Goal: Task Accomplishment & Management: Complete application form

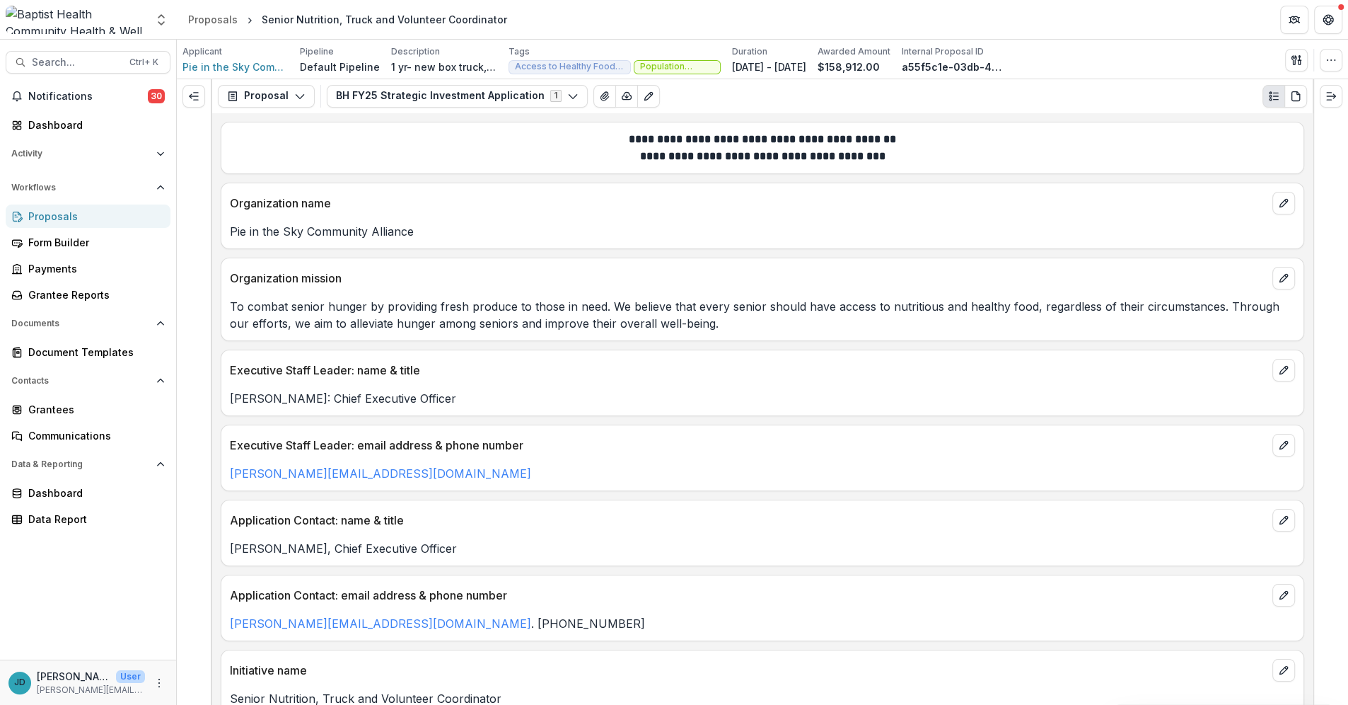
click at [57, 219] on div "Proposals" at bounding box center [93, 216] width 131 height 15
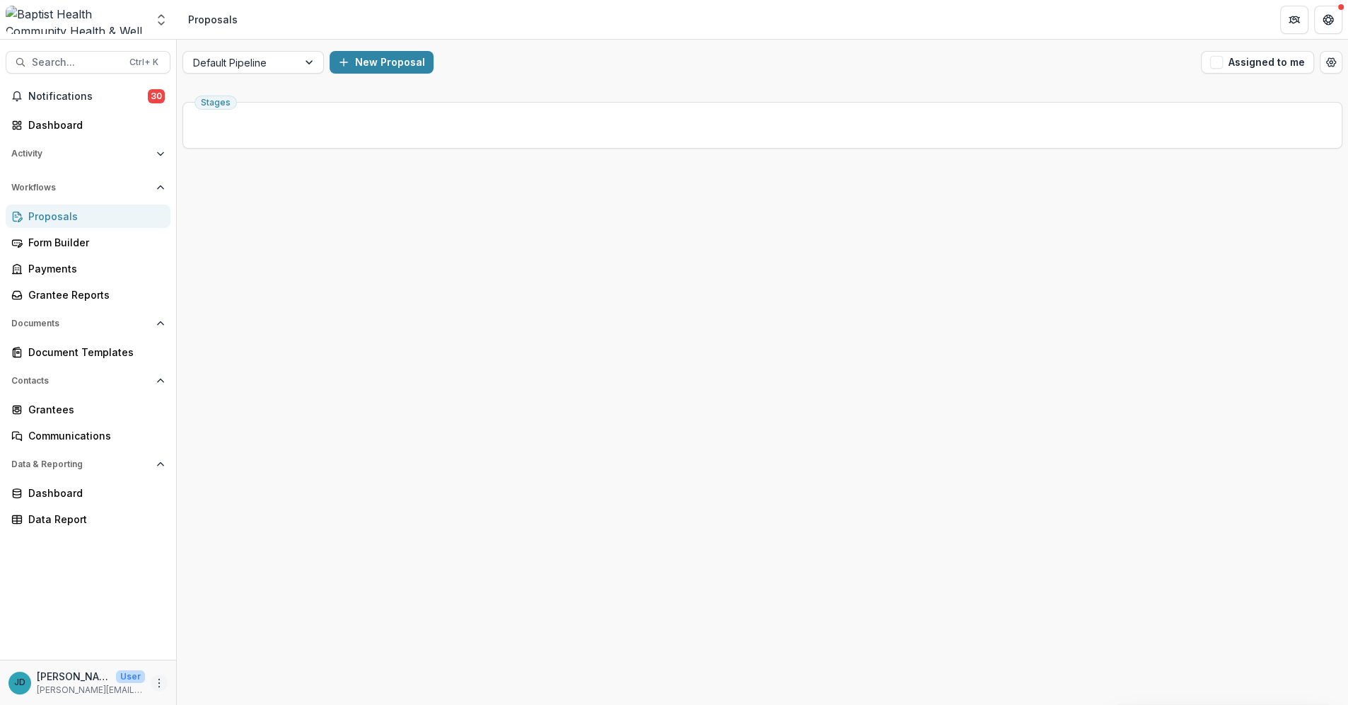
click at [158, 683] on icon "More" at bounding box center [159, 682] width 11 height 11
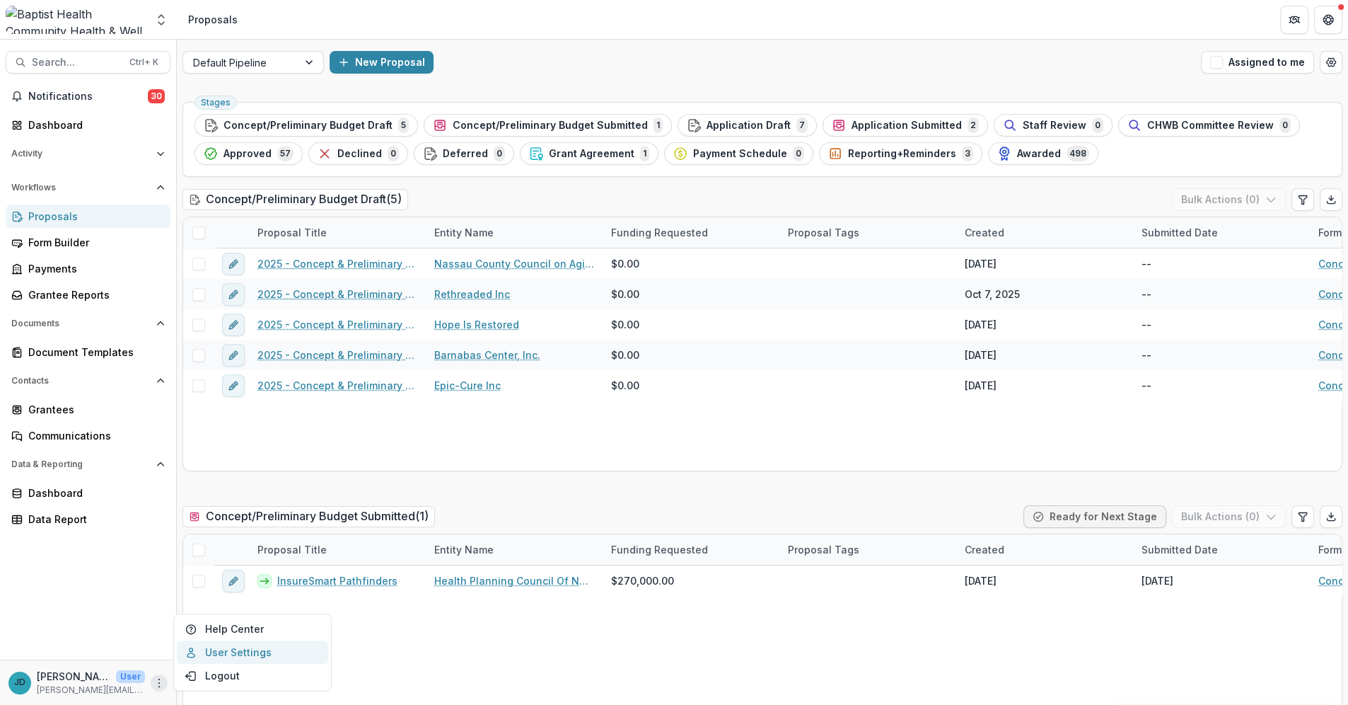
click at [245, 652] on link "User Settings" at bounding box center [252, 651] width 151 height 23
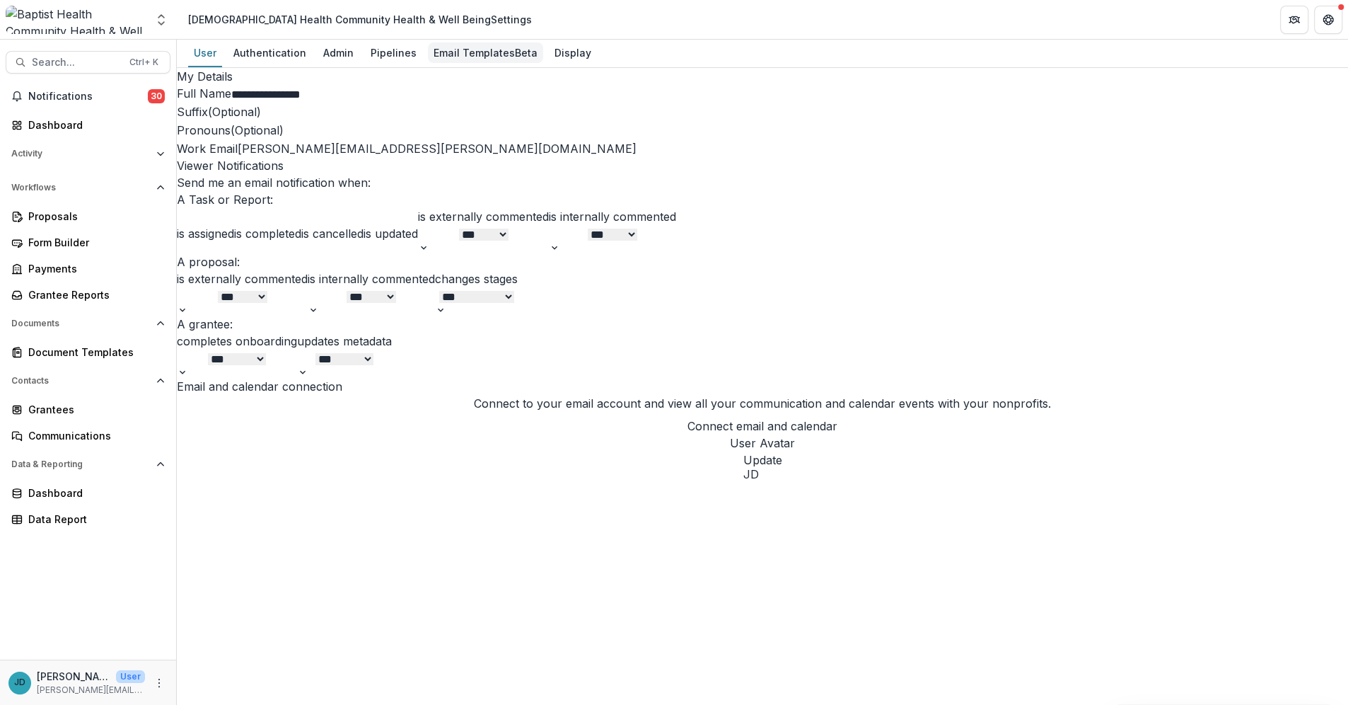
click at [445, 54] on div "Email Templates Beta" at bounding box center [485, 52] width 115 height 21
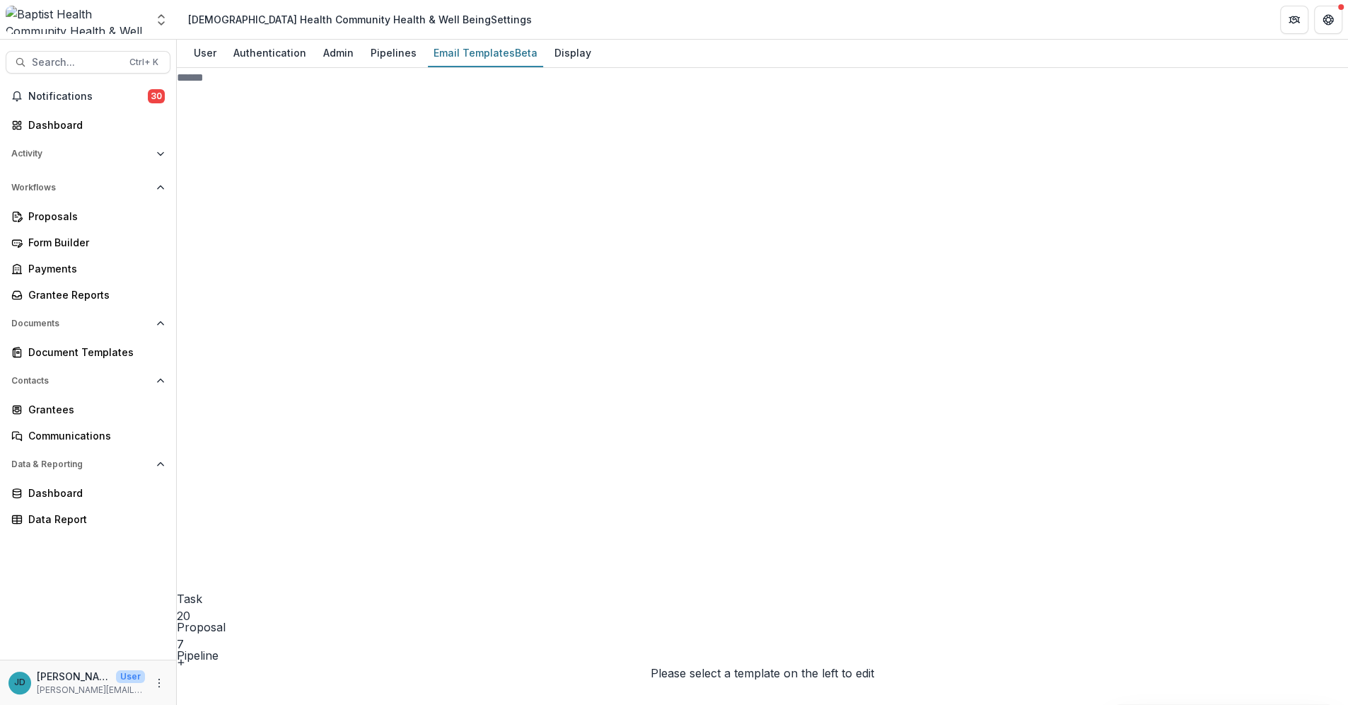
click at [300, 479] on line at bounding box center [300, 523] width 0 height 89
click at [238, 655] on span "Default Pipeline" at bounding box center [229, 662] width 84 height 14
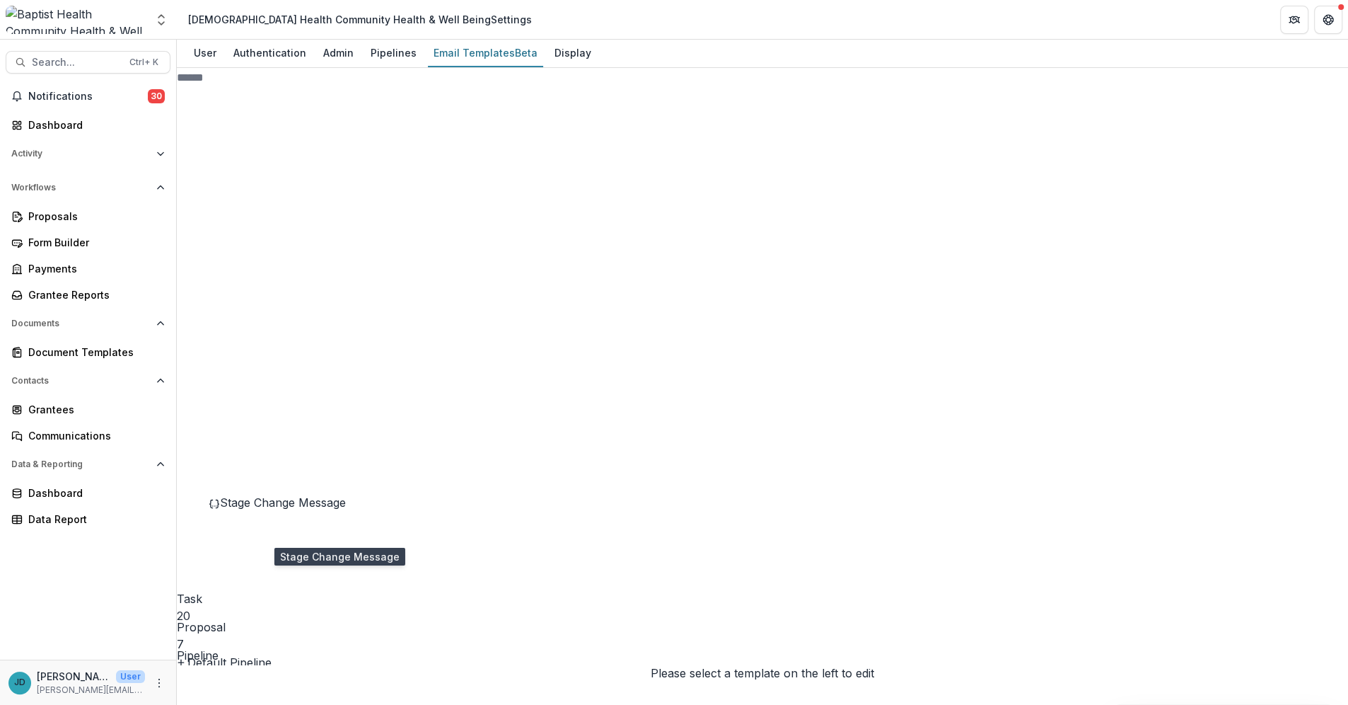
click at [270, 509] on span "Stage Change Message" at bounding box center [283, 502] width 126 height 14
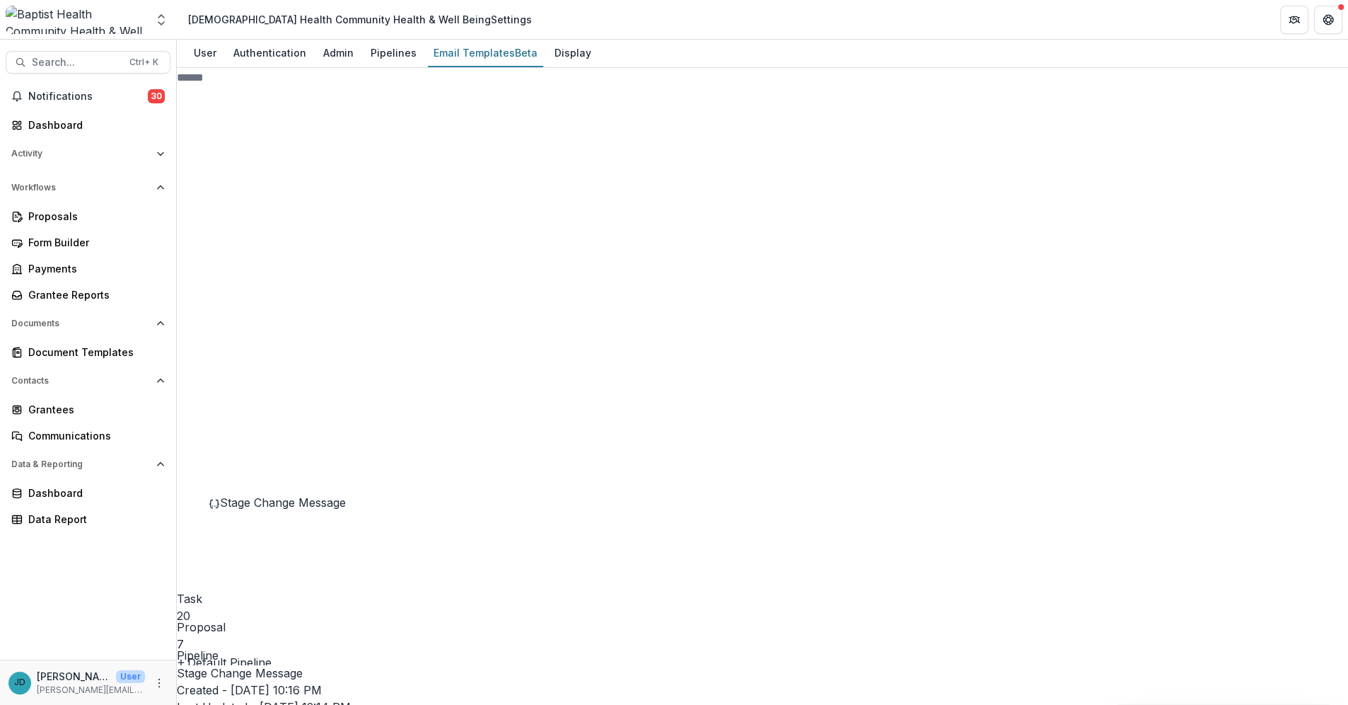
click at [46, 218] on div "Proposals" at bounding box center [93, 216] width 131 height 15
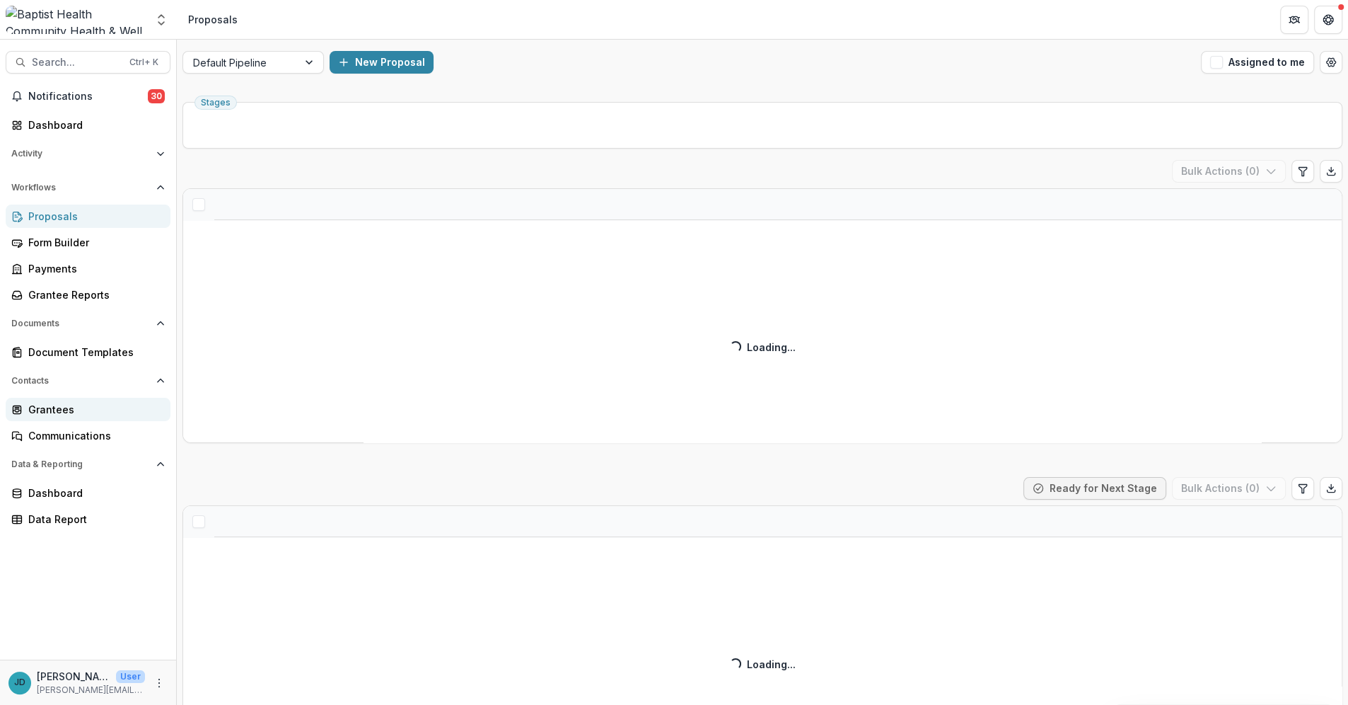
click at [41, 411] on div "Grantees" at bounding box center [93, 409] width 131 height 15
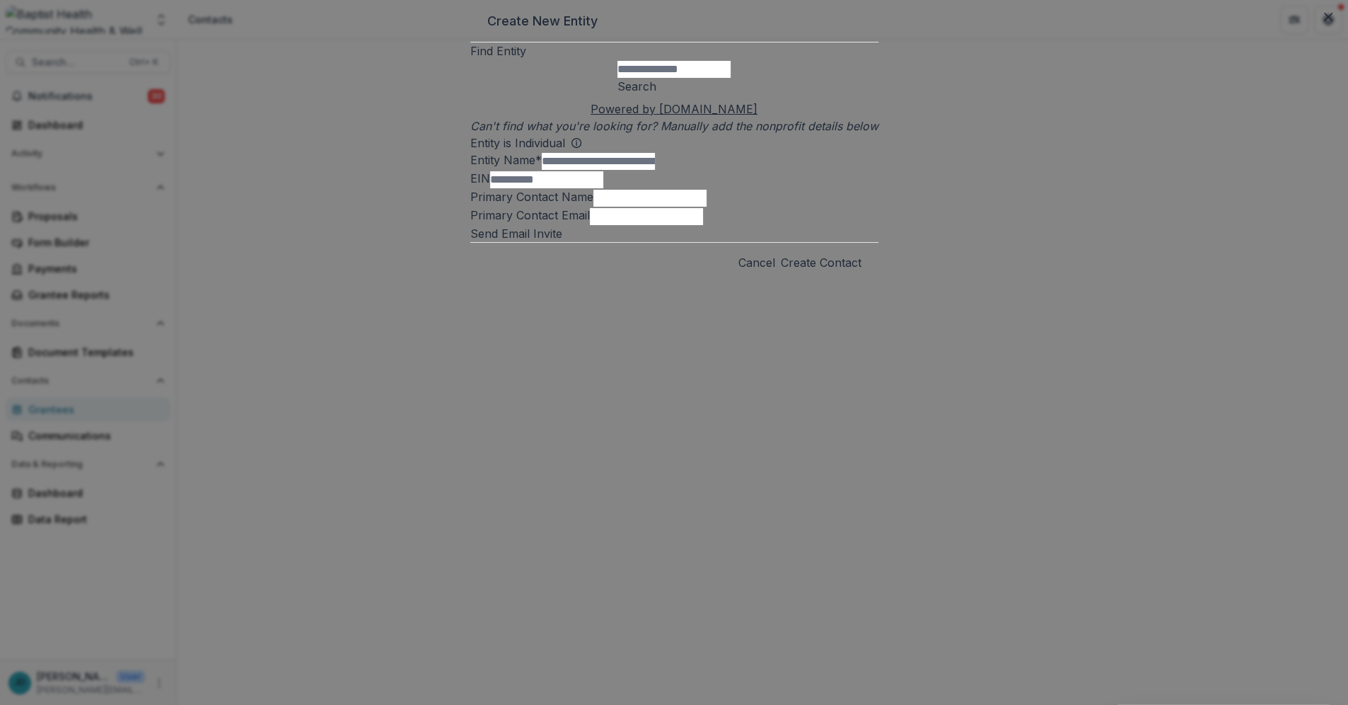
click at [640, 78] on input "Find Entity" at bounding box center [674, 69] width 113 height 17
type input "**********"
click at [656, 95] on button "Search" at bounding box center [637, 86] width 39 height 17
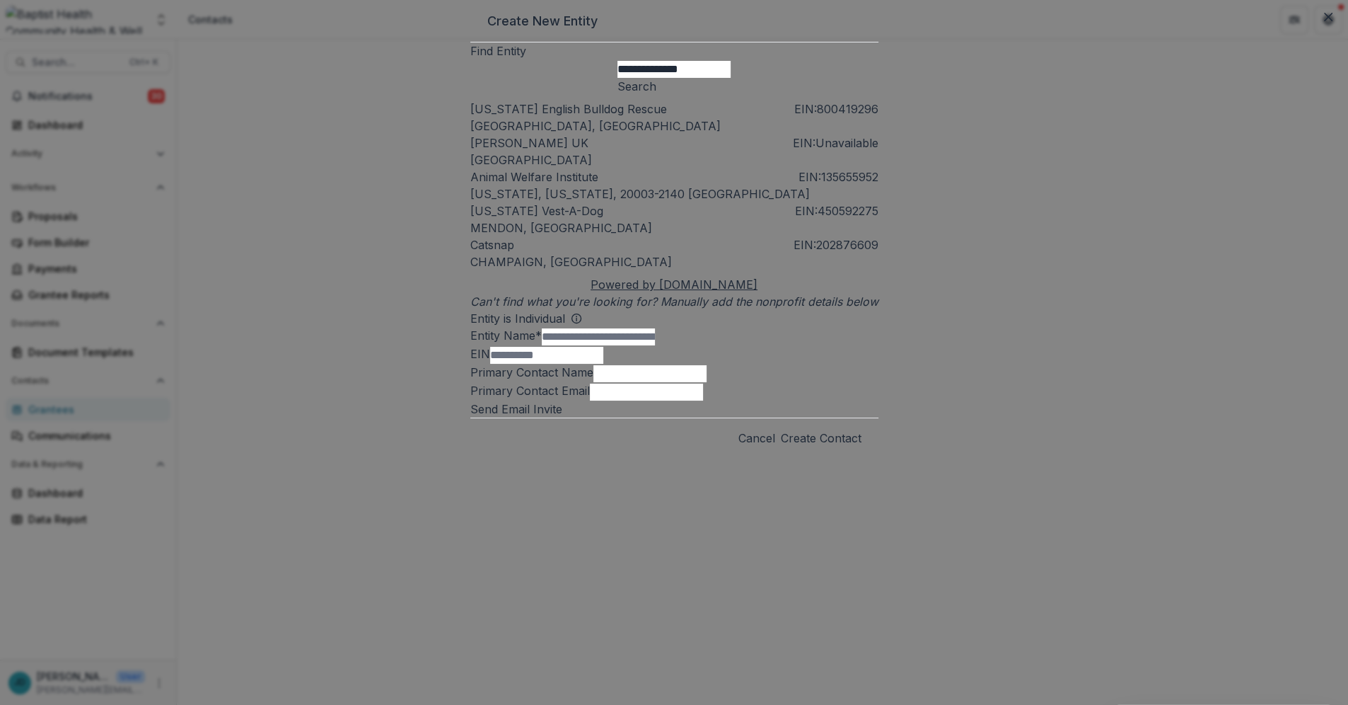
click at [618, 78] on input "**********" at bounding box center [674, 69] width 113 height 17
click at [1324, 21] on icon "Close" at bounding box center [1328, 17] width 8 height 8
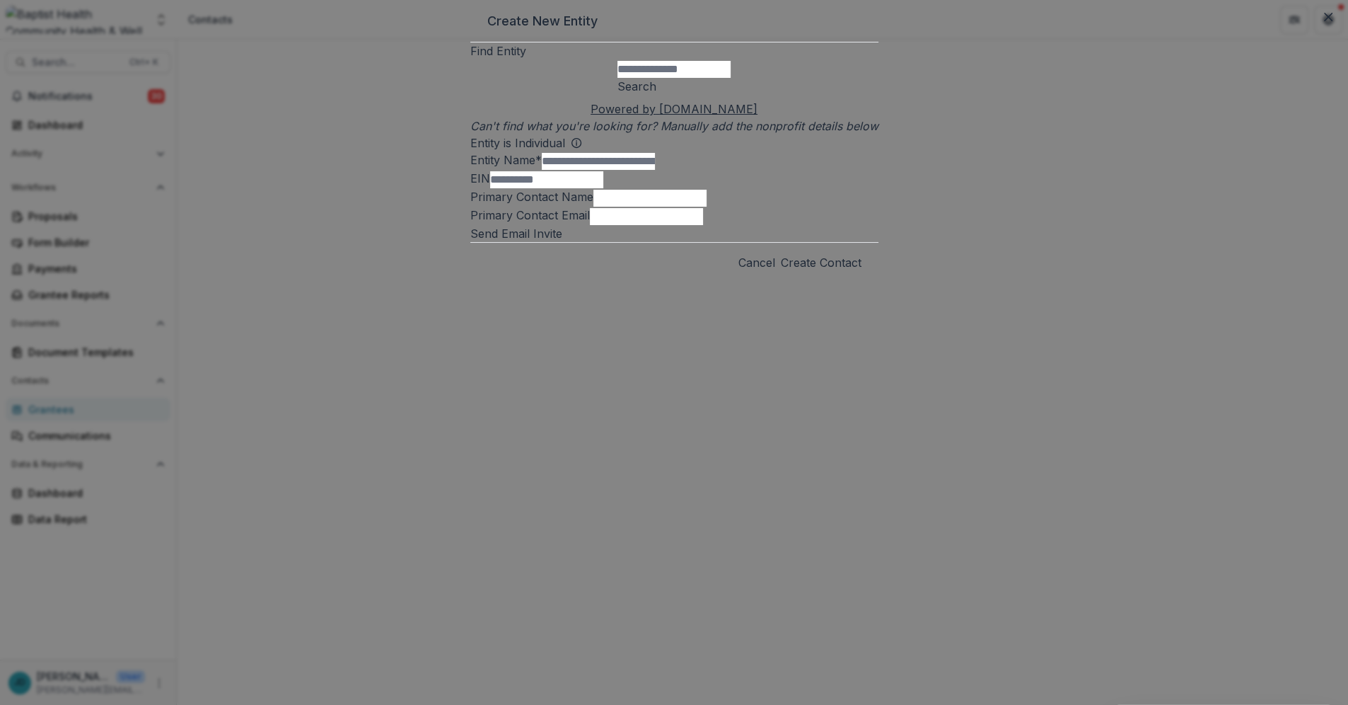
click at [505, 188] on input "EIN" at bounding box center [546, 179] width 113 height 17
click at [603, 188] on input "**********" at bounding box center [546, 179] width 113 height 17
type input "**********"
click at [618, 78] on input "Find Entity" at bounding box center [674, 69] width 113 height 17
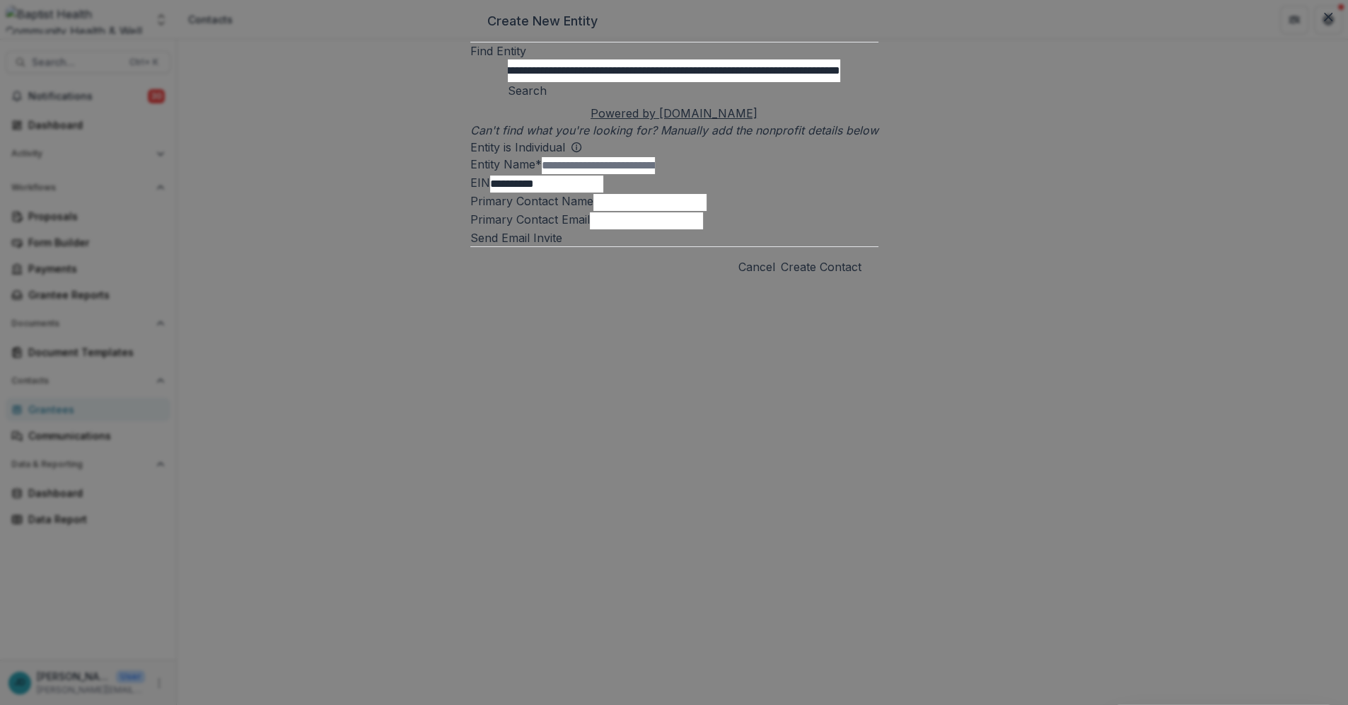
scroll to position [0, 100]
type input "**********"
click at [547, 99] on button "Search" at bounding box center [527, 90] width 39 height 17
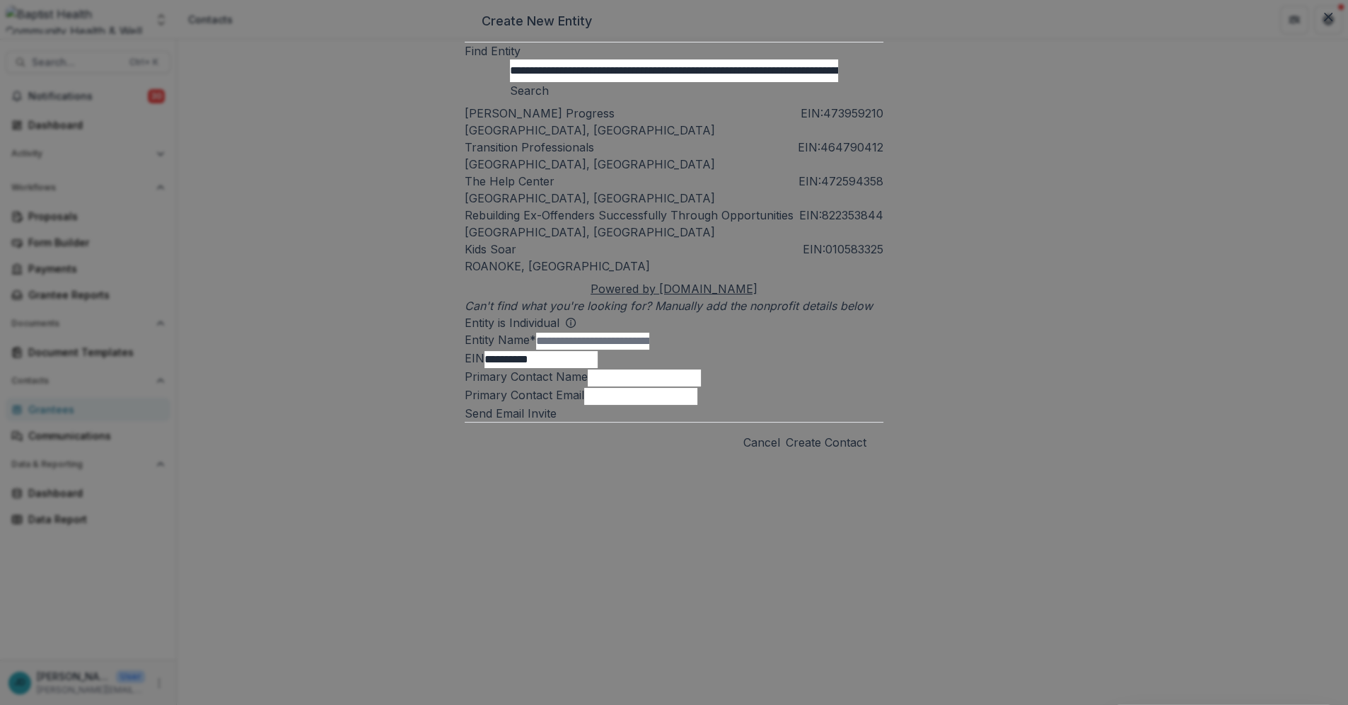
click at [588, 224] on p "Rebuilding Ex-Offenders Successfully Through Opportunities" at bounding box center [629, 215] width 329 height 17
type input "**********"
click at [588, 386] on input "Primary Contact Name" at bounding box center [644, 377] width 113 height 17
type input "**********"
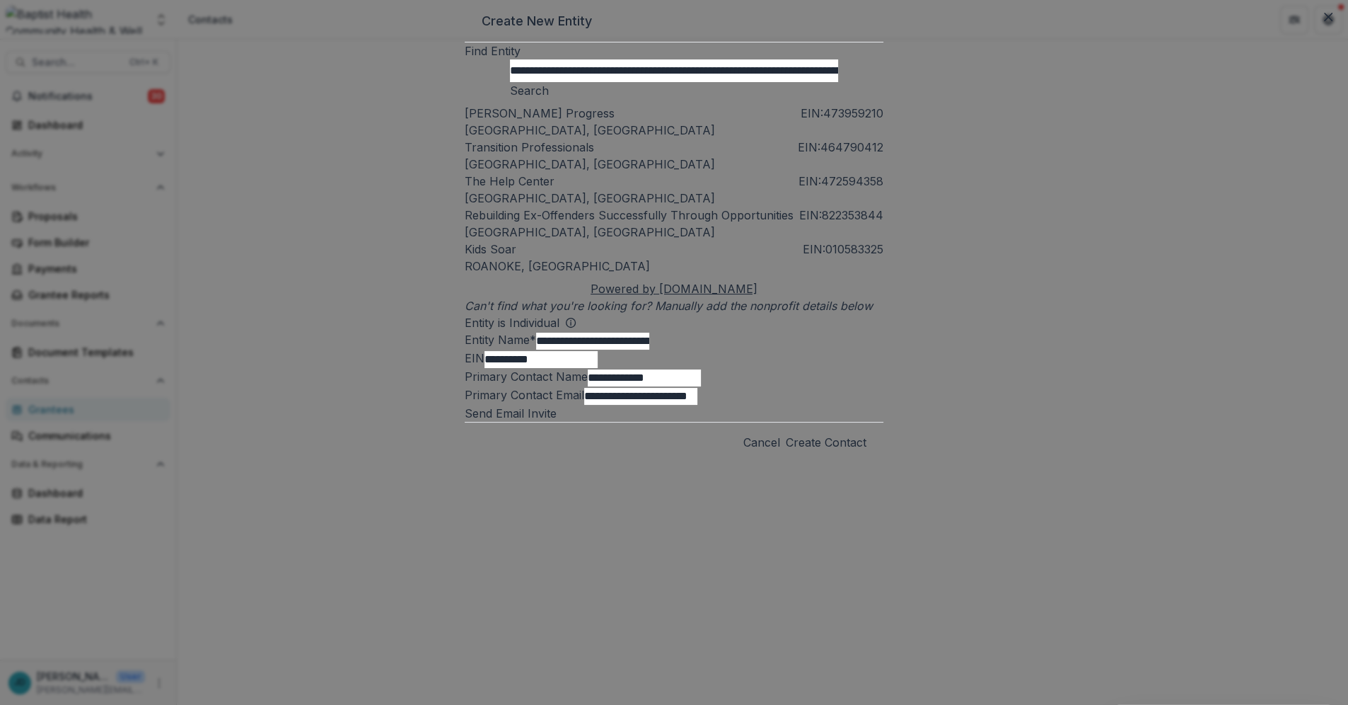
type input "**********"
click at [557, 420] on span at bounding box center [557, 413] width 0 height 14
click at [799, 451] on button "Create Contact" at bounding box center [826, 442] width 81 height 17
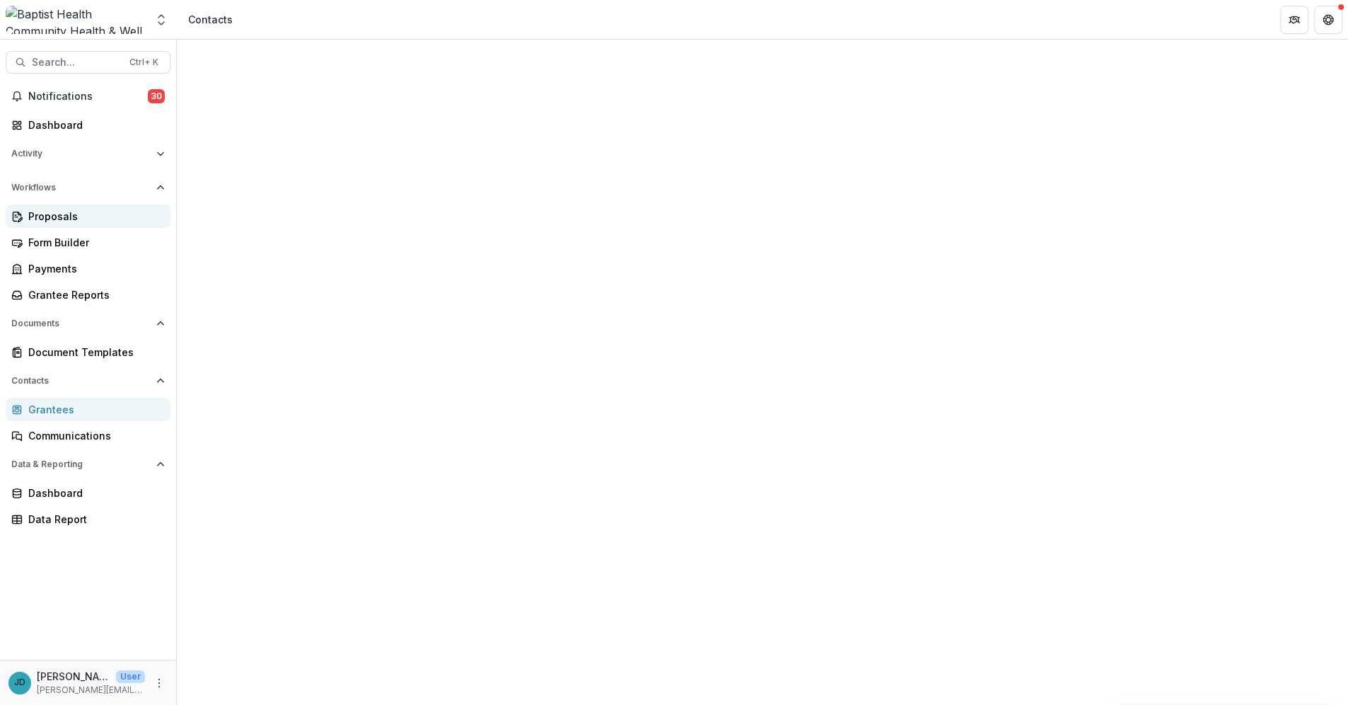
click at [50, 216] on div "Proposals" at bounding box center [93, 216] width 131 height 15
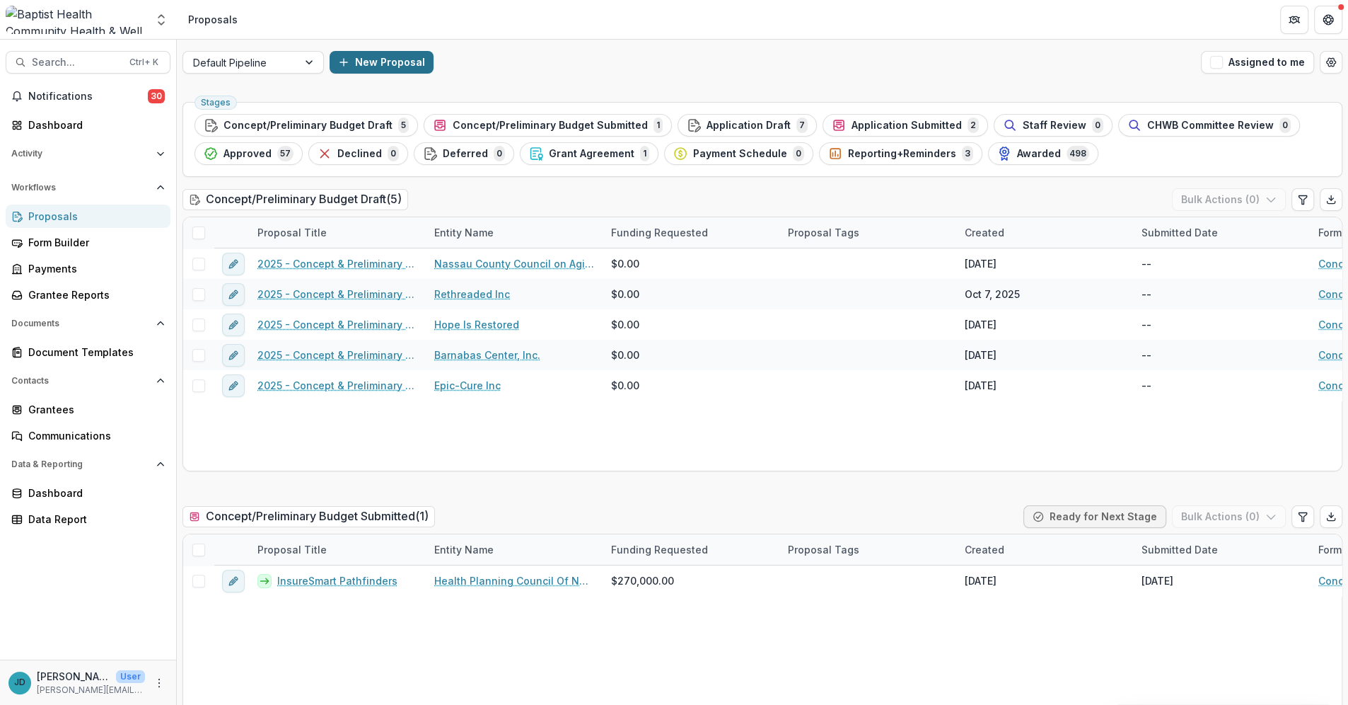
click at [349, 62] on button "New Proposal" at bounding box center [382, 62] width 104 height 23
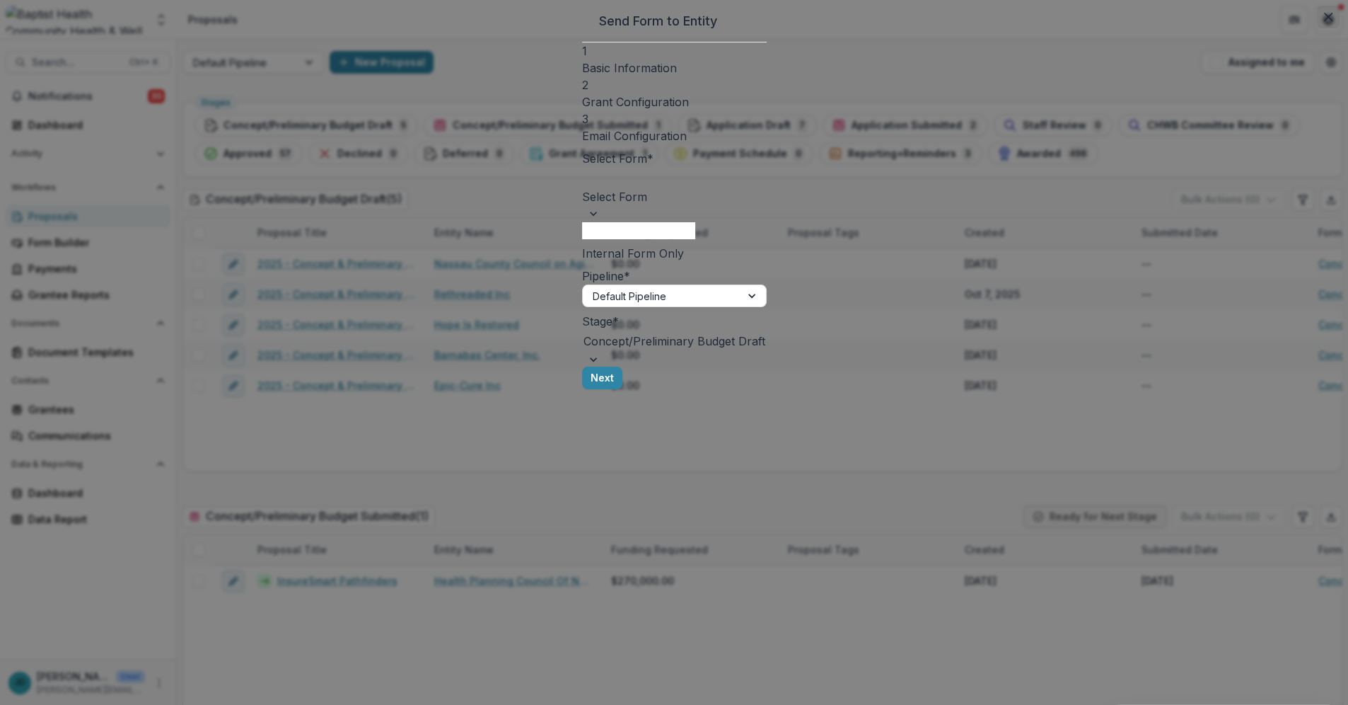
click at [1324, 21] on icon "Close" at bounding box center [1328, 17] width 8 height 8
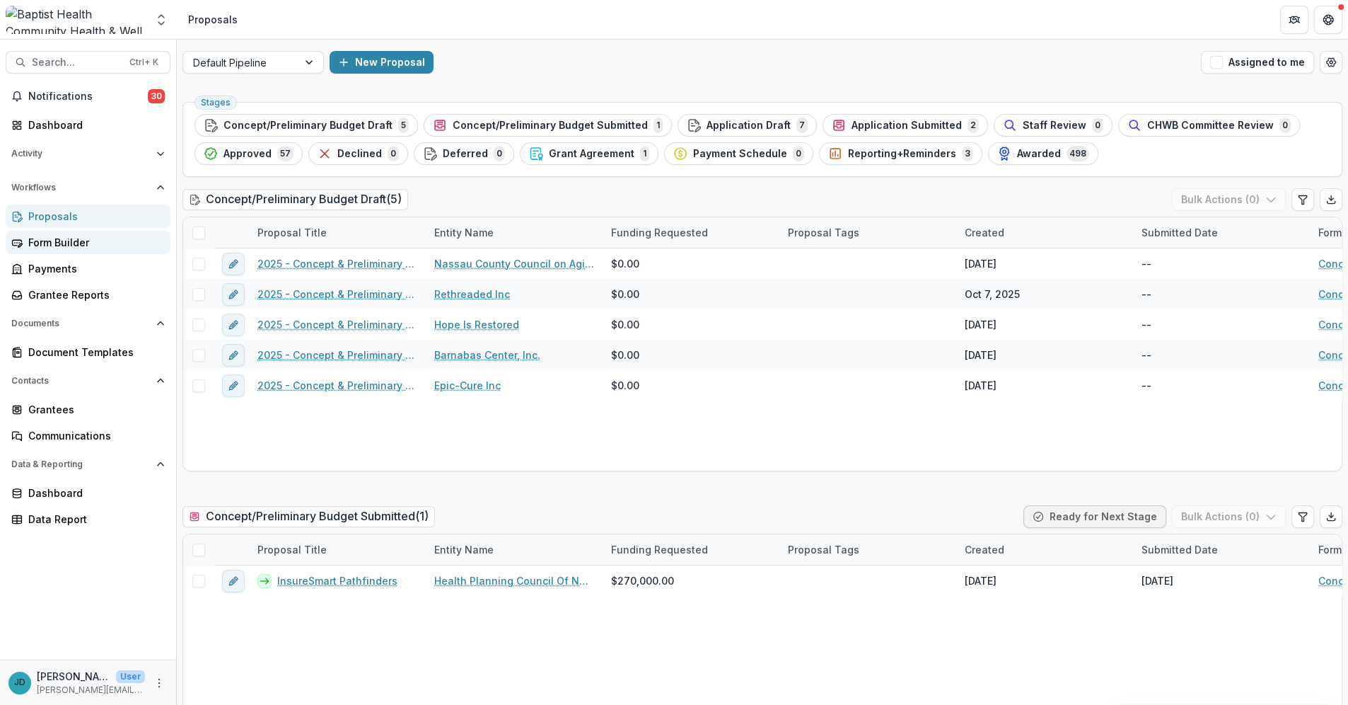
click at [65, 242] on div "Form Builder" at bounding box center [93, 242] width 131 height 15
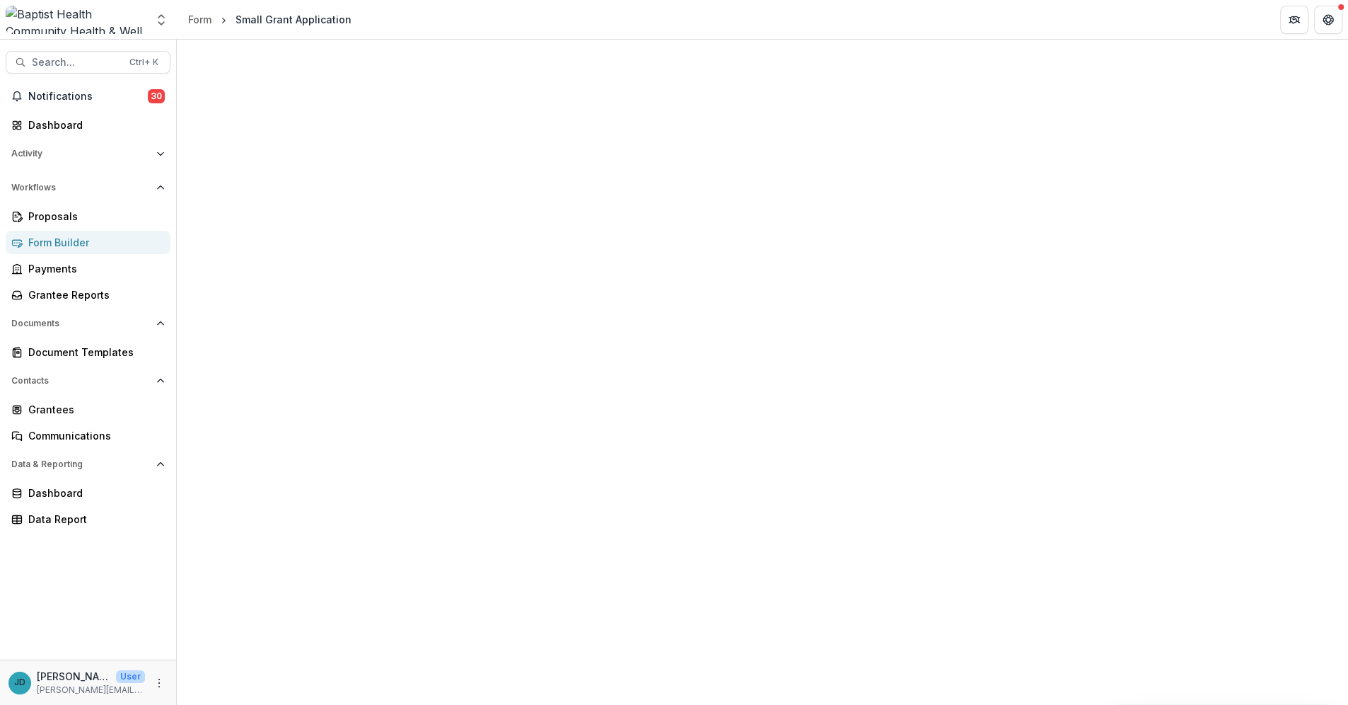
scroll to position [5640, 0]
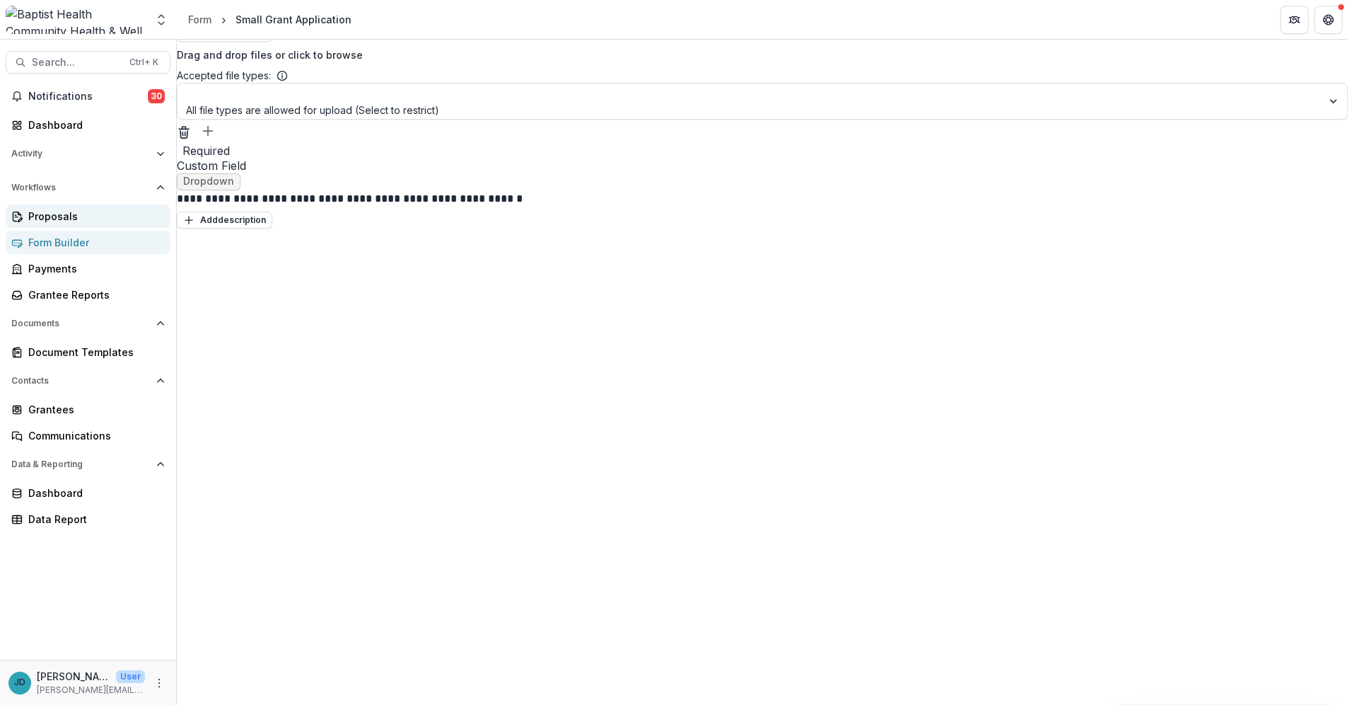
click at [59, 213] on div "Proposals" at bounding box center [93, 216] width 131 height 15
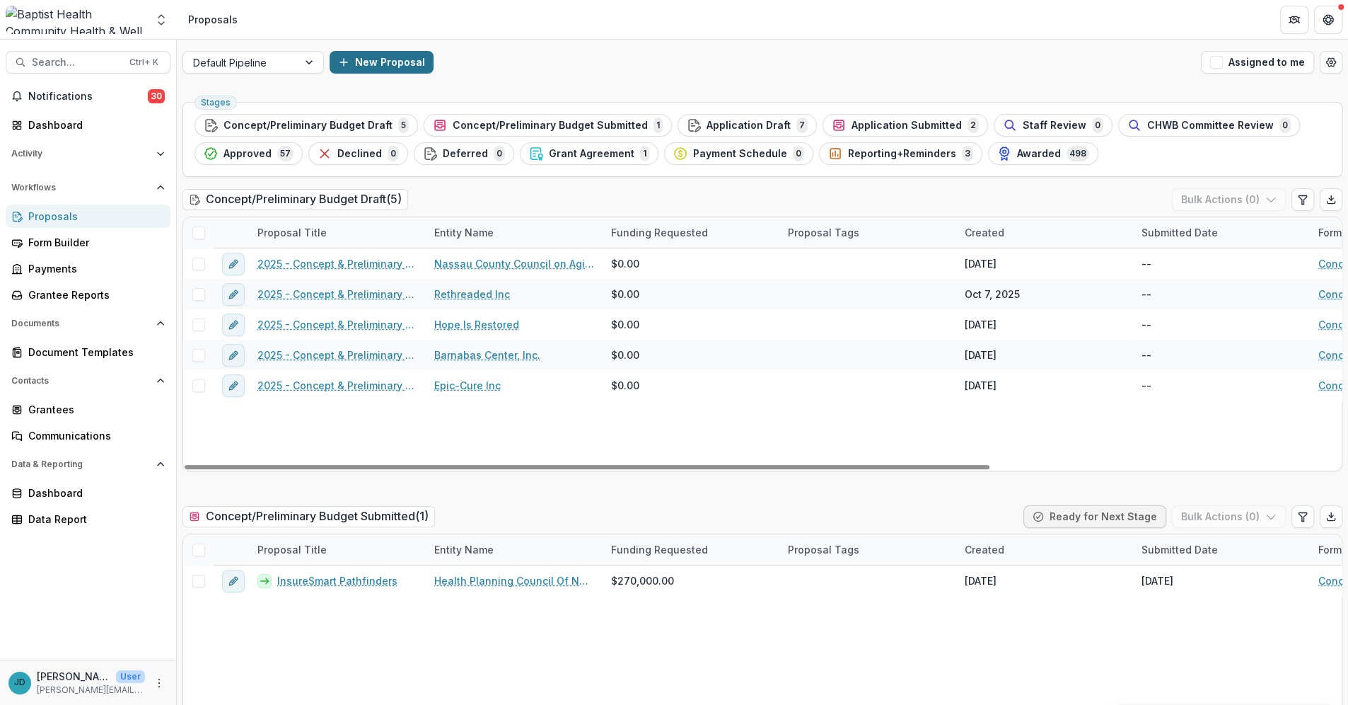
click at [369, 61] on button "New Proposal" at bounding box center [382, 62] width 104 height 23
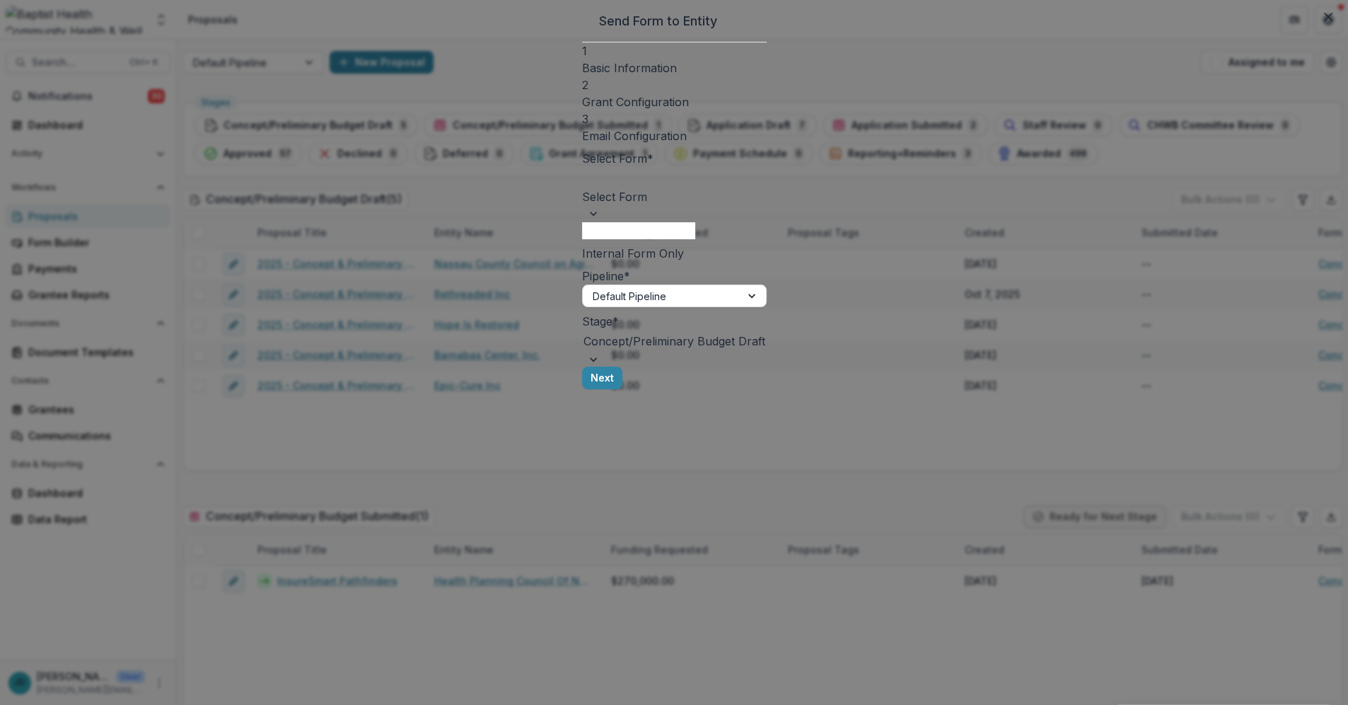
click at [584, 183] on div at bounding box center [675, 178] width 182 height 20
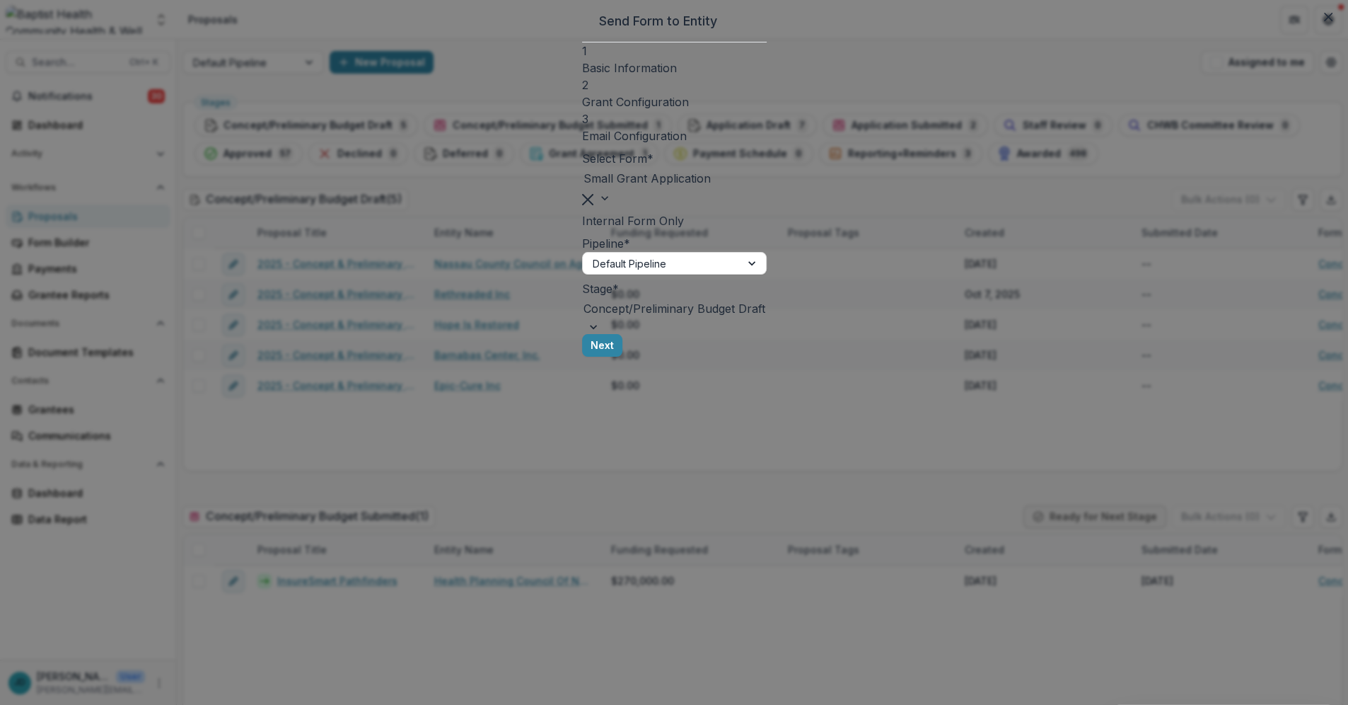
click at [584, 318] on div at bounding box center [675, 309] width 182 height 20
click at [639, 357] on button "Next" at bounding box center [618, 345] width 40 height 23
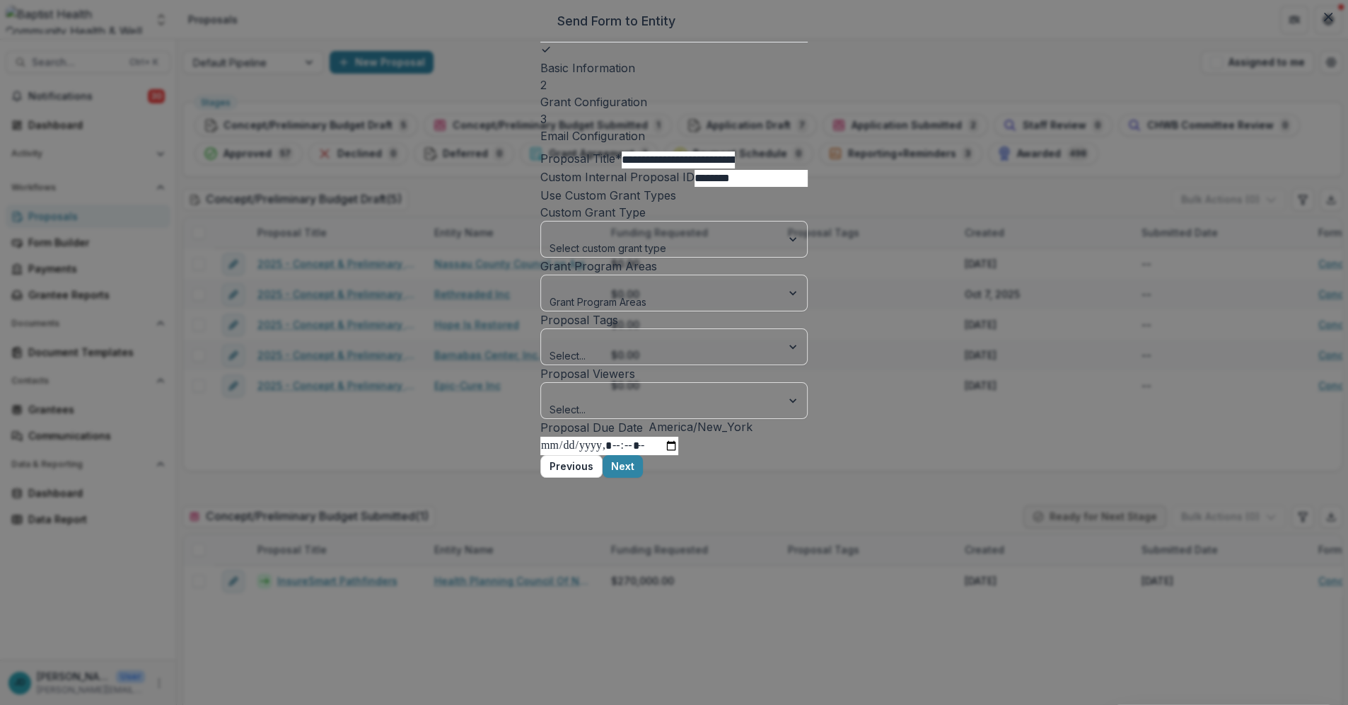
drag, startPoint x: 465, startPoint y: 180, endPoint x: 415, endPoint y: 180, distance: 50.2
click at [540, 180] on div "**********" at bounding box center [673, 248] width 267 height 412
type input "**********"
click at [551, 294] on div at bounding box center [661, 286] width 221 height 18
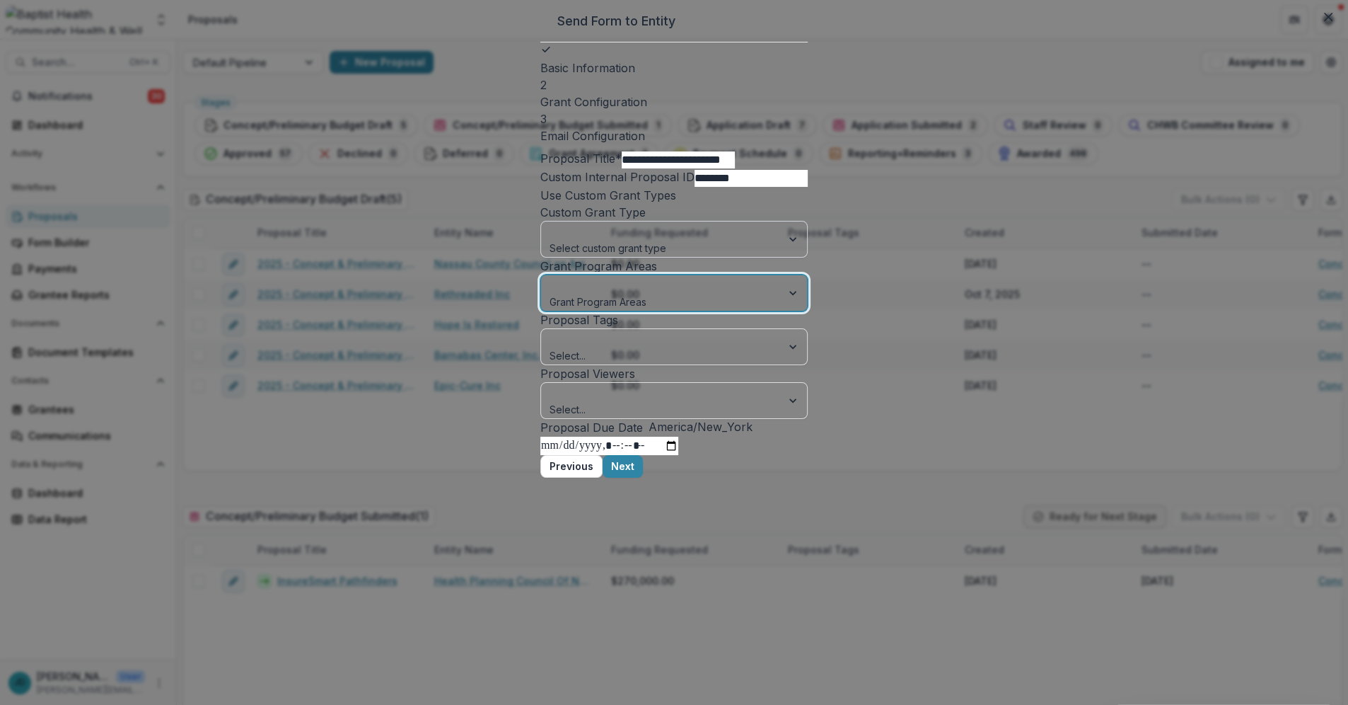
click at [551, 241] on div at bounding box center [661, 232] width 221 height 18
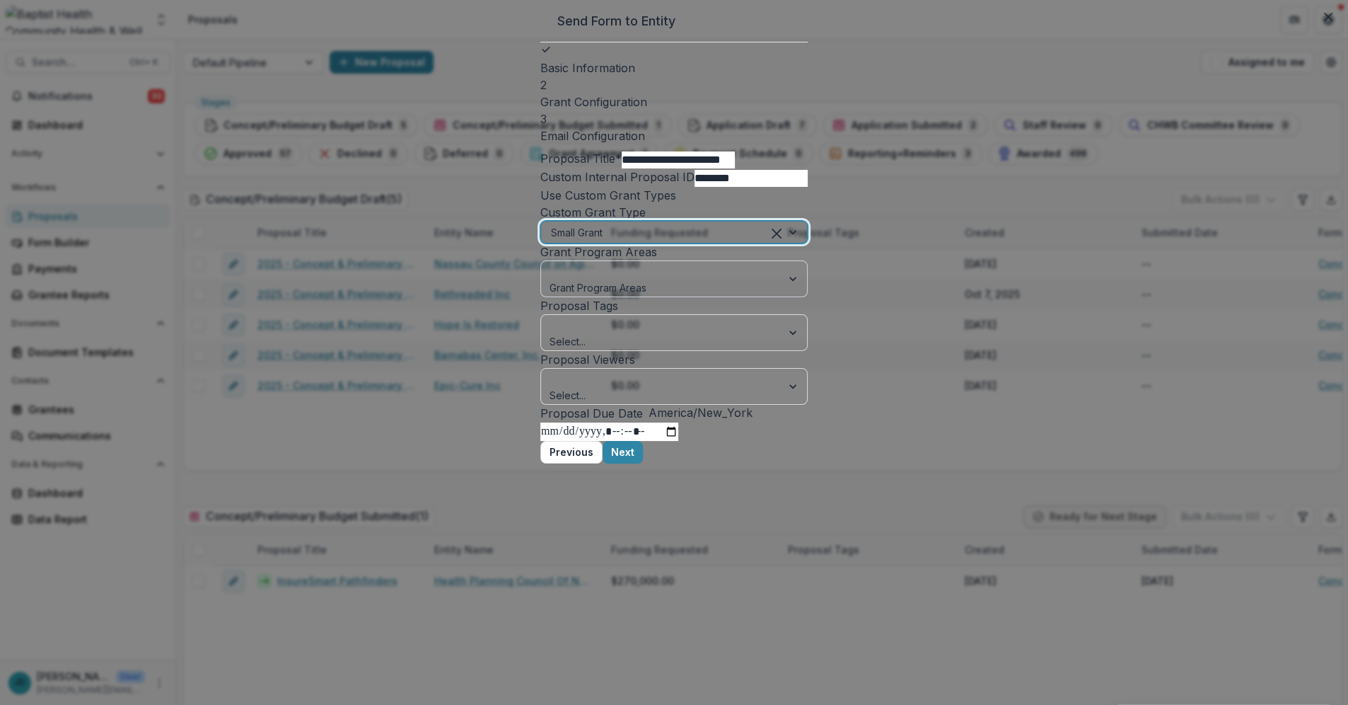
click at [551, 280] on div at bounding box center [661, 271] width 221 height 18
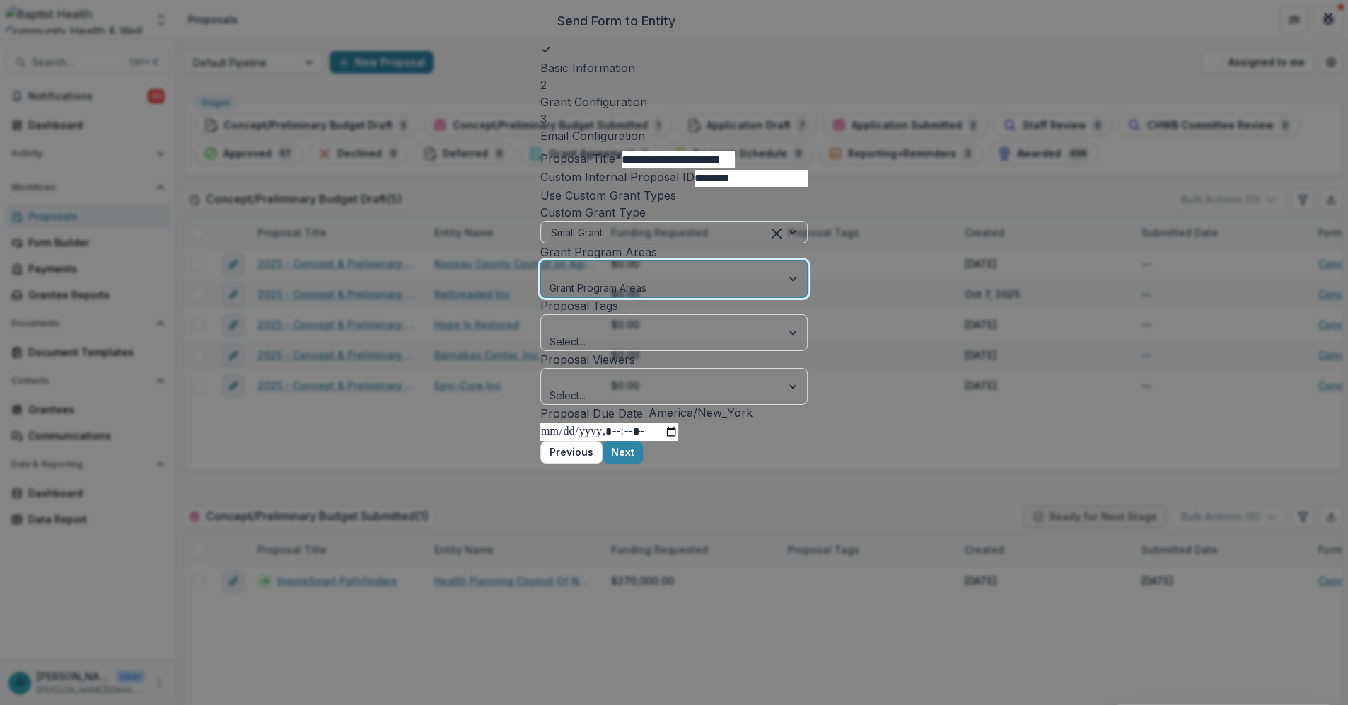
click at [551, 280] on div at bounding box center [661, 271] width 221 height 18
click at [643, 463] on button "Next" at bounding box center [623, 452] width 40 height 23
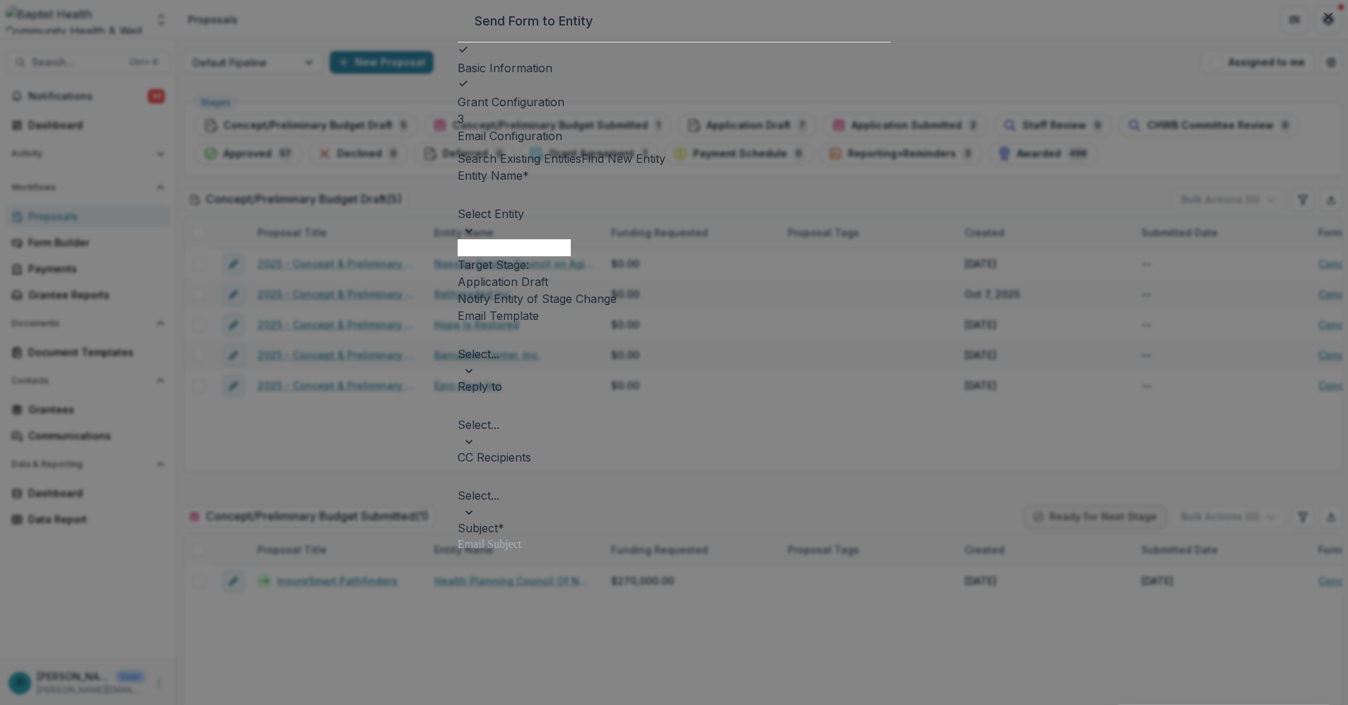
click at [486, 205] on div at bounding box center [674, 195] width 430 height 20
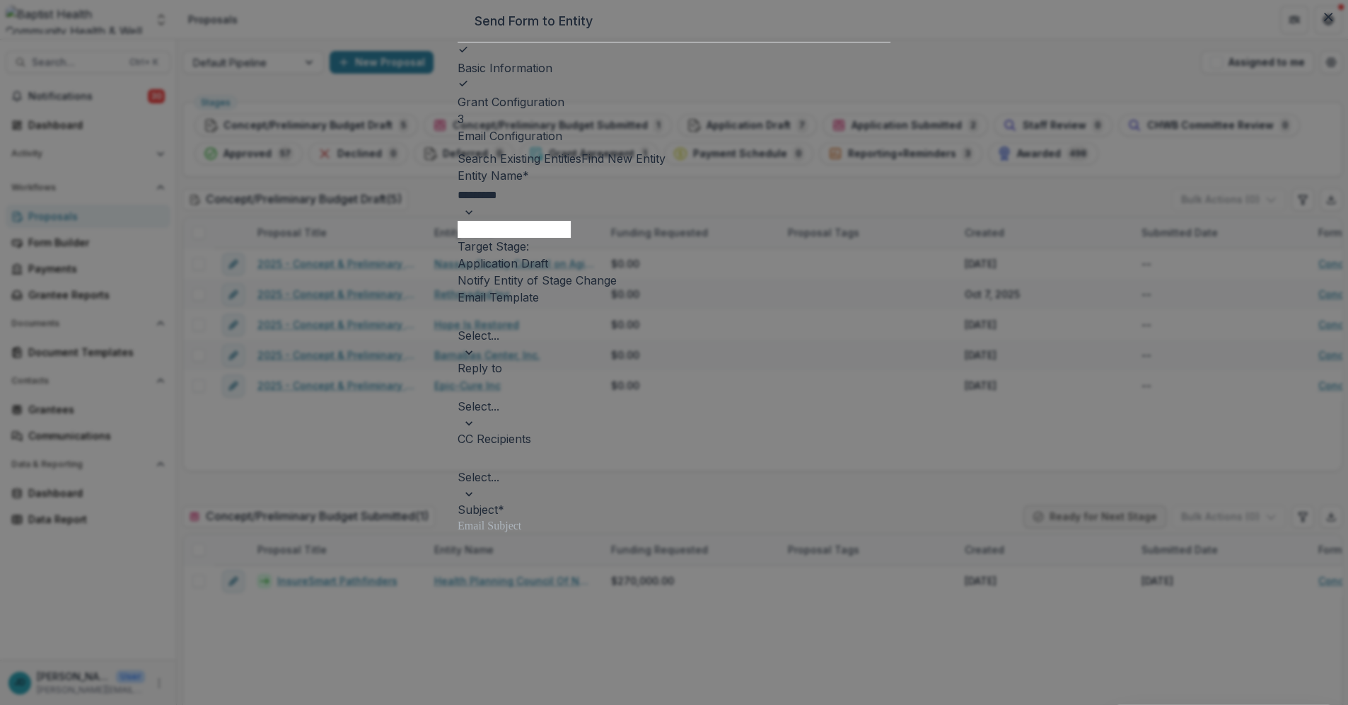
type input "**********"
click at [548, 704] on p "Rebuilding Ex-Offenders Successfully Through Opportunities" at bounding box center [674, 713] width 1348 height 17
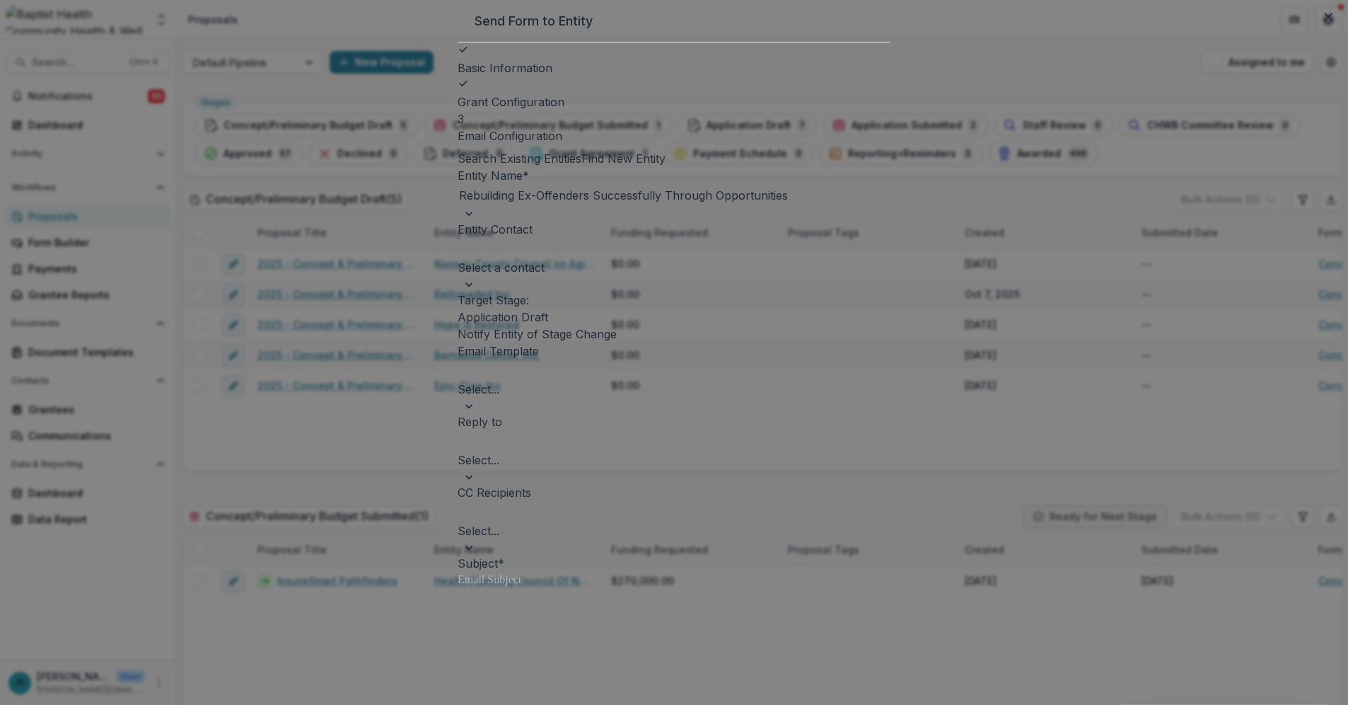
click at [478, 381] on div at bounding box center [674, 371] width 430 height 20
click at [478, 704] on div "Stage Change Message" at bounding box center [674, 713] width 1348 height 17
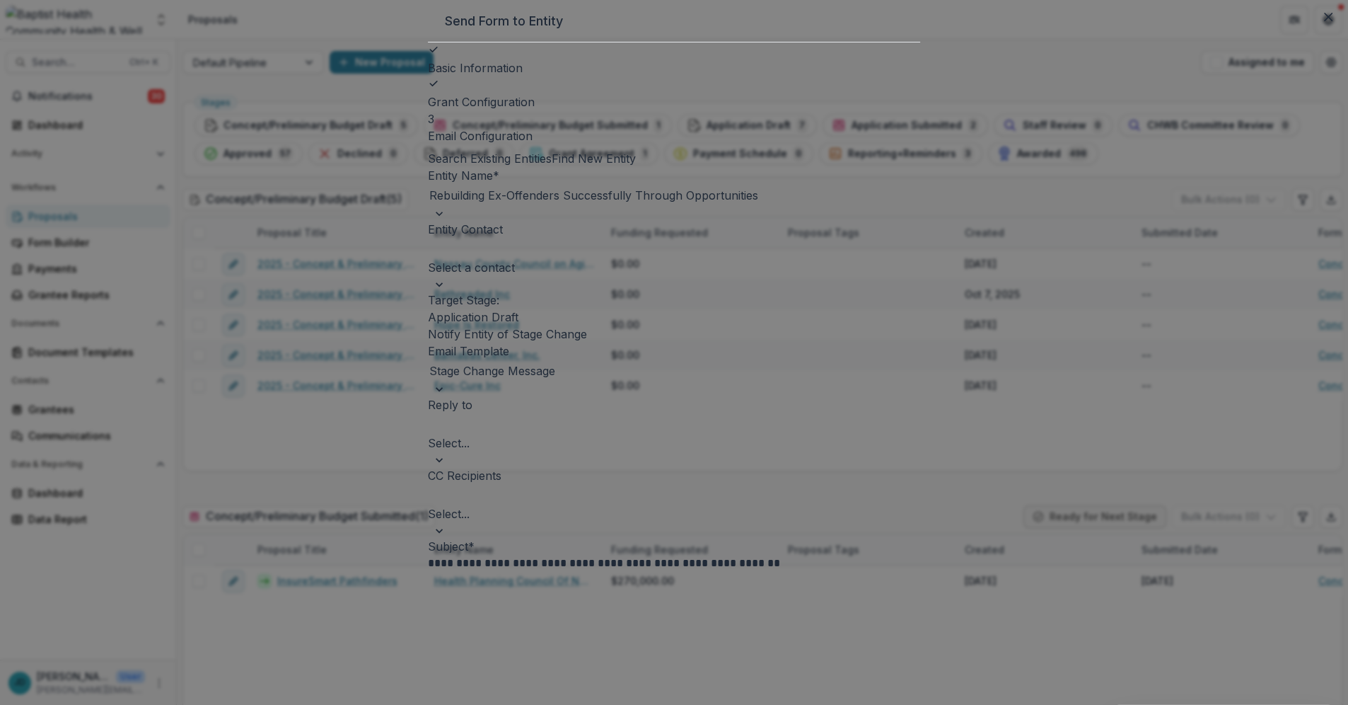
click at [451, 434] on div at bounding box center [674, 425] width 490 height 20
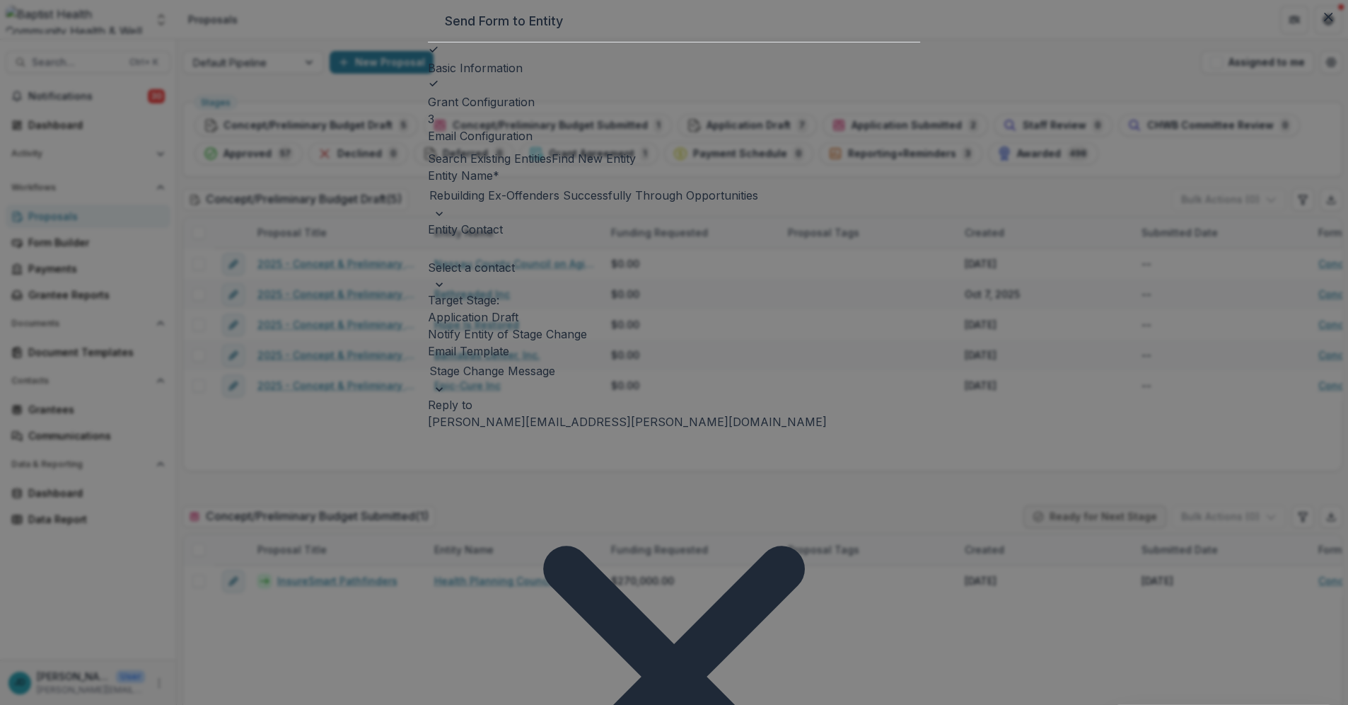
scroll to position [157, 0]
drag, startPoint x: 647, startPoint y: 425, endPoint x: 753, endPoint y: 429, distance: 105.5
drag, startPoint x: 758, startPoint y: 518, endPoint x: 911, endPoint y: 520, distance: 153.5
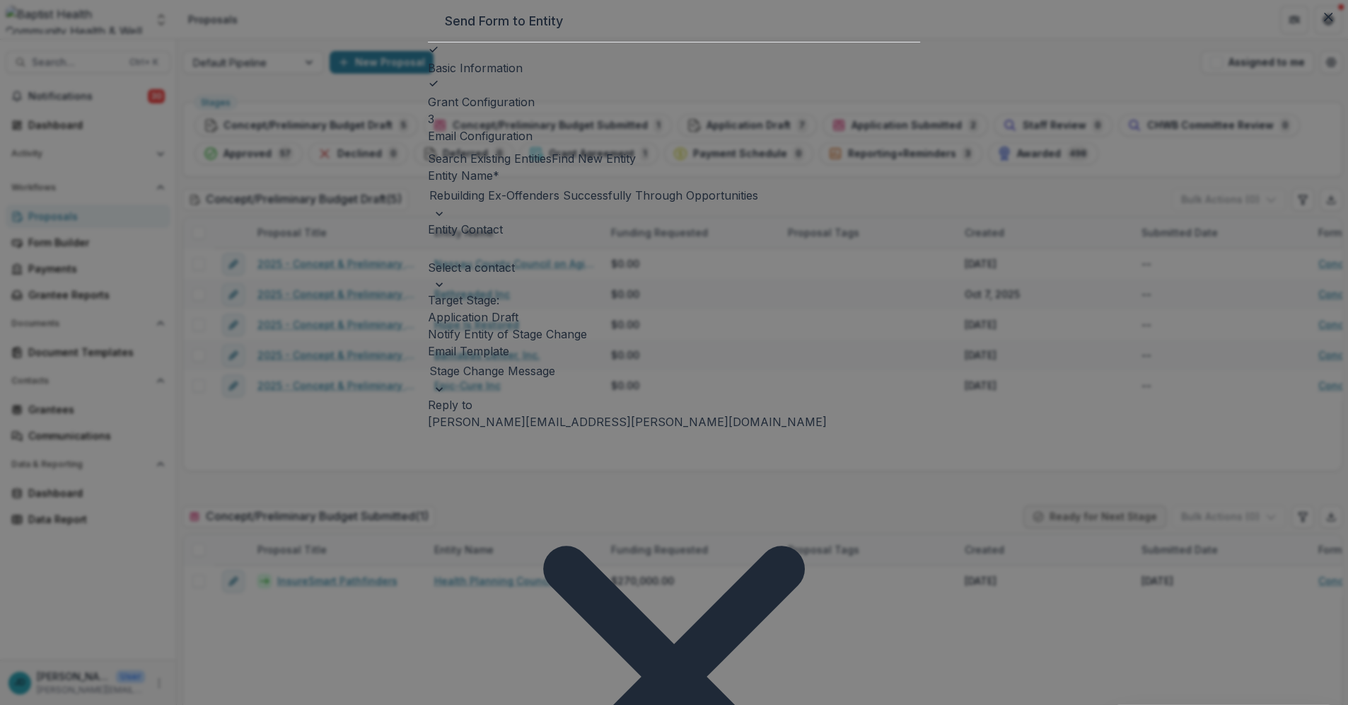
drag, startPoint x: 512, startPoint y: 510, endPoint x: 429, endPoint y: 508, distance: 83.5
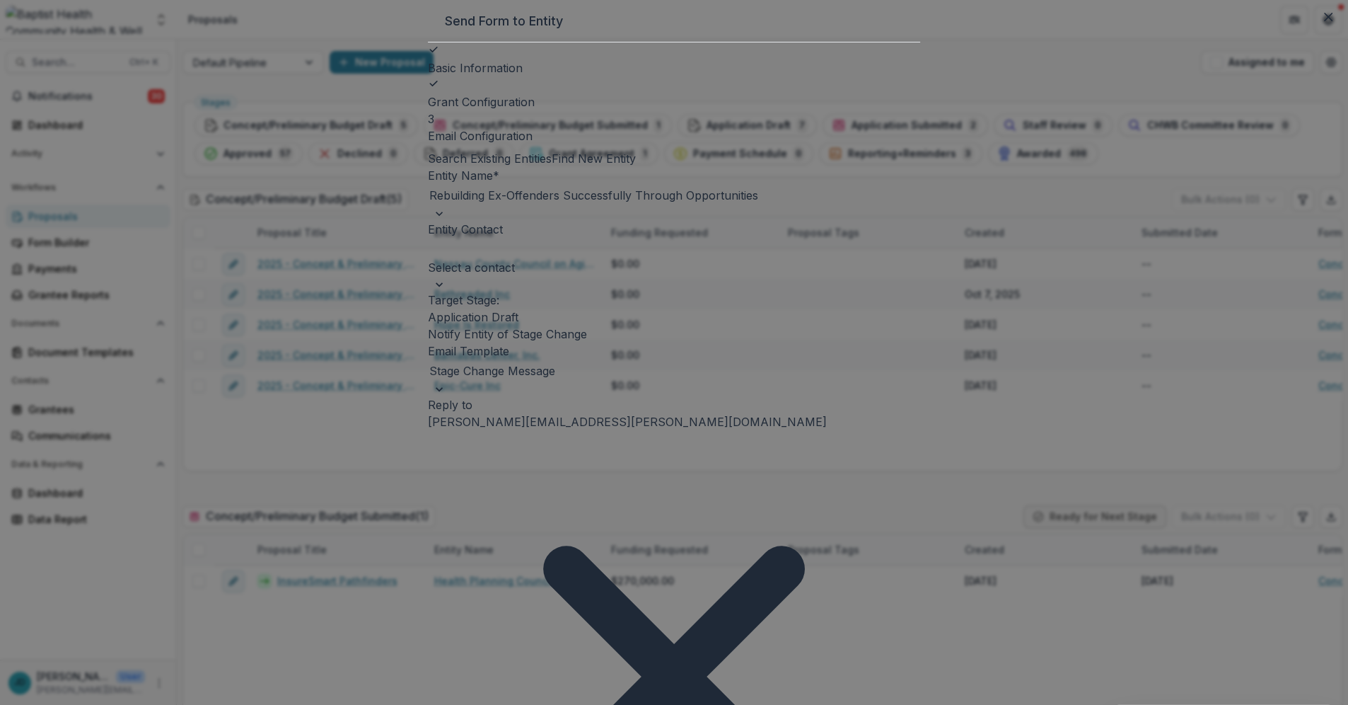
click at [472, 704] on div "[PERSON_NAME][EMAIL_ADDRESS][DOMAIN_NAME]" at bounding box center [674, 713] width 1348 height 17
drag, startPoint x: 493, startPoint y: 507, endPoint x: 427, endPoint y: 508, distance: 66.5
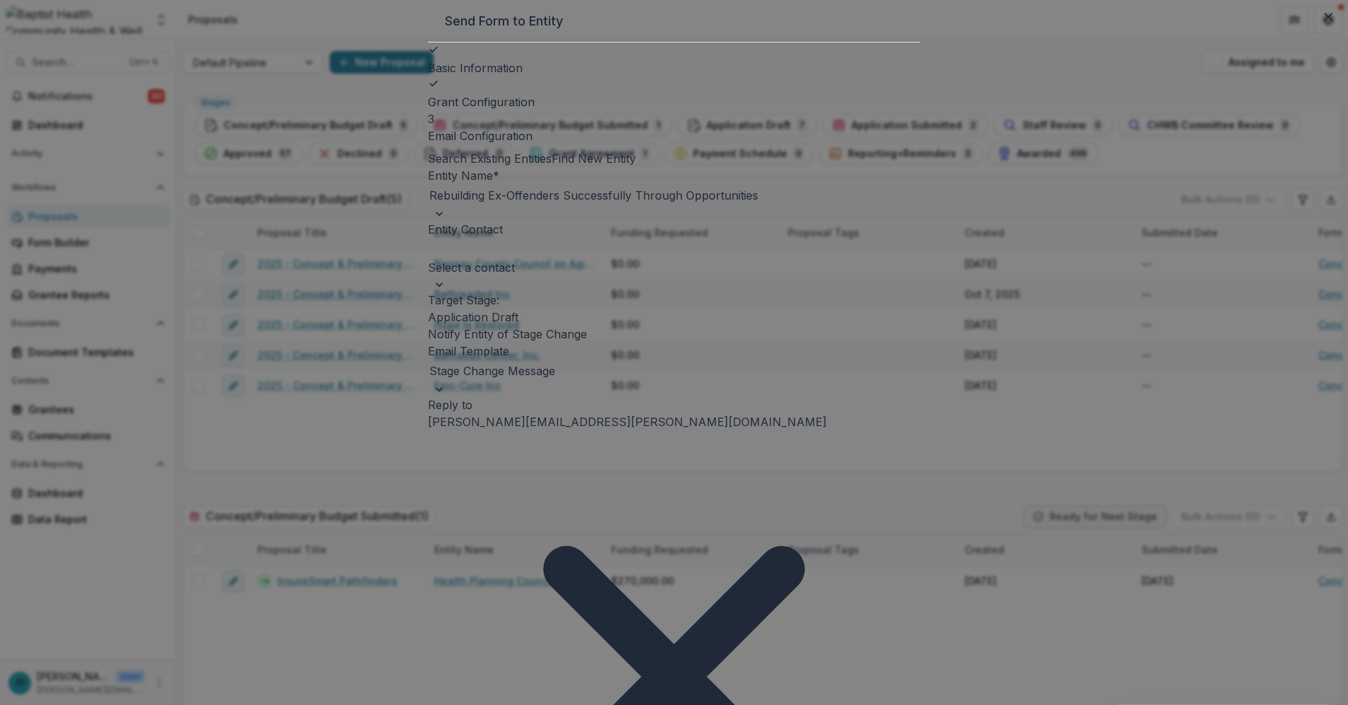
drag, startPoint x: 692, startPoint y: 504, endPoint x: 420, endPoint y: 504, distance: 272.4
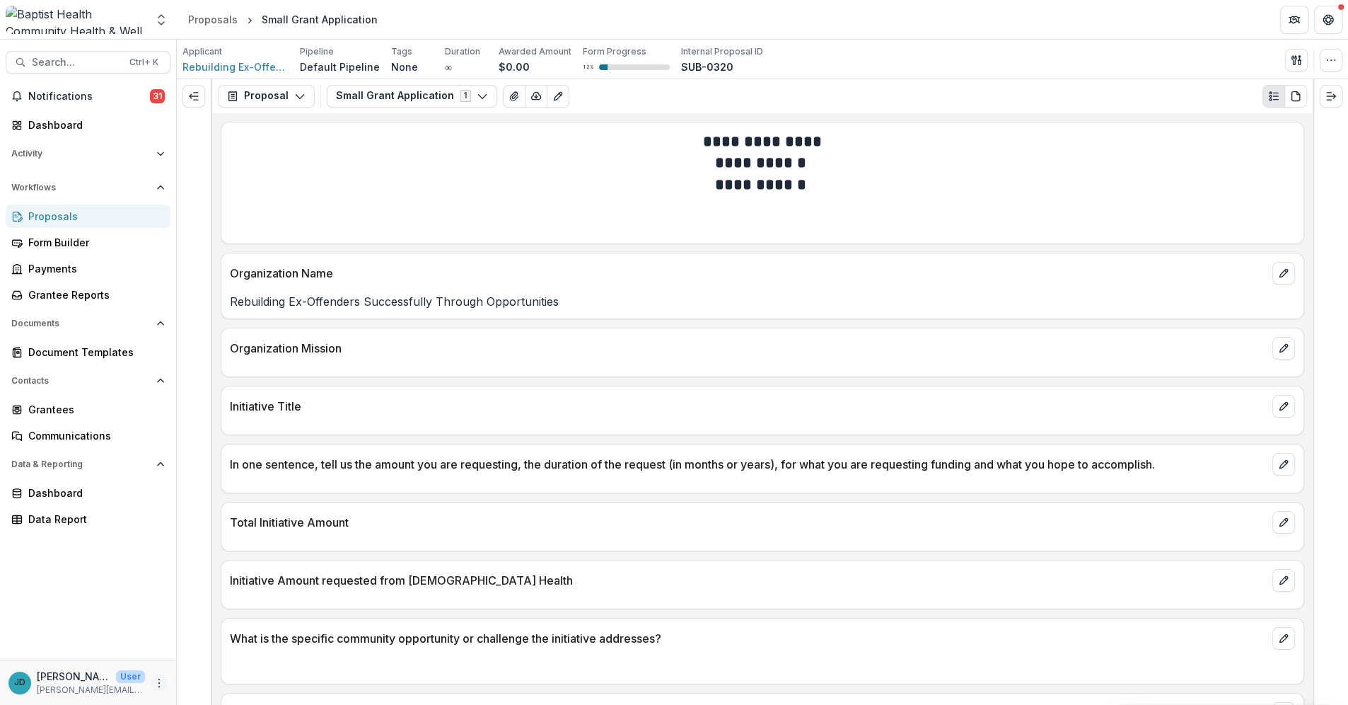
click at [156, 681] on icon "More" at bounding box center [159, 682] width 11 height 11
click at [216, 652] on link "User Settings" at bounding box center [252, 651] width 151 height 23
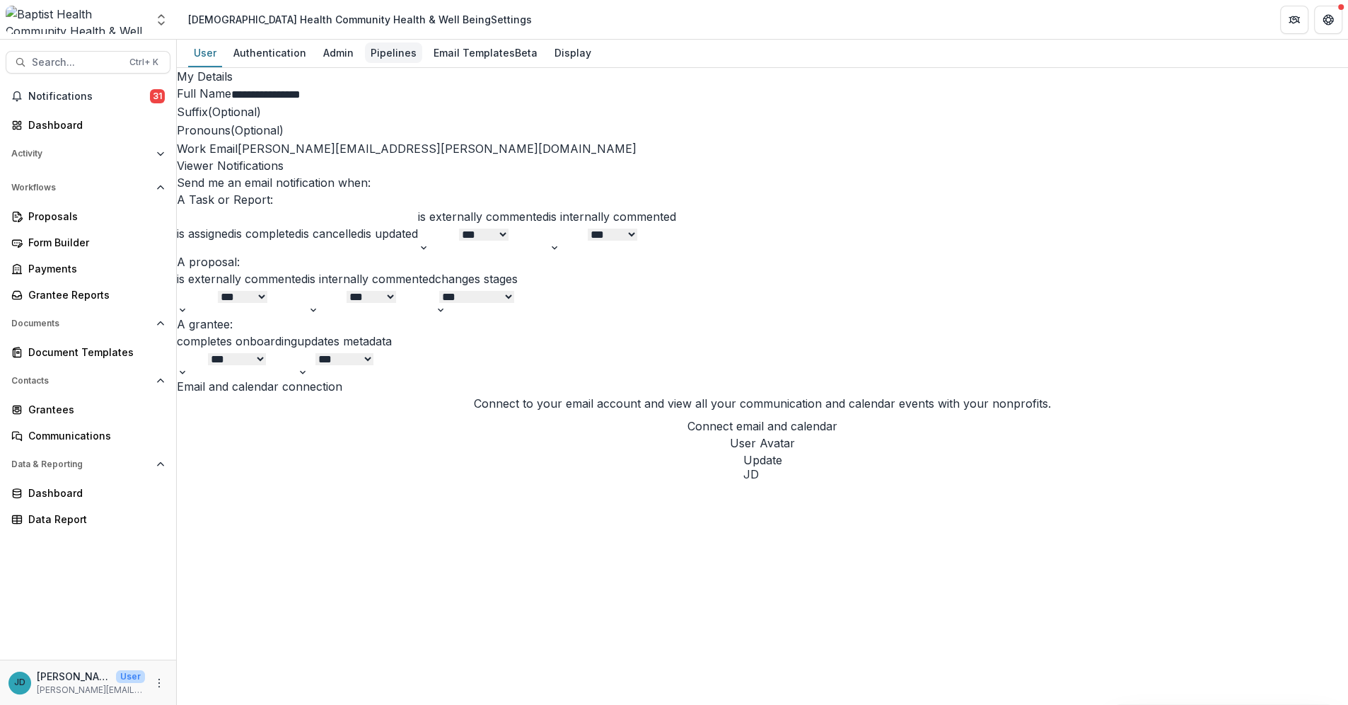
click at [384, 50] on div "Pipelines" at bounding box center [393, 52] width 57 height 21
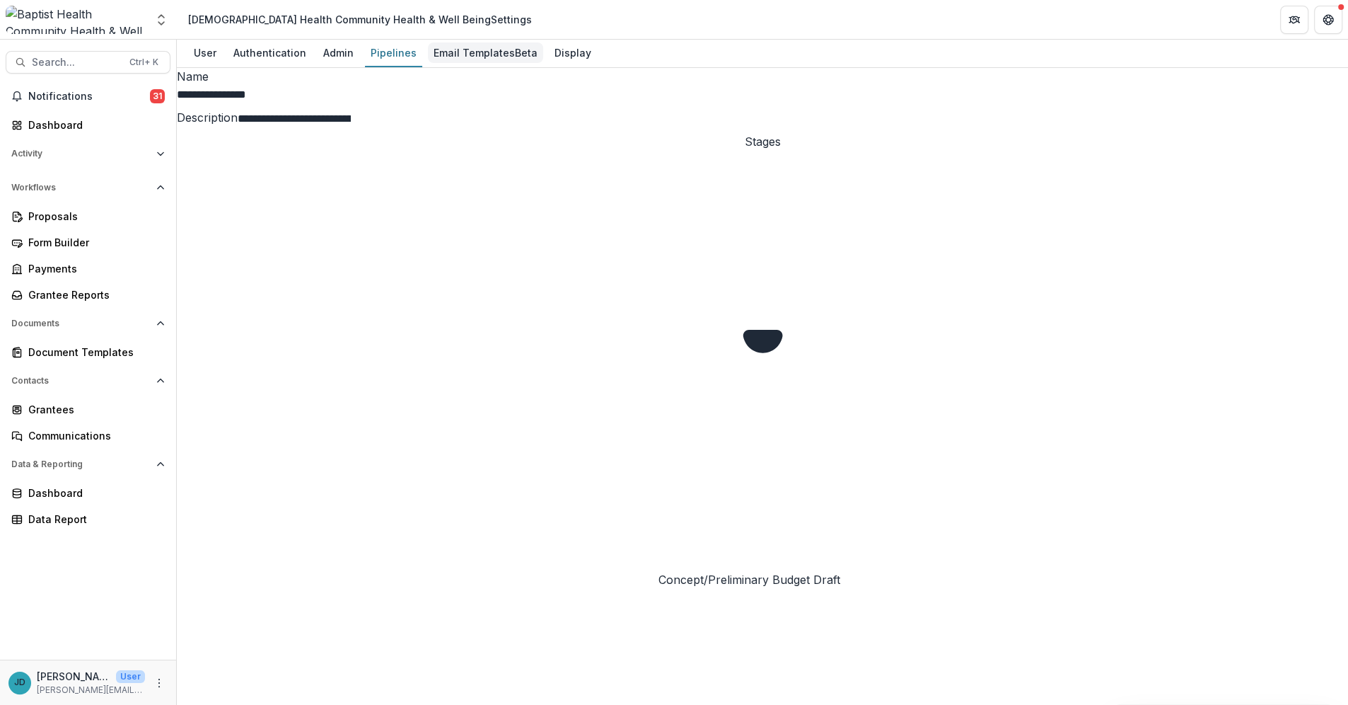
click at [451, 45] on div "Email Templates Beta" at bounding box center [485, 52] width 115 height 21
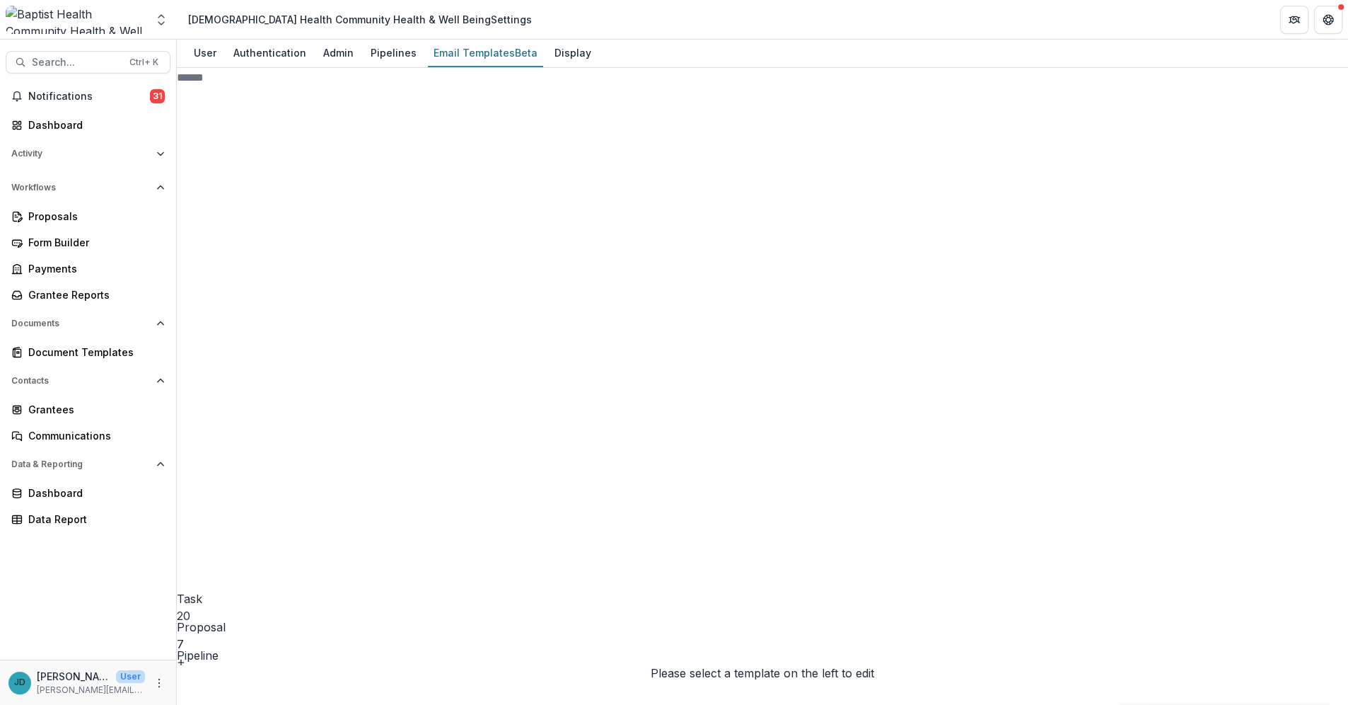
click at [207, 400] on icon at bounding box center [300, 523] width 246 height 246
click at [239, 655] on span "Default Pipeline" at bounding box center [229, 662] width 84 height 14
click at [181, 659] on line "Options" at bounding box center [181, 662] width 0 height 6
click at [214, 396] on icon at bounding box center [299, 495] width 171 height 198
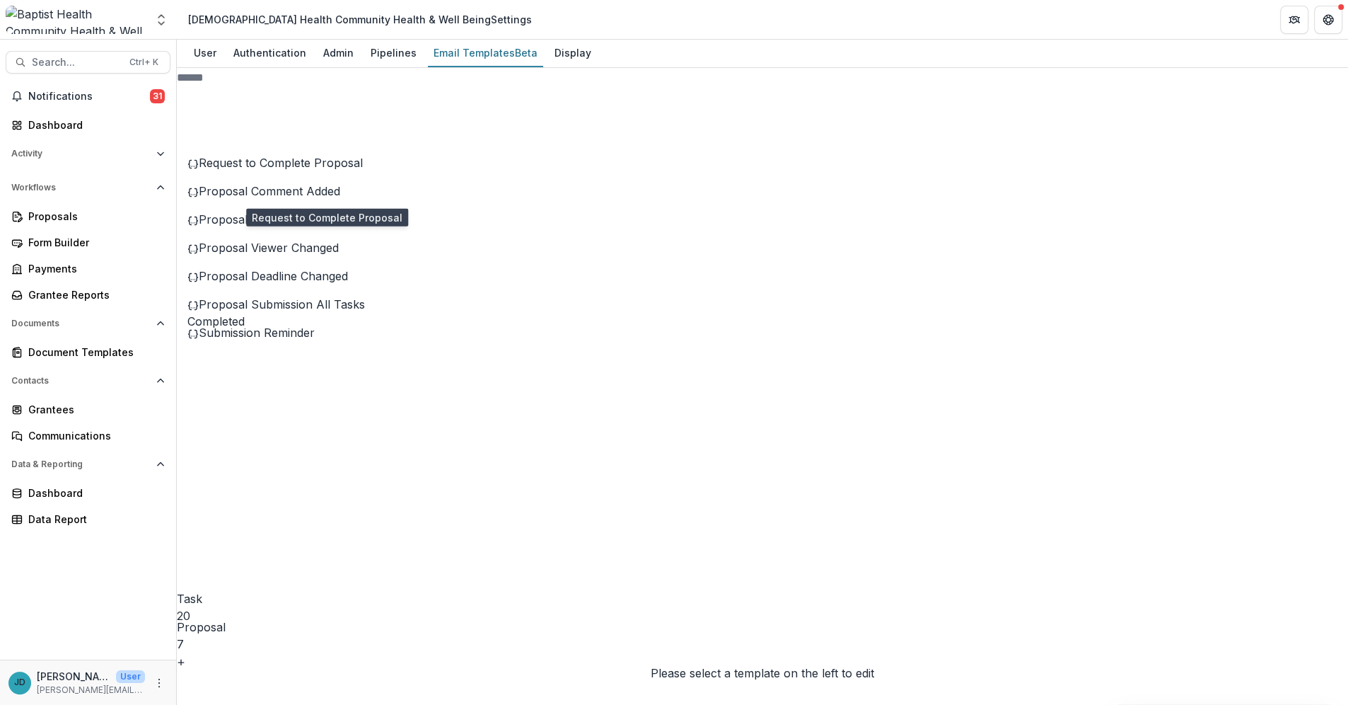
click at [236, 170] on span "Request to Complete Proposal" at bounding box center [281, 163] width 164 height 14
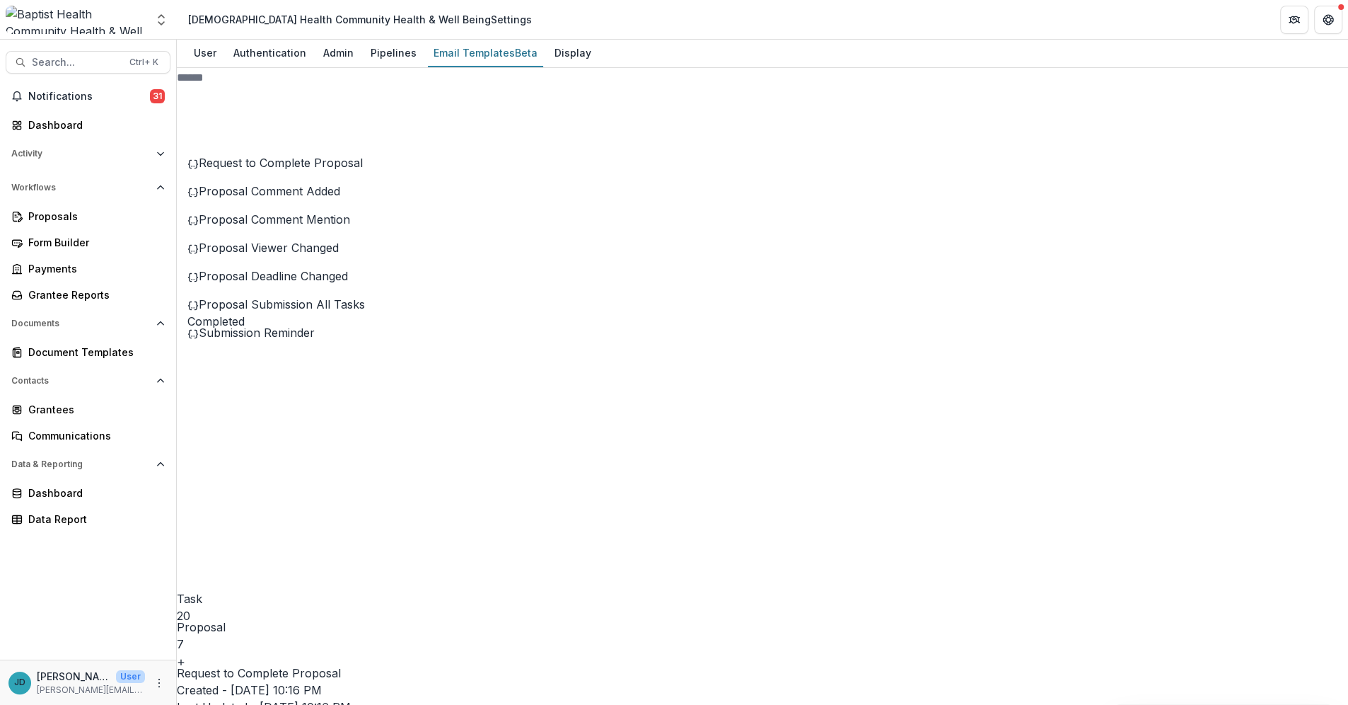
click at [181, 659] on line "Options" at bounding box center [181, 662] width 0 height 6
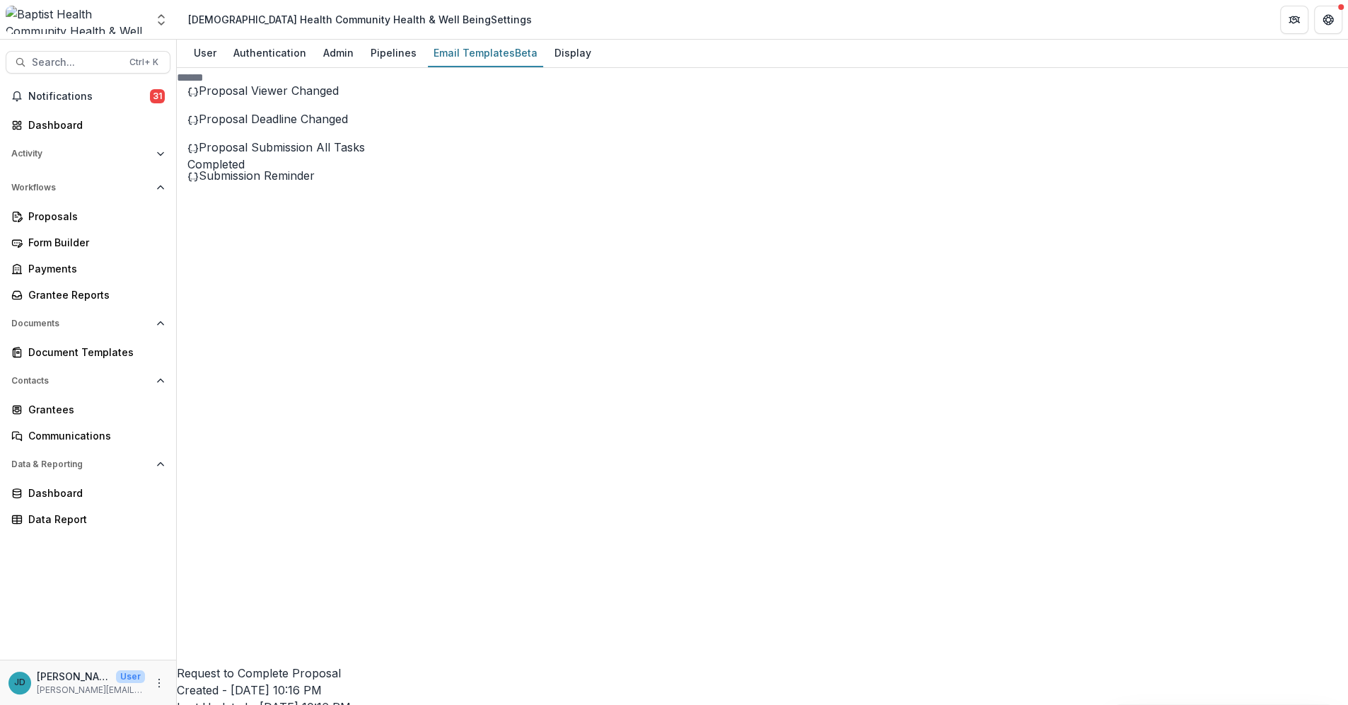
scroll to position [168, 0]
click at [229, 522] on icon at bounding box center [310, 634] width 225 height 225
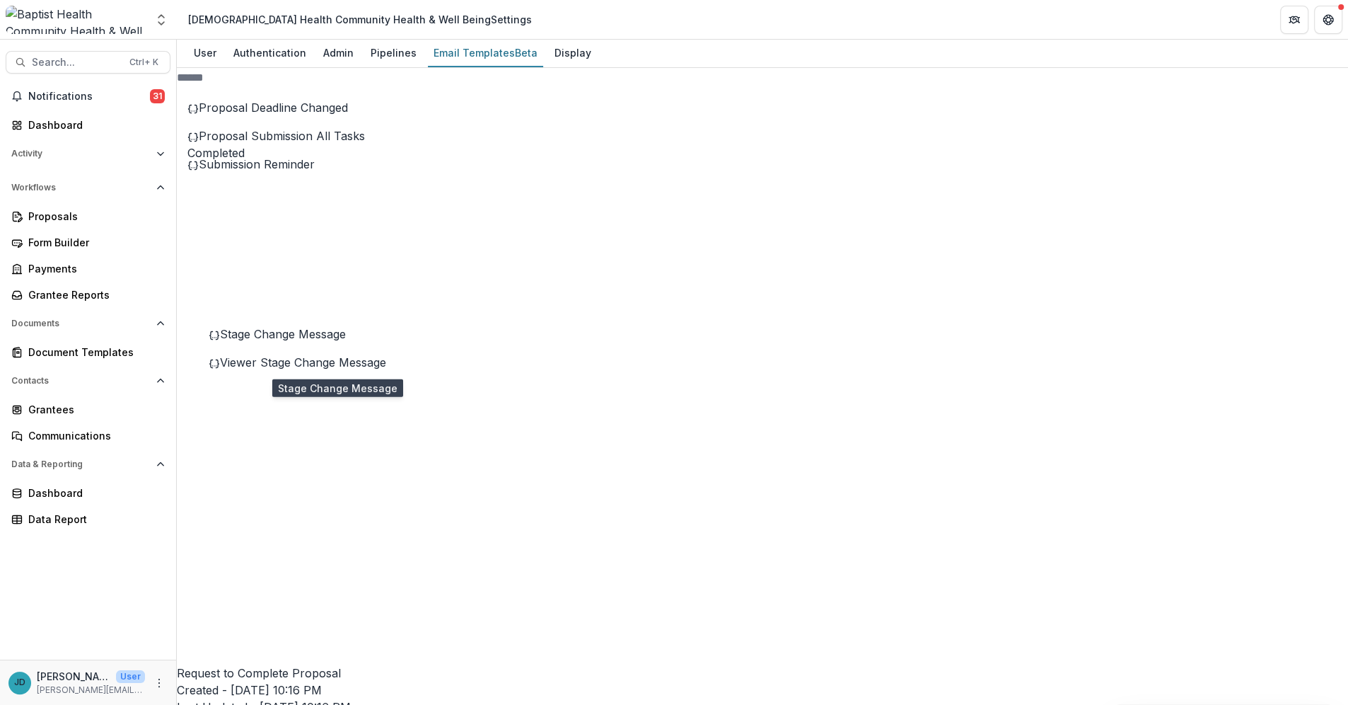
click at [267, 341] on span "Stage Change Message" at bounding box center [283, 334] width 126 height 14
click at [330, 325] on button "Stage Change Message" at bounding box center [309, 312] width 154 height 23
click at [540, 664] on h3 "Stage Change Message" at bounding box center [763, 672] width 1172 height 17
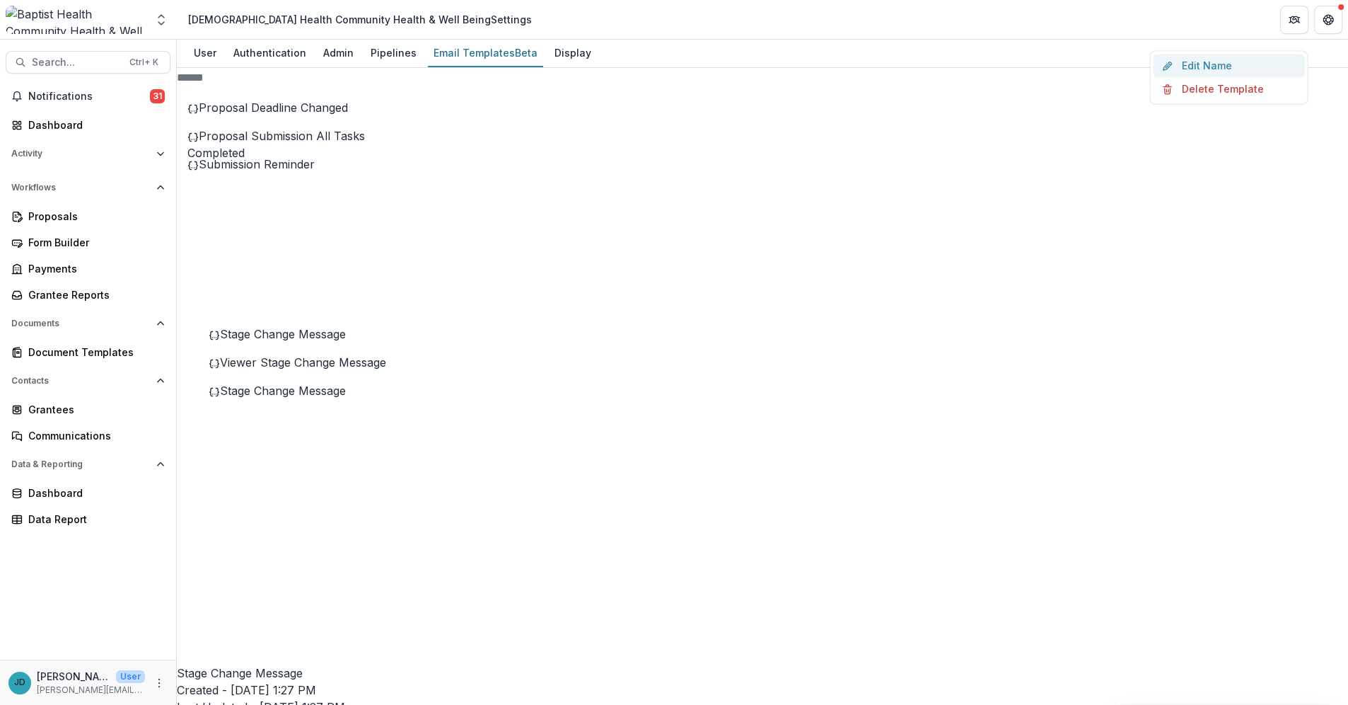
click at [1189, 77] on button "Edit Name" at bounding box center [1228, 65] width 151 height 23
type input "*"
type input "**********"
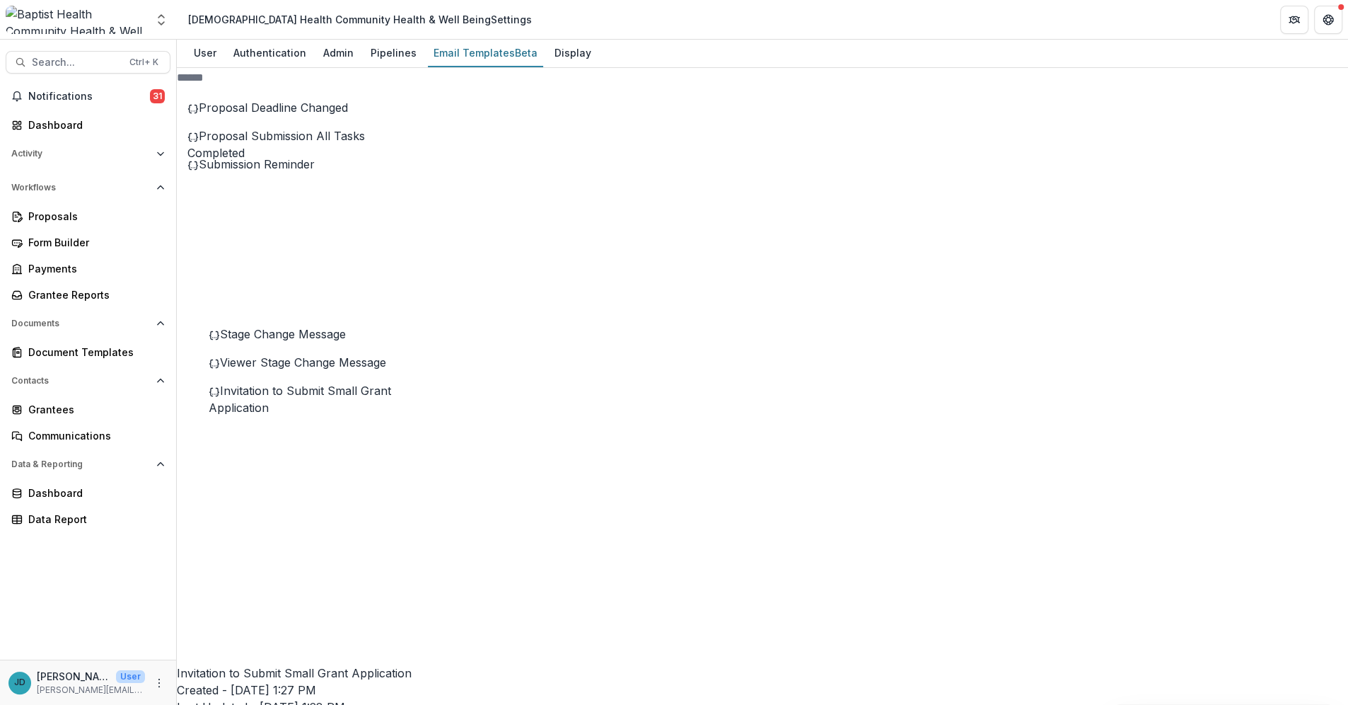
drag, startPoint x: 667, startPoint y: 595, endPoint x: 474, endPoint y: 270, distance: 378.4
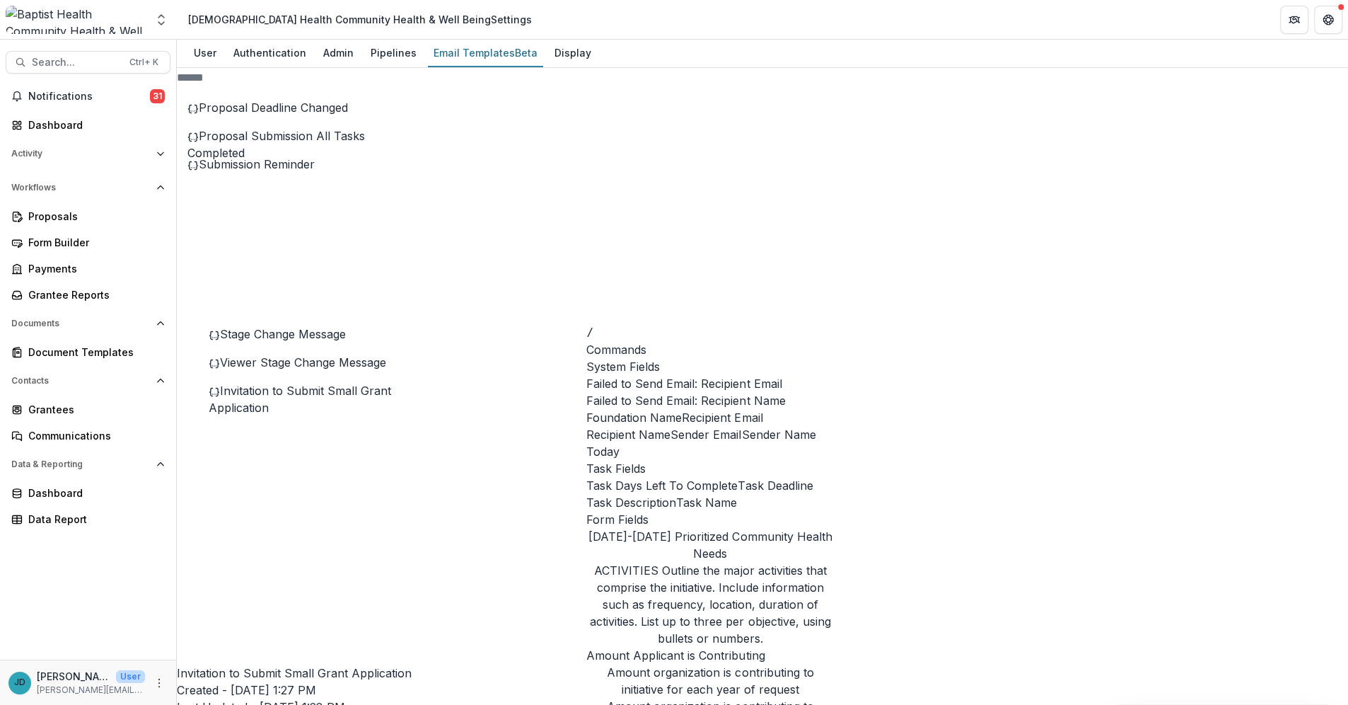
scroll to position [10847, 0]
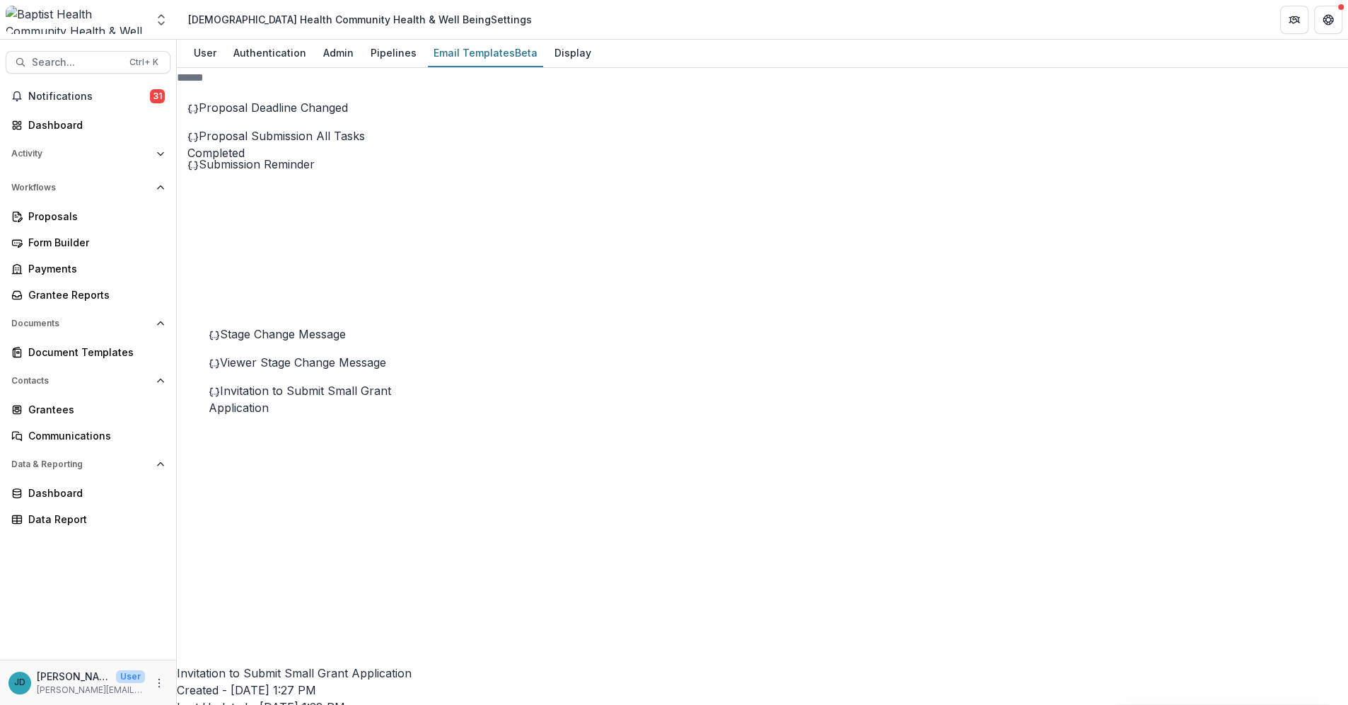
drag, startPoint x: 723, startPoint y: 308, endPoint x: 760, endPoint y: 308, distance: 36.8
drag, startPoint x: 922, startPoint y: 308, endPoint x: 847, endPoint y: 309, distance: 75.0
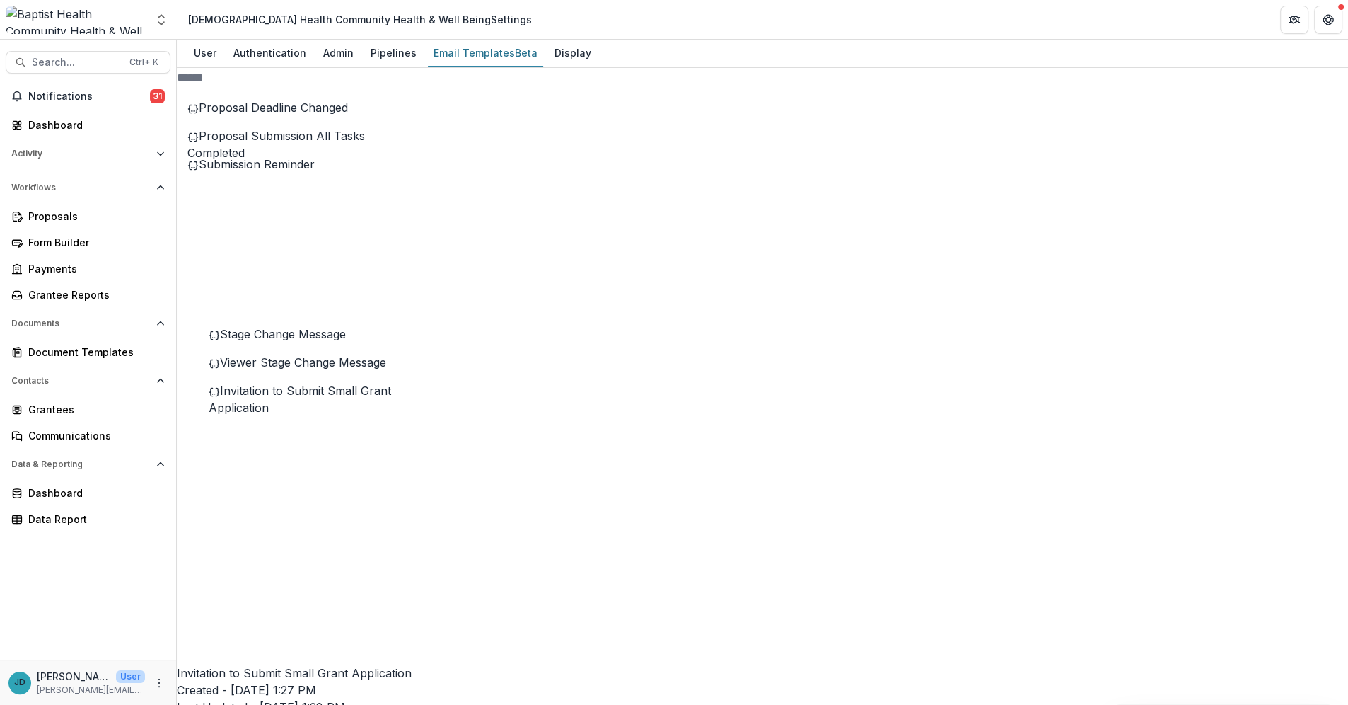
click at [1187, 77] on button "Edit Name" at bounding box center [1228, 65] width 151 height 23
drag, startPoint x: 495, startPoint y: 105, endPoint x: 424, endPoint y: 112, distance: 71.0
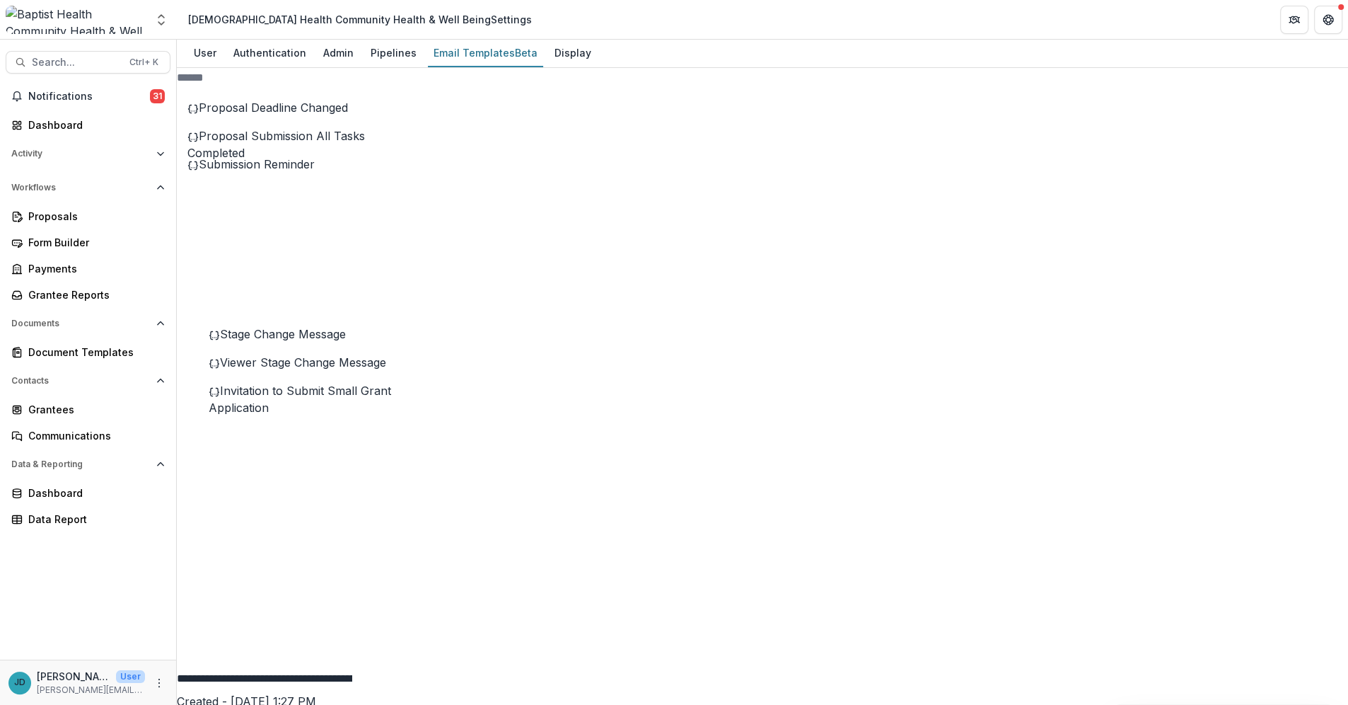
click at [352, 664] on input "**********" at bounding box center [264, 678] width 175 height 28
drag, startPoint x: 538, startPoint y: 103, endPoint x: 575, endPoint y: 109, distance: 37.9
click at [352, 664] on input "**********" at bounding box center [264, 678] width 175 height 28
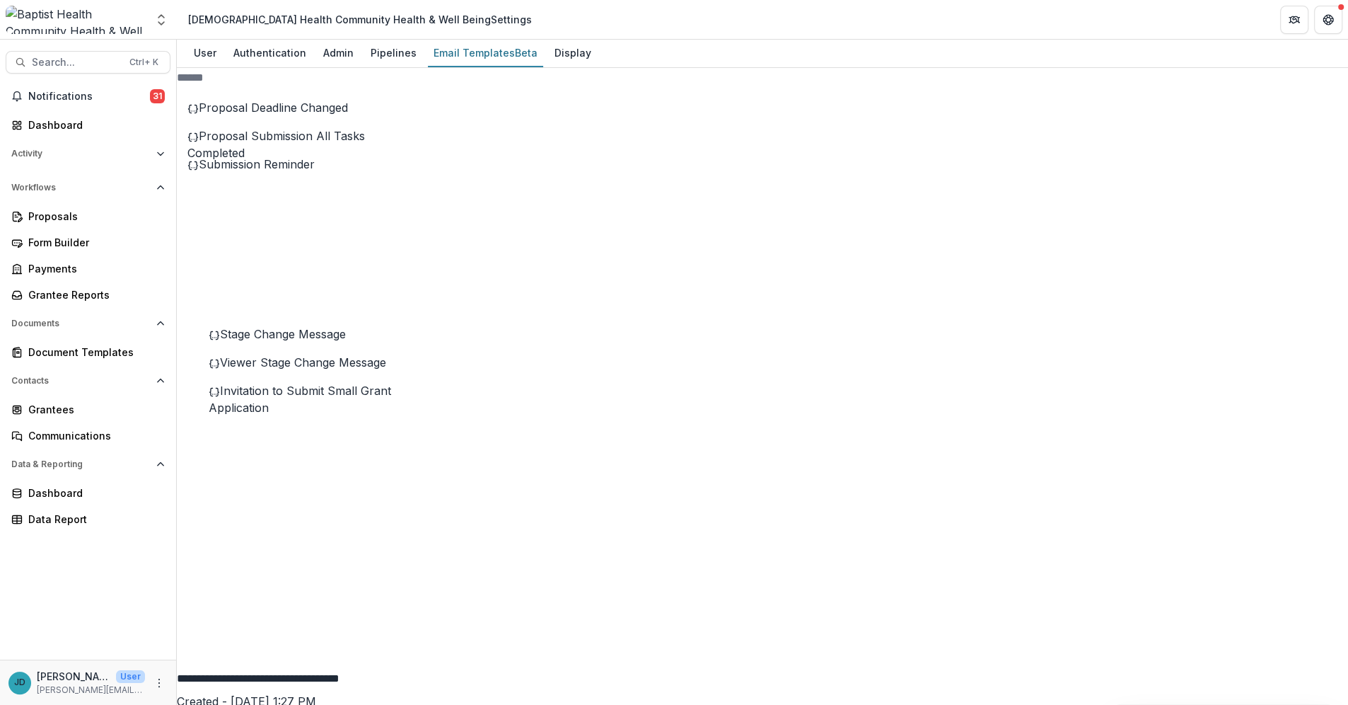
type input "**********"
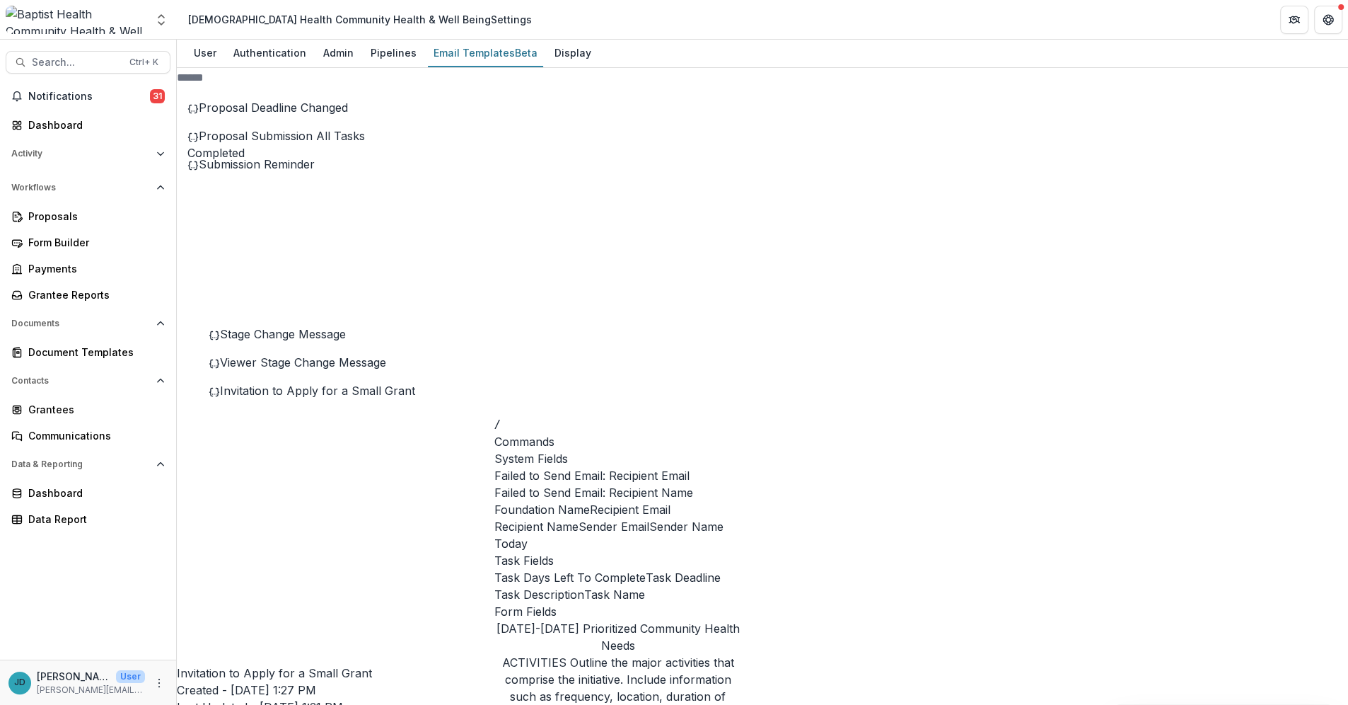
click at [566, 535] on span "Recipient Name" at bounding box center [536, 526] width 84 height 17
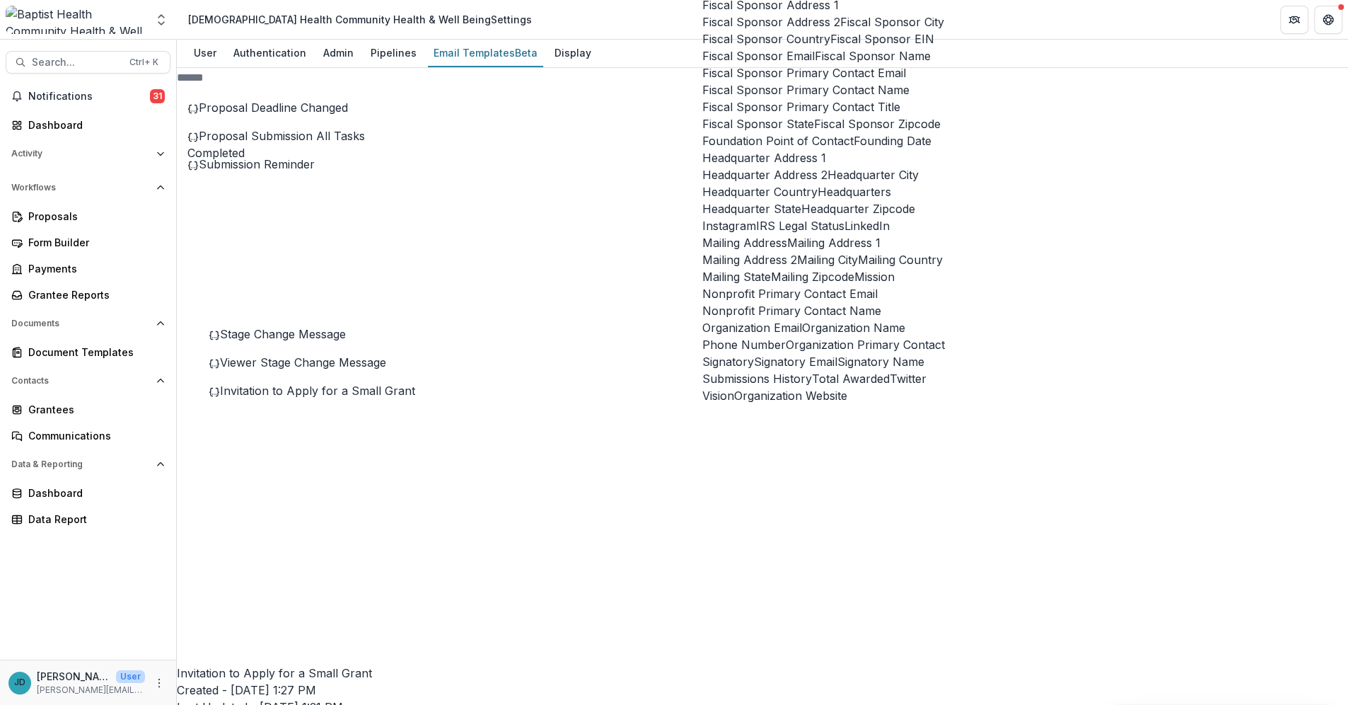
scroll to position [10860, 0]
click at [802, 319] on button "Organization Name" at bounding box center [853, 327] width 103 height 17
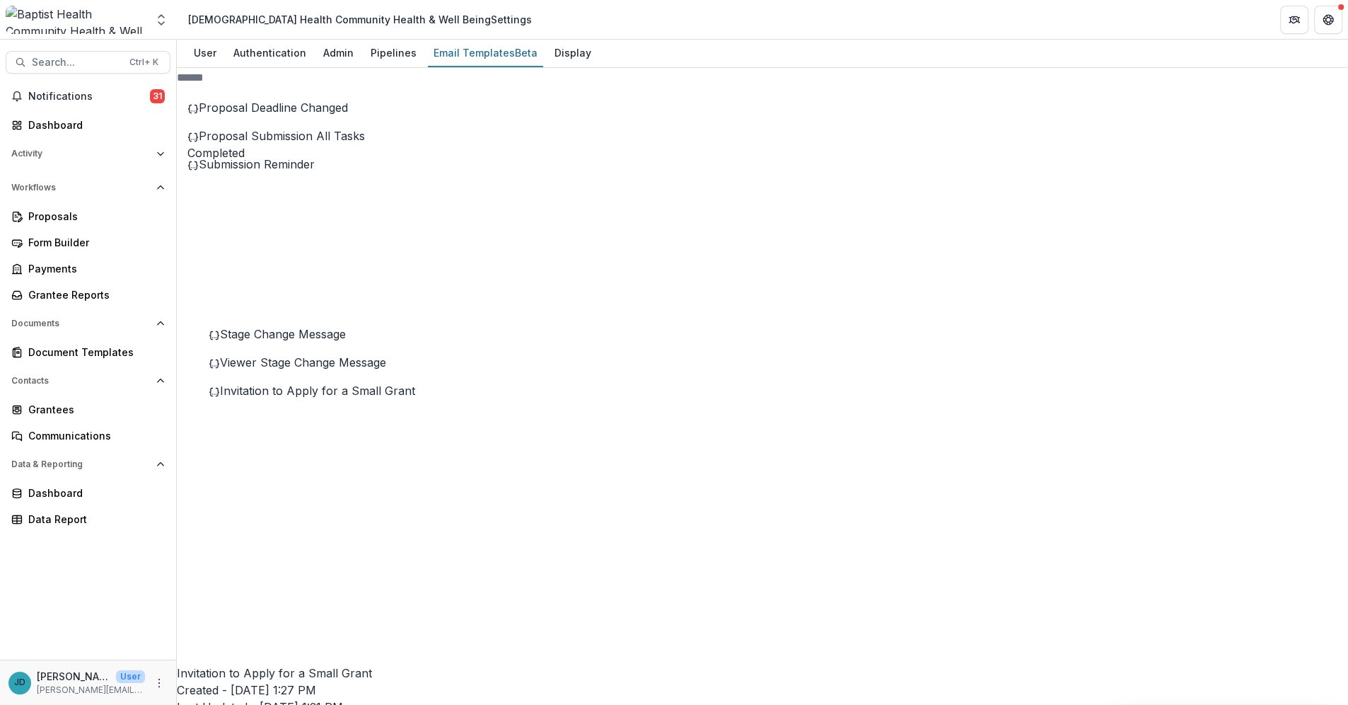
scroll to position [157, 0]
click at [53, 213] on div "Proposals" at bounding box center [93, 216] width 131 height 15
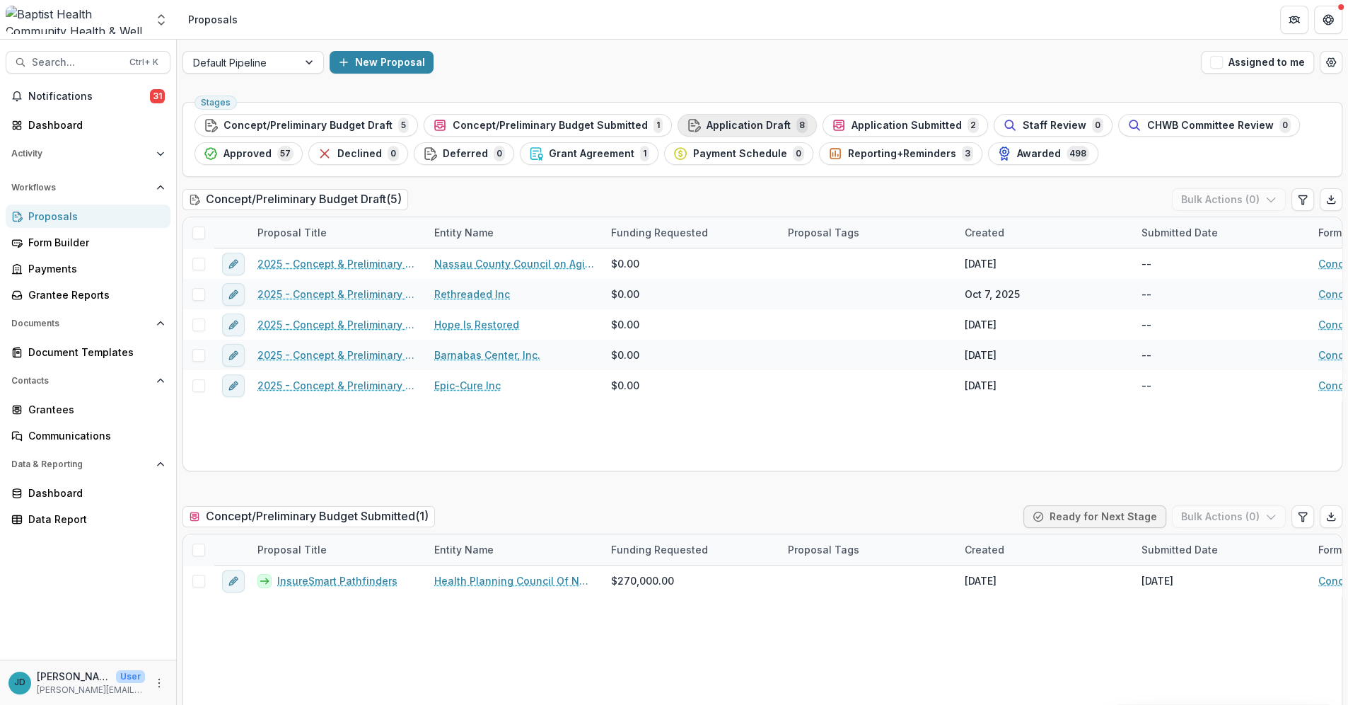
click at [722, 121] on span "Application Draft" at bounding box center [749, 126] width 84 height 12
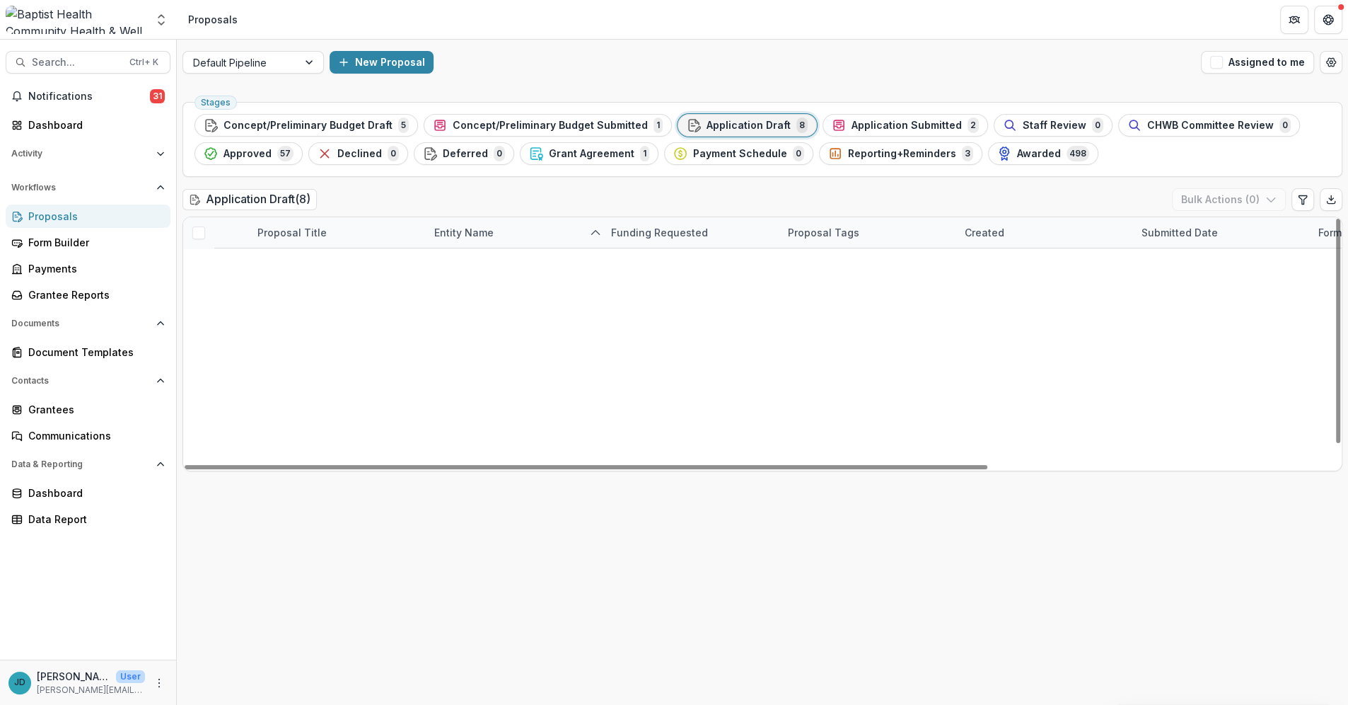
click at [231, 261] on icon "edit" at bounding box center [233, 263] width 11 height 11
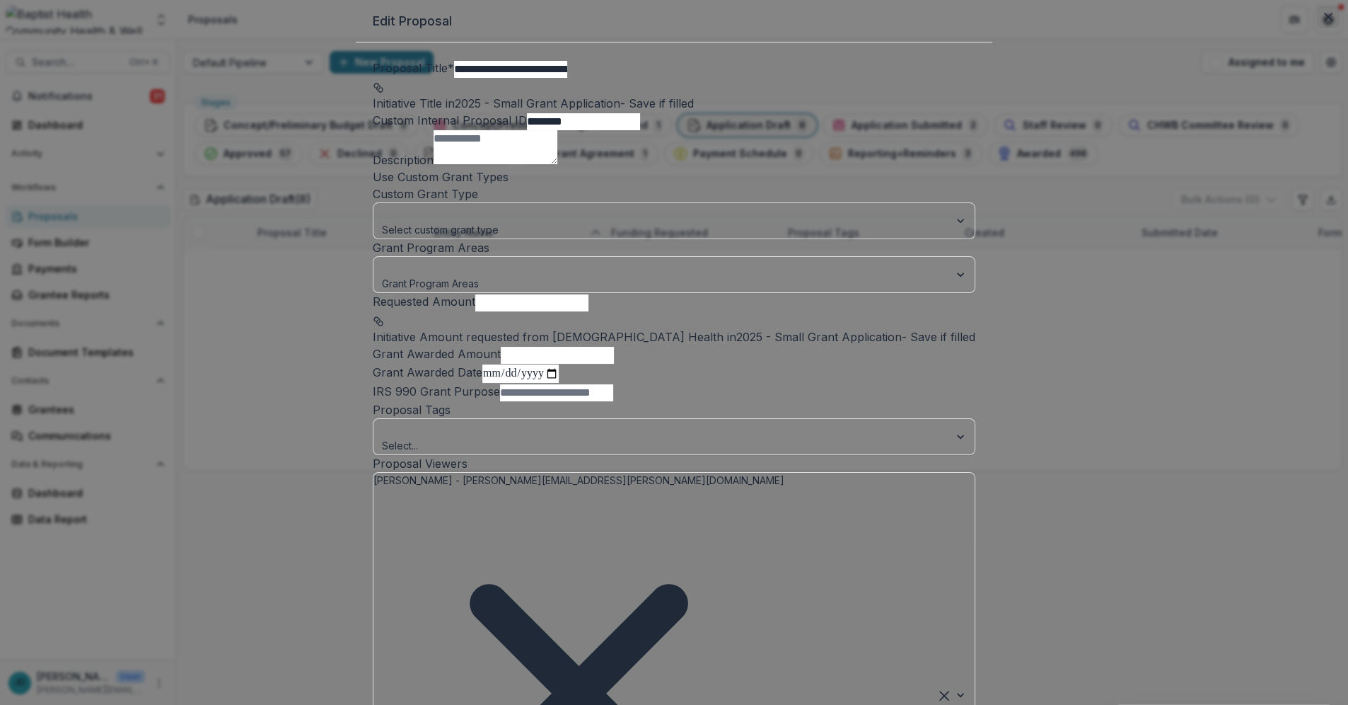
click at [1324, 21] on icon "Close" at bounding box center [1328, 17] width 8 height 8
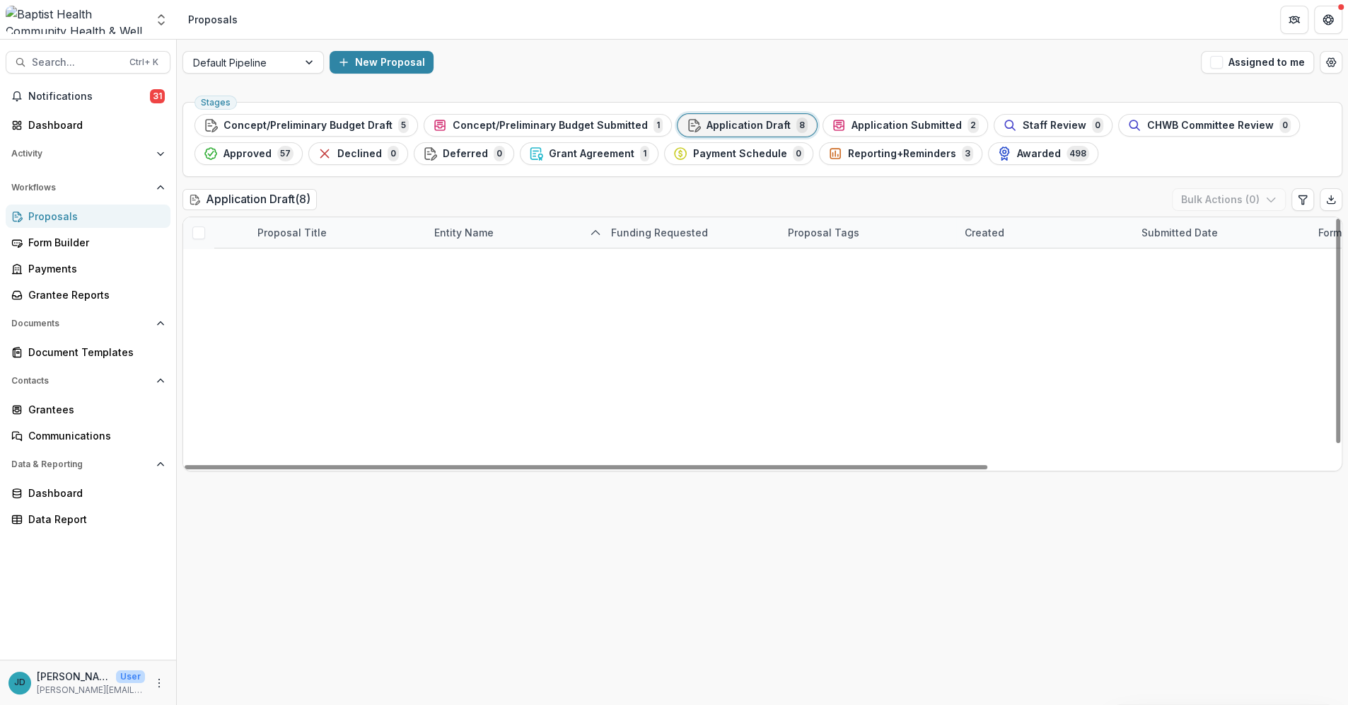
click at [197, 264] on span at bounding box center [198, 264] width 13 height 13
click at [1210, 198] on button "Bulk Actions ( 1 )" at bounding box center [1230, 199] width 111 height 23
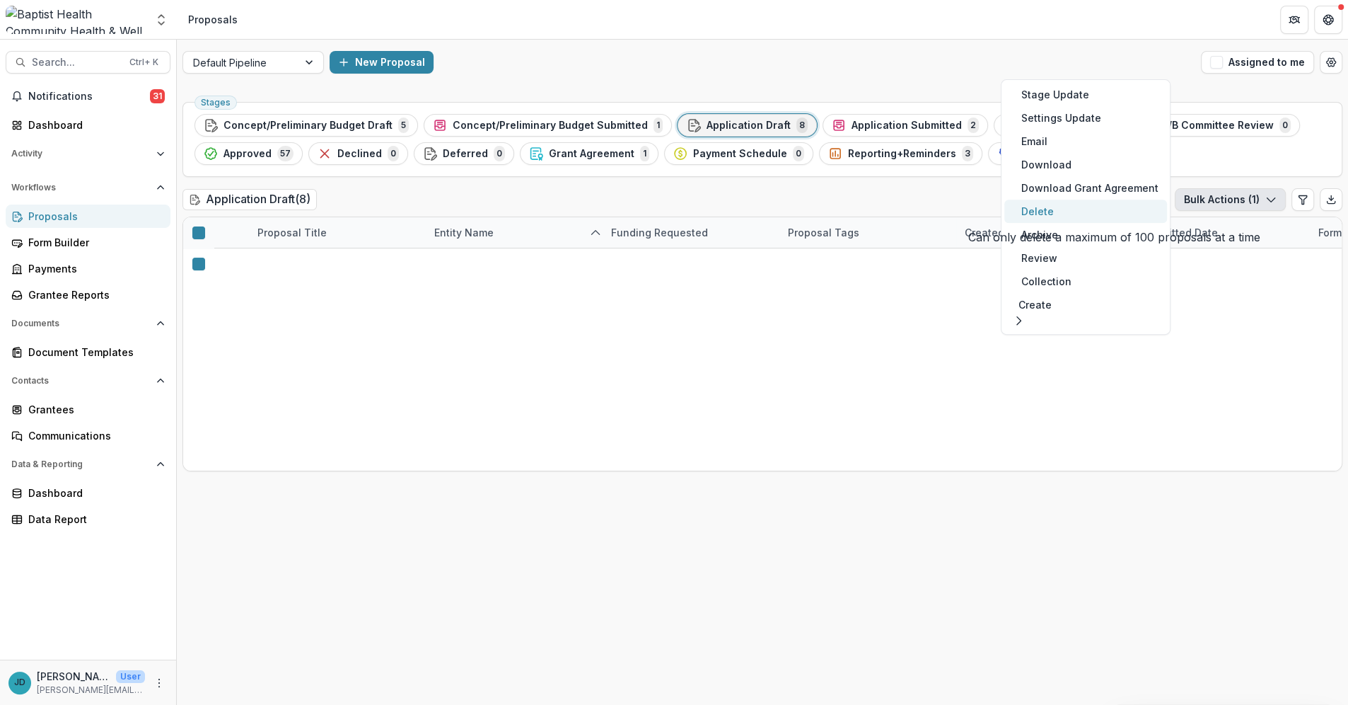
click at [1052, 209] on button "Delete" at bounding box center [1086, 210] width 163 height 23
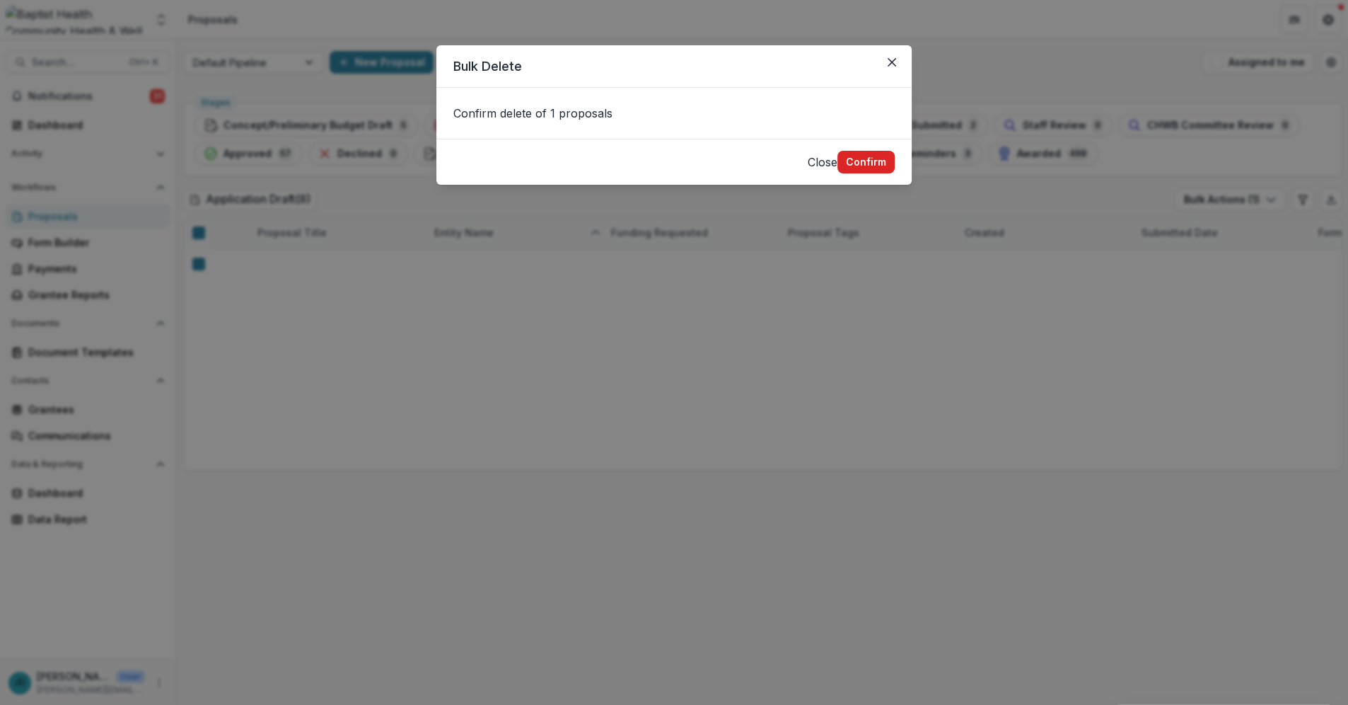
click at [855, 155] on button "Confirm" at bounding box center [866, 162] width 57 height 23
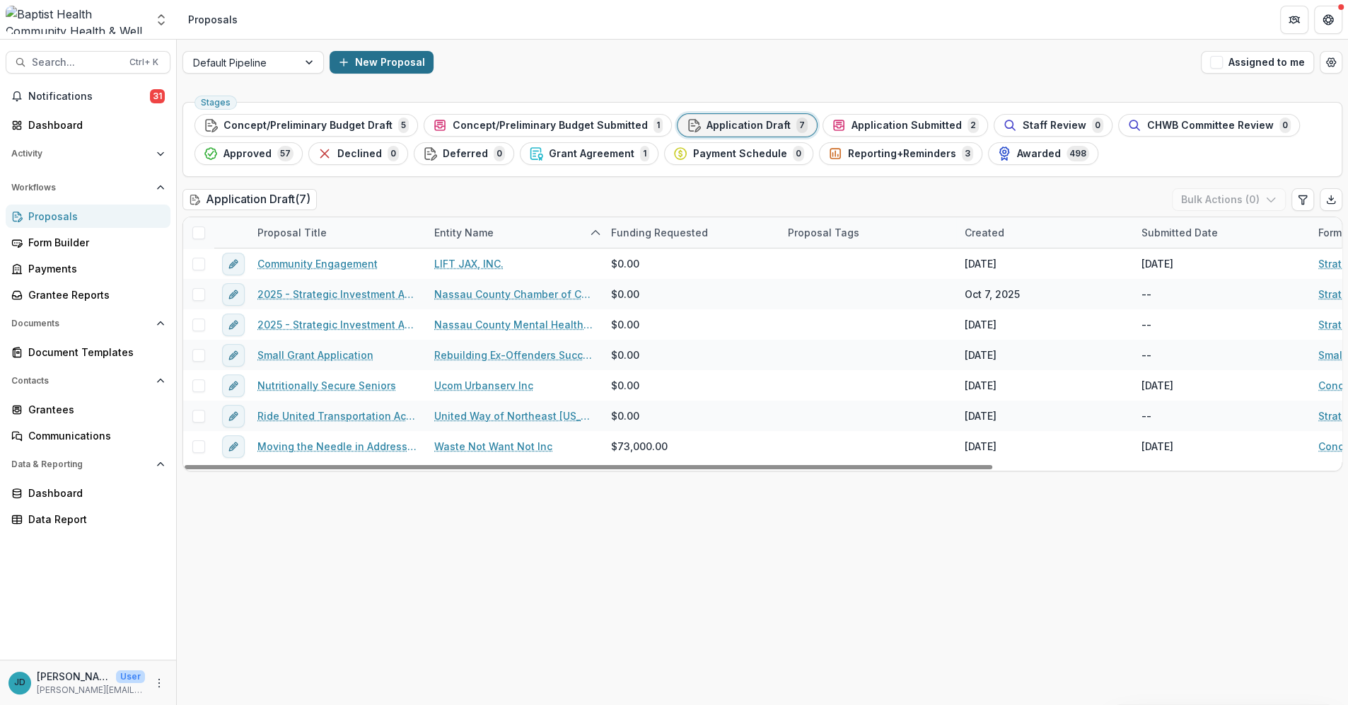
click at [372, 62] on button "New Proposal" at bounding box center [382, 62] width 104 height 23
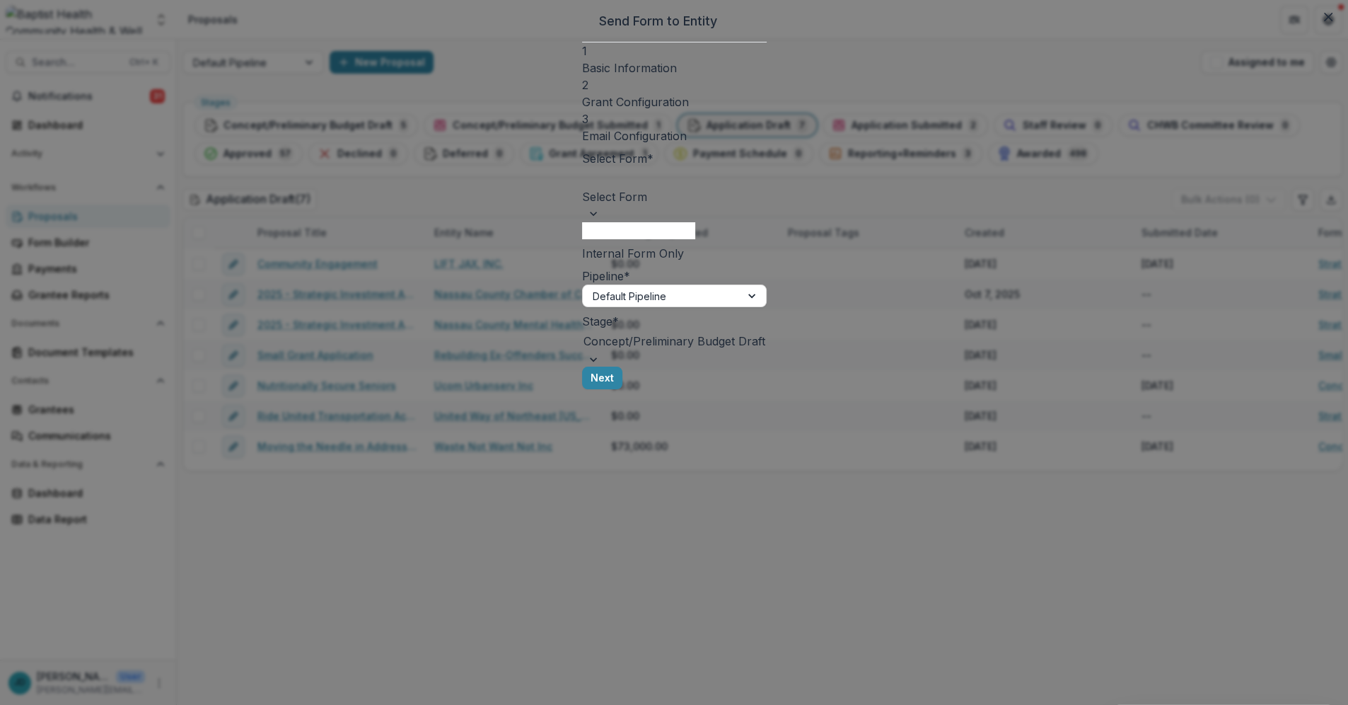
click at [584, 180] on div at bounding box center [675, 178] width 182 height 20
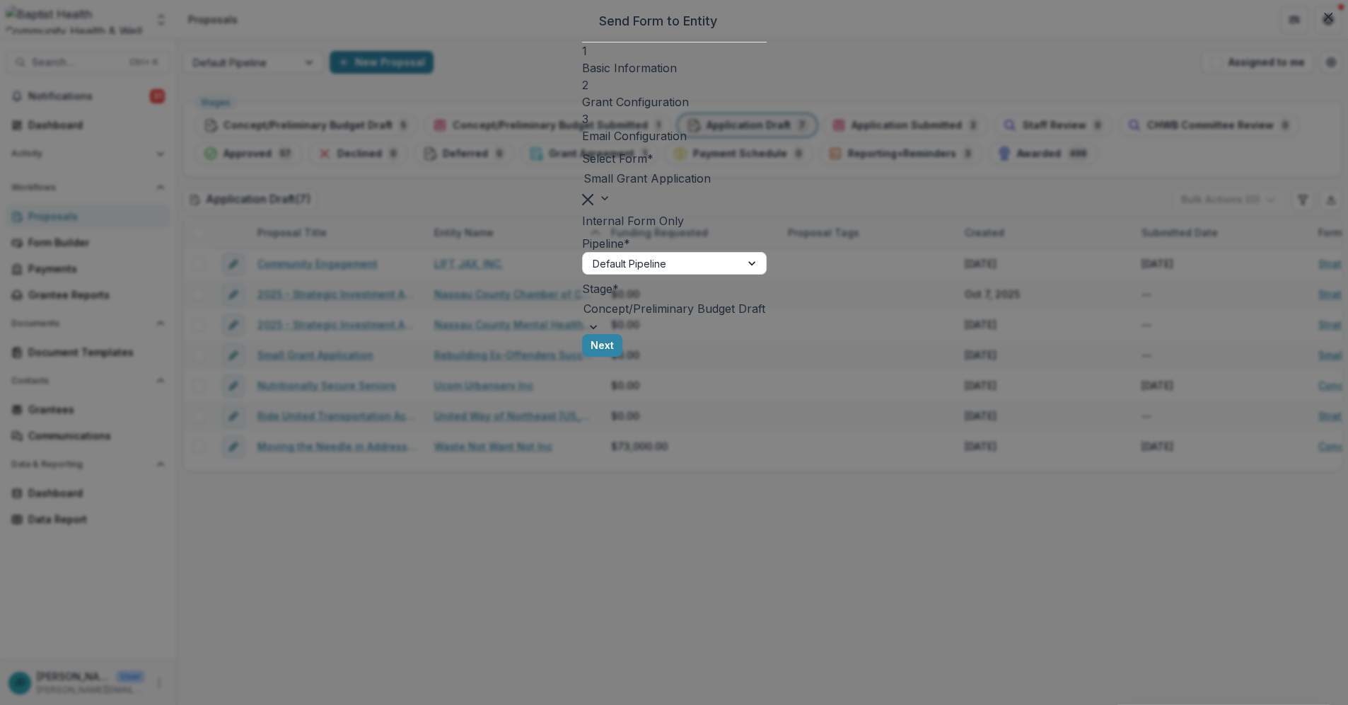
click at [584, 318] on div at bounding box center [675, 309] width 182 height 20
click at [750, 273] on div at bounding box center [736, 263] width 25 height 21
click at [750, 272] on div at bounding box center [736, 263] width 25 height 21
click at [639, 357] on button "Next" at bounding box center [618, 345] width 40 height 23
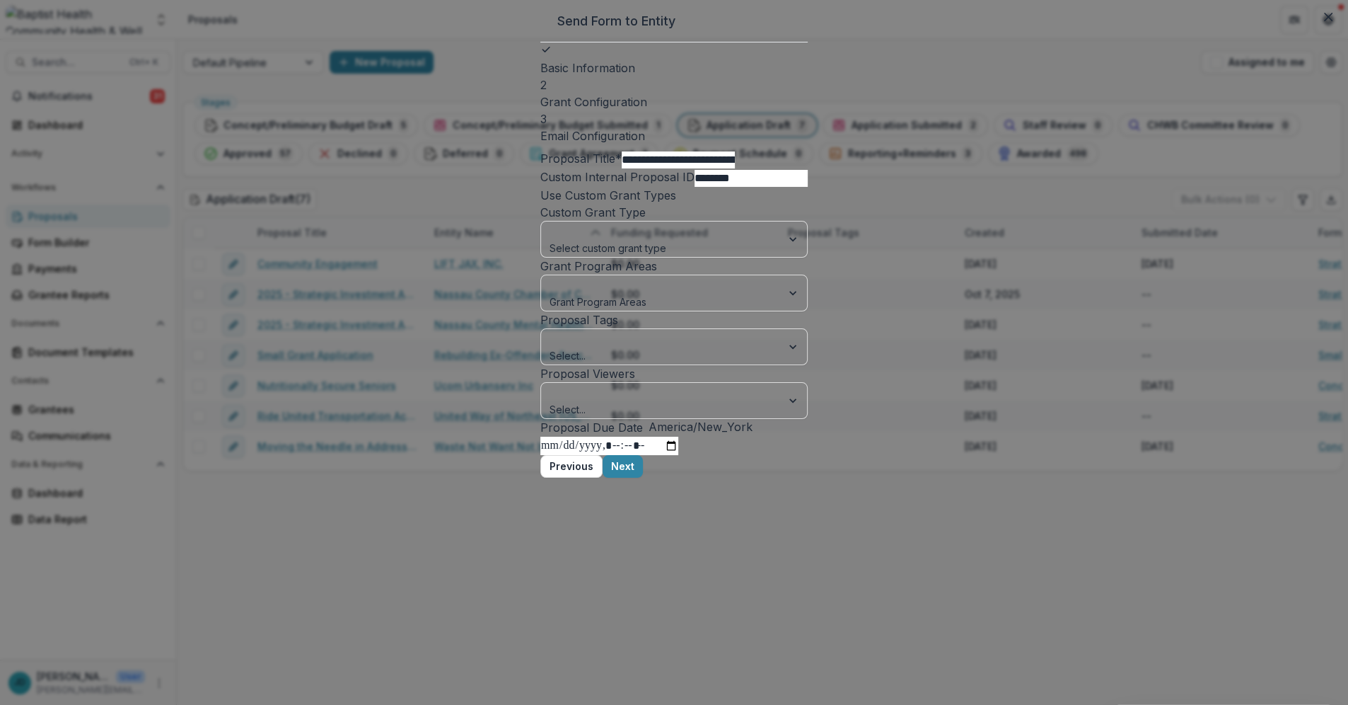
drag, startPoint x: 462, startPoint y: 183, endPoint x: 393, endPoint y: 183, distance: 69.3
click at [393, 183] on div "**********" at bounding box center [674, 352] width 1348 height 705
type input "**********"
click at [551, 241] on div at bounding box center [661, 232] width 221 height 18
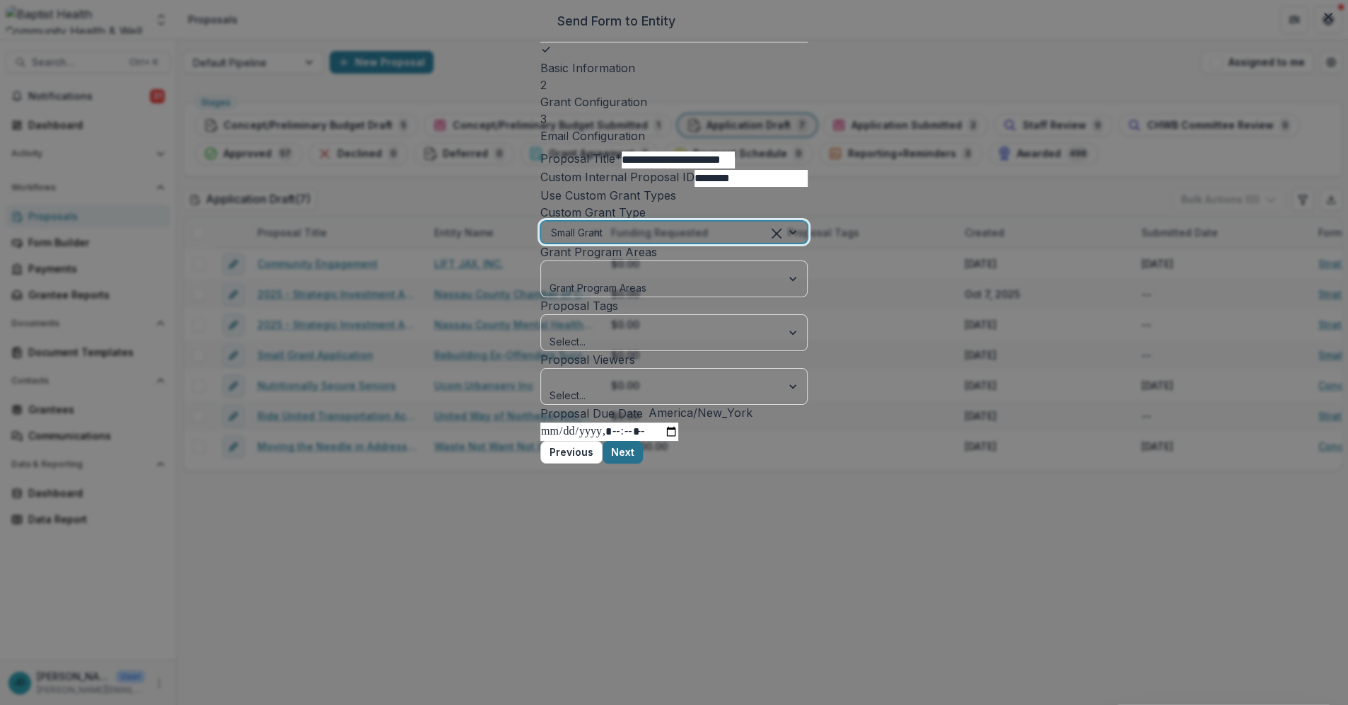
click at [643, 463] on button "Next" at bounding box center [623, 452] width 40 height 23
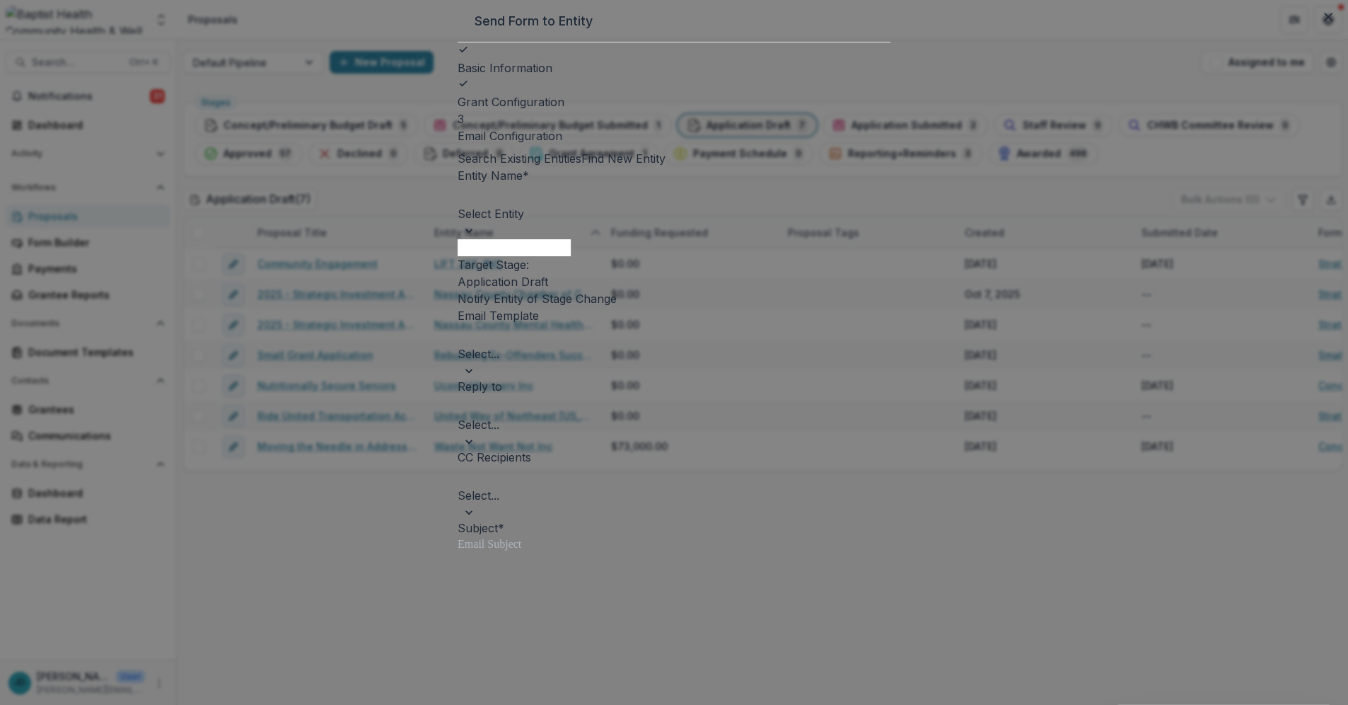
click at [494, 205] on div at bounding box center [674, 195] width 430 height 20
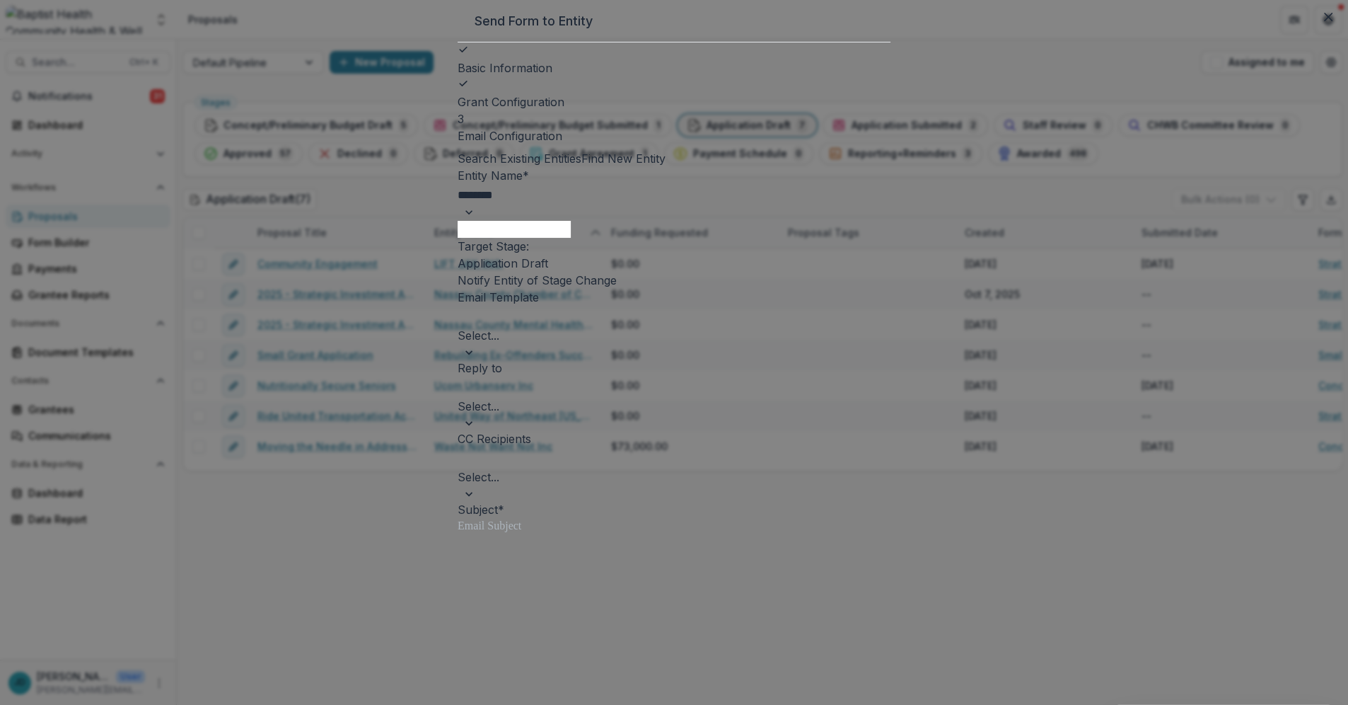
type input "********"
click at [497, 704] on p "[PERSON_NAME] Test Org" at bounding box center [674, 713] width 1348 height 17
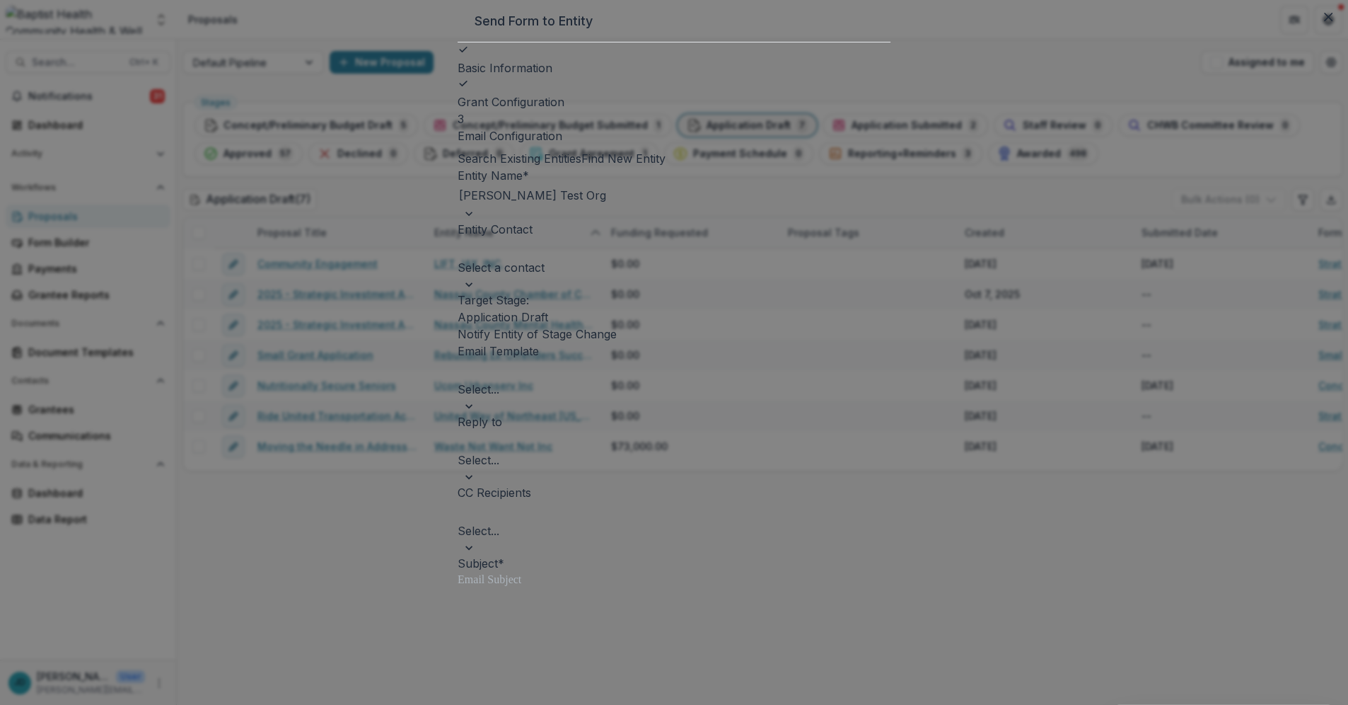
click at [477, 381] on div at bounding box center [674, 371] width 430 height 20
click at [472, 704] on div "Invitation to Apply for a Small Grant" at bounding box center [674, 713] width 1348 height 17
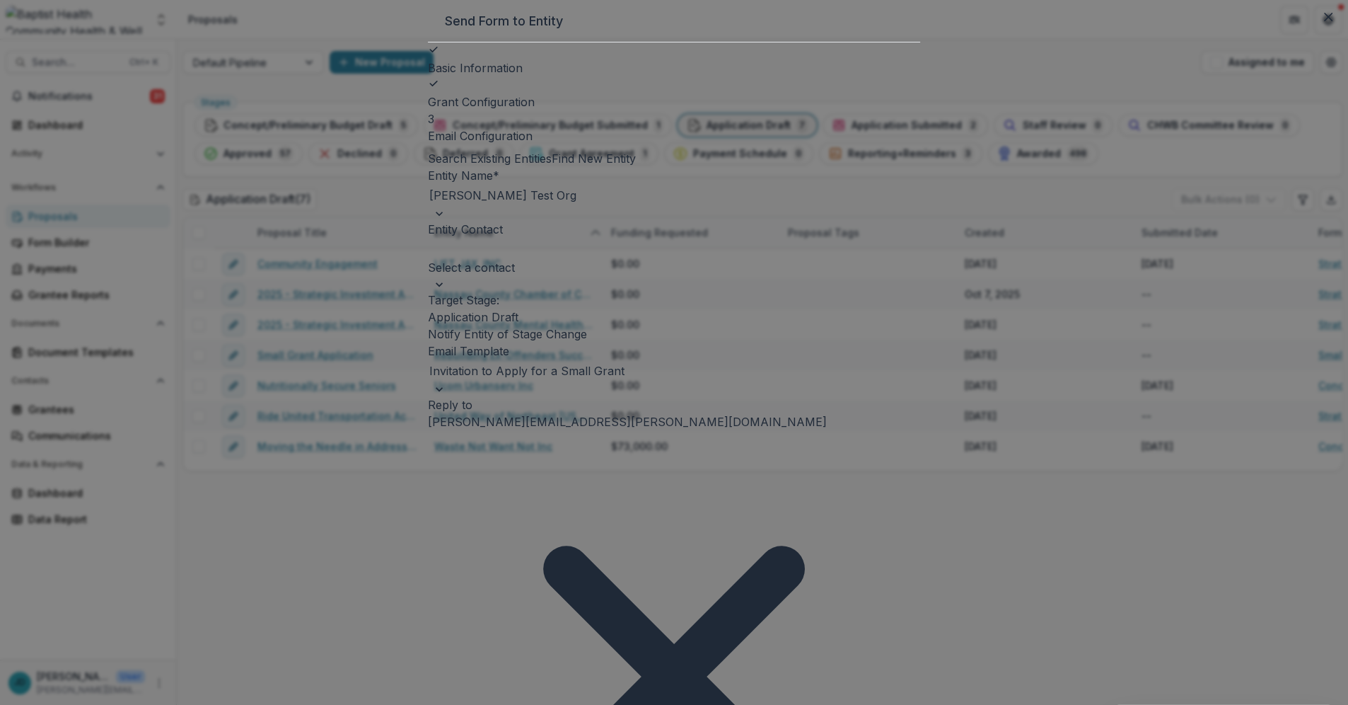
scroll to position [236, 0]
drag, startPoint x: 894, startPoint y: 596, endPoint x: 608, endPoint y: 486, distance: 307.0
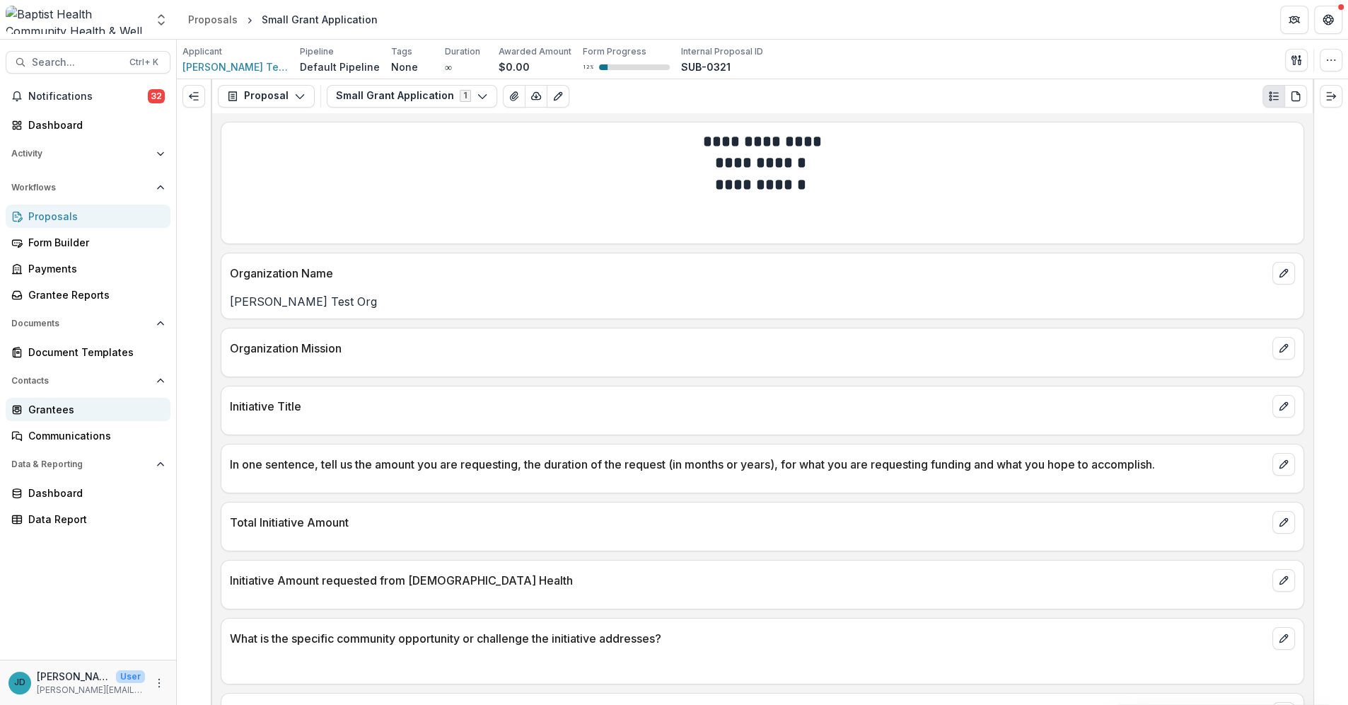
click at [48, 407] on div "Grantees" at bounding box center [93, 409] width 131 height 15
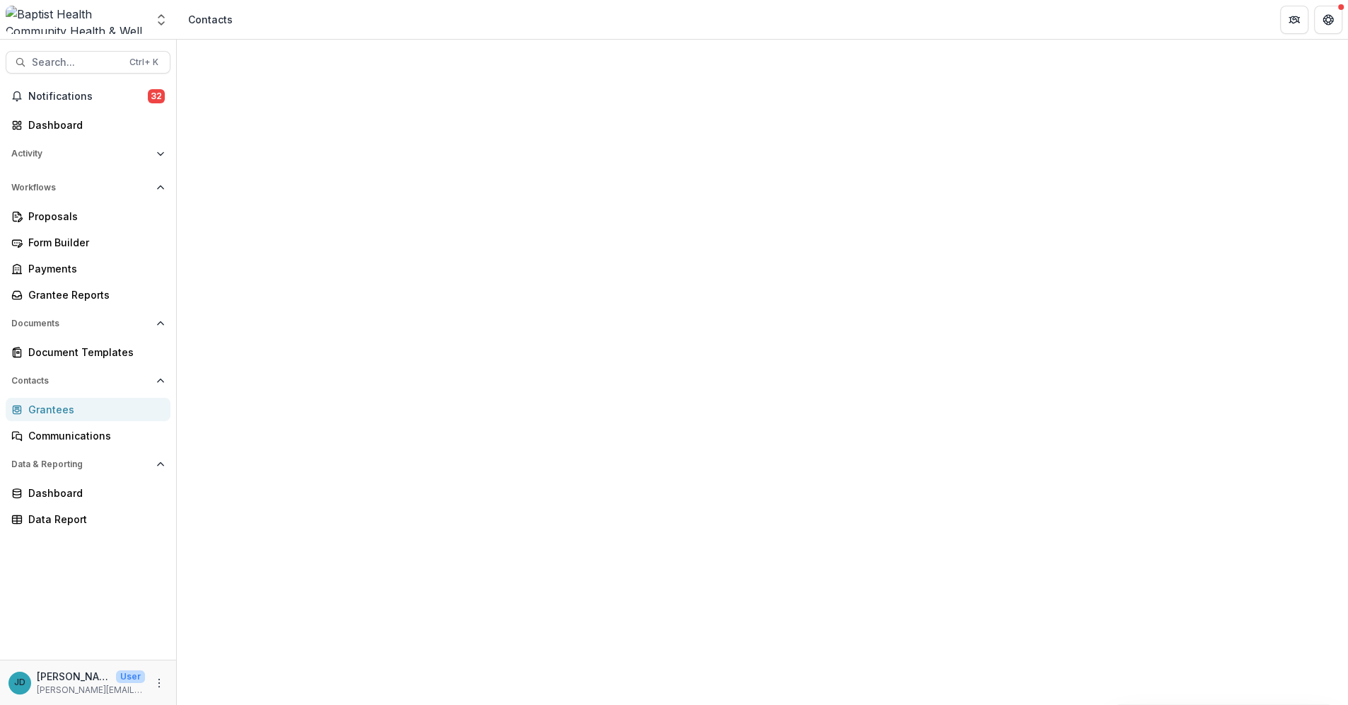
click at [259, 242] on span "Sort Ascending" at bounding box center [255, 250] width 83 height 17
click at [415, 33] on header "Contacts" at bounding box center [763, 19] width 1172 height 39
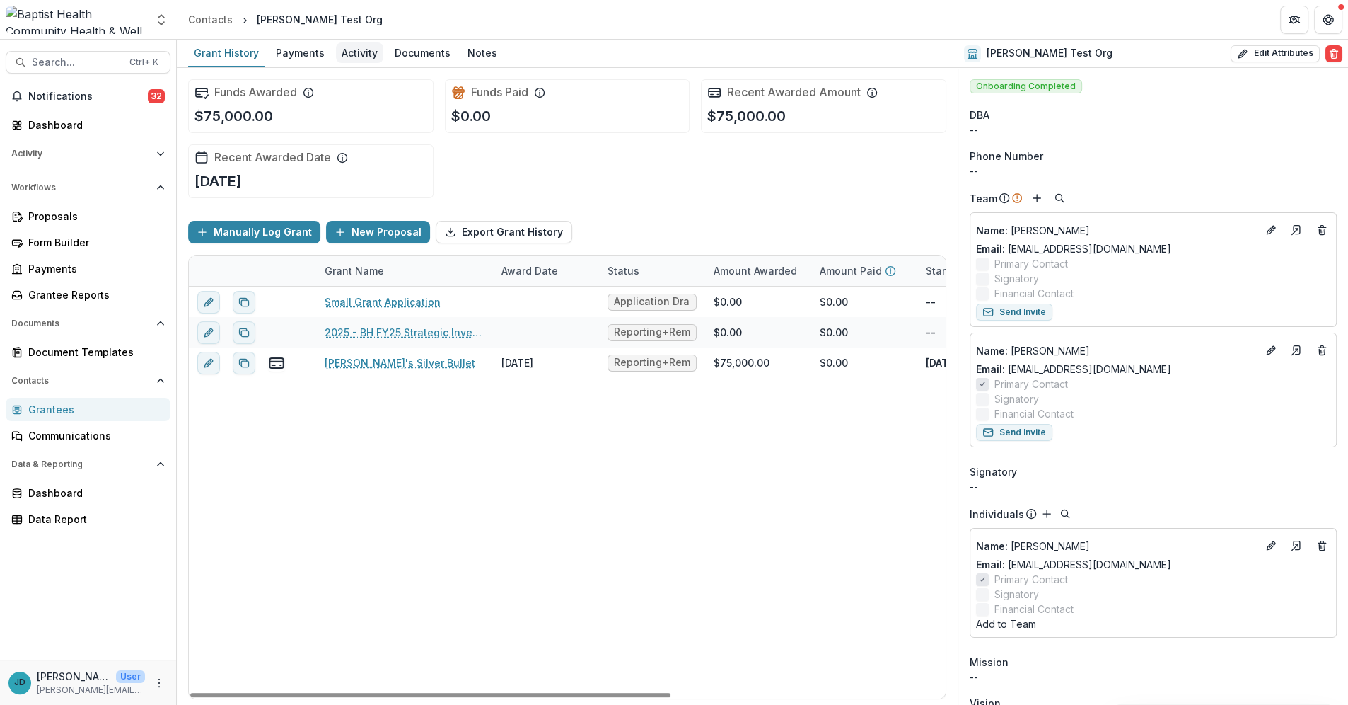
click at [360, 52] on div "Activity" at bounding box center [359, 52] width 47 height 21
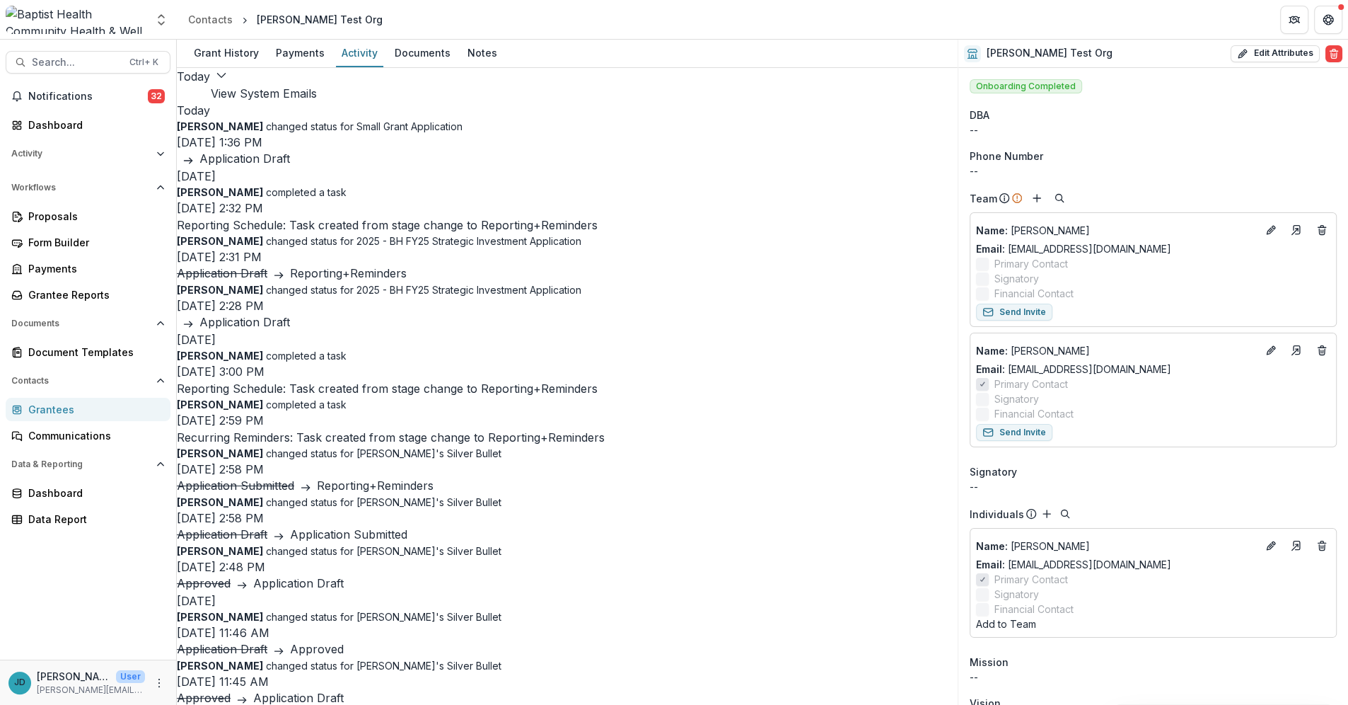
click at [317, 85] on button "View System Emails" at bounding box center [264, 93] width 106 height 17
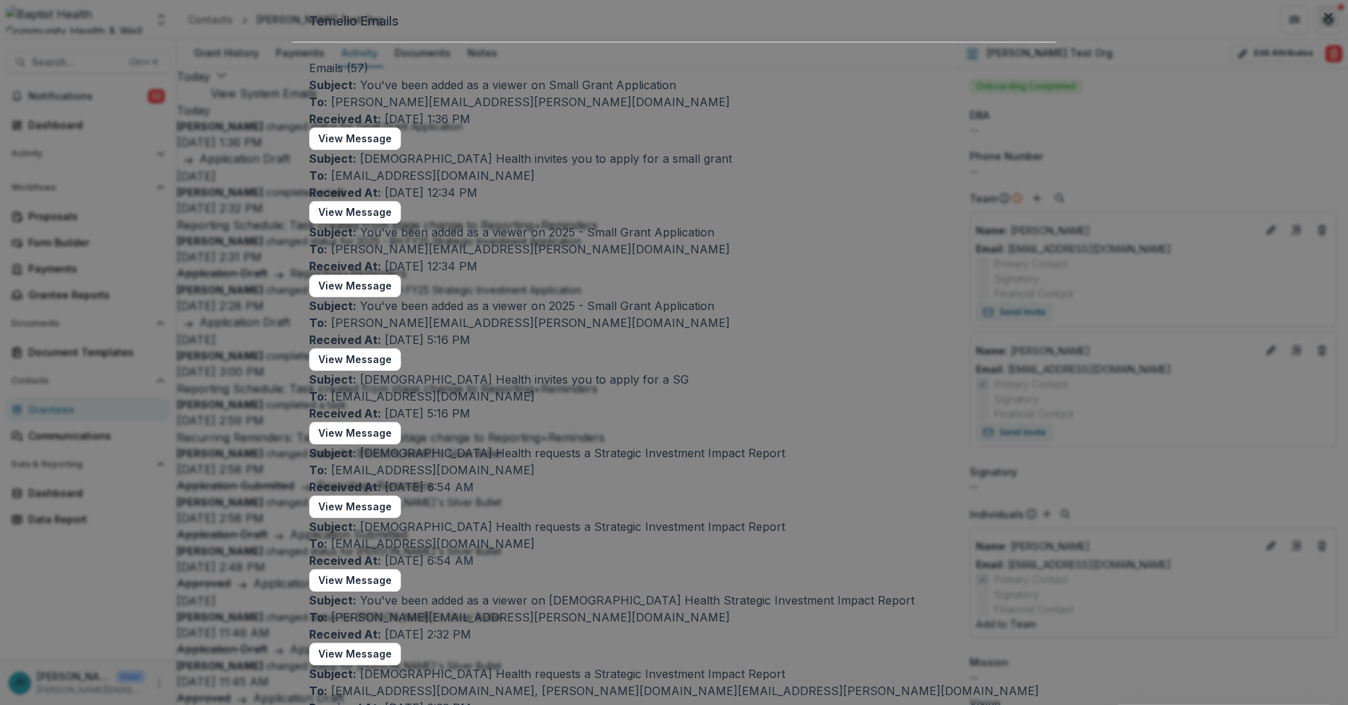
click at [1324, 21] on icon "Close" at bounding box center [1328, 17] width 8 height 8
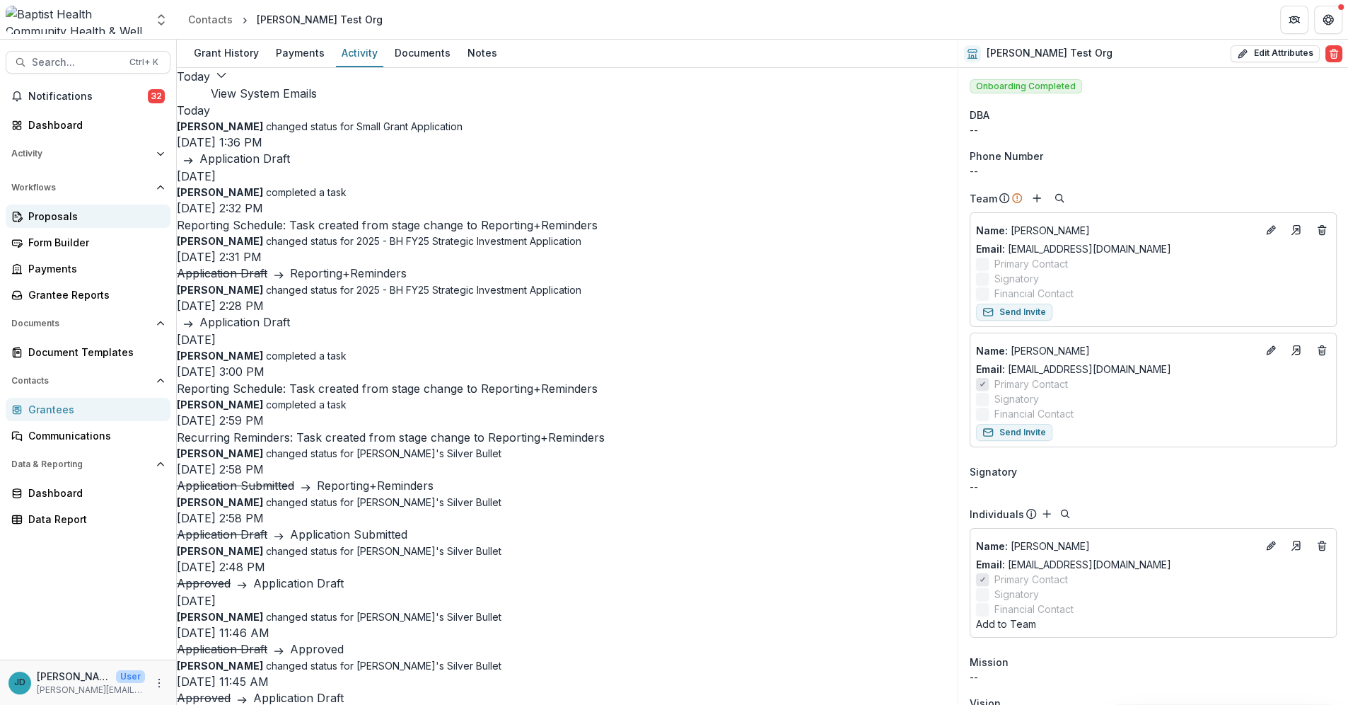
click at [63, 218] on div "Proposals" at bounding box center [93, 216] width 131 height 15
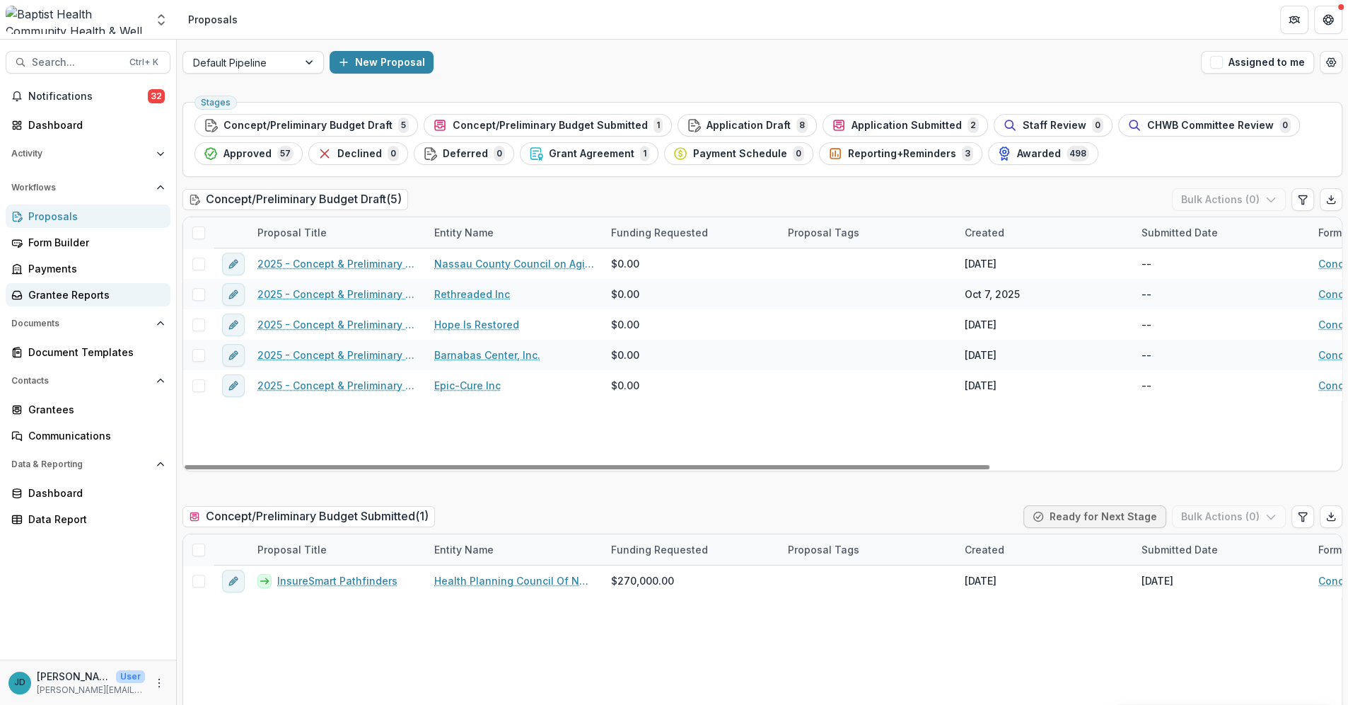
click at [74, 294] on div "Grantee Reports" at bounding box center [93, 294] width 131 height 15
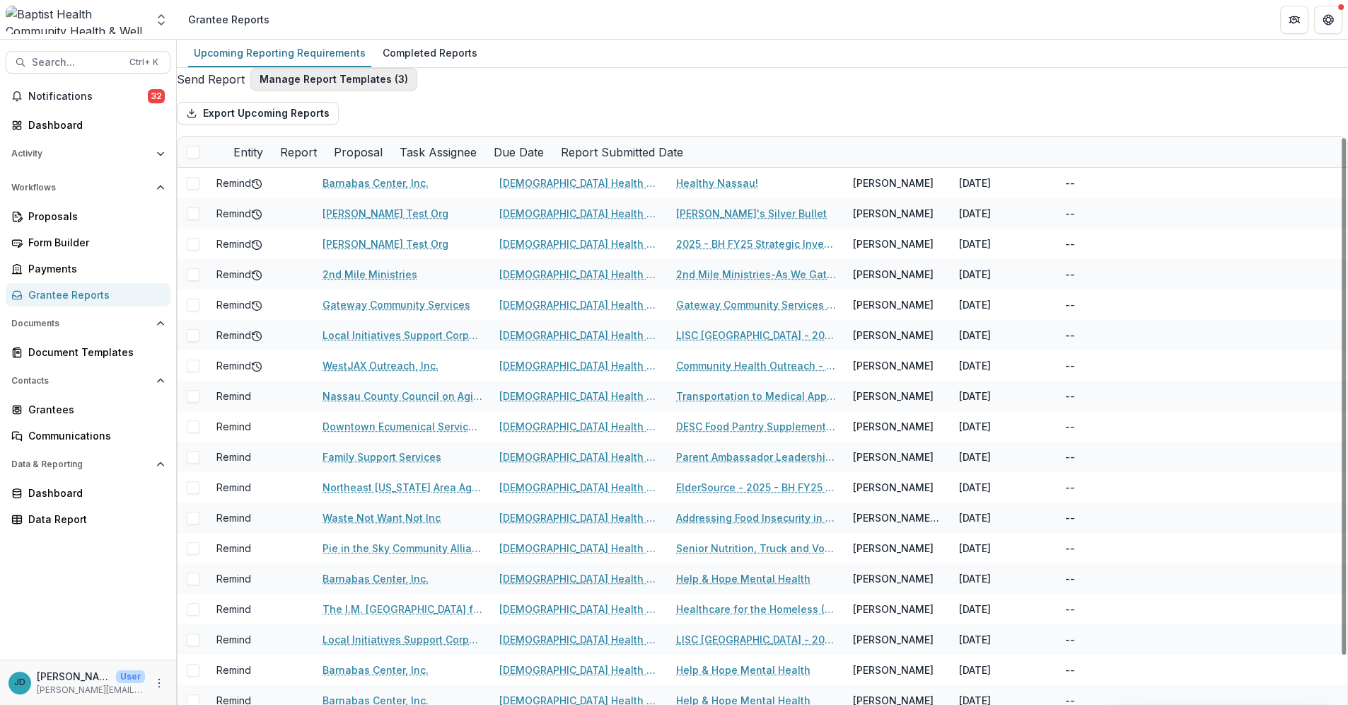
click at [353, 86] on button "Manage Report Templates ( 3 )" at bounding box center [333, 79] width 167 height 23
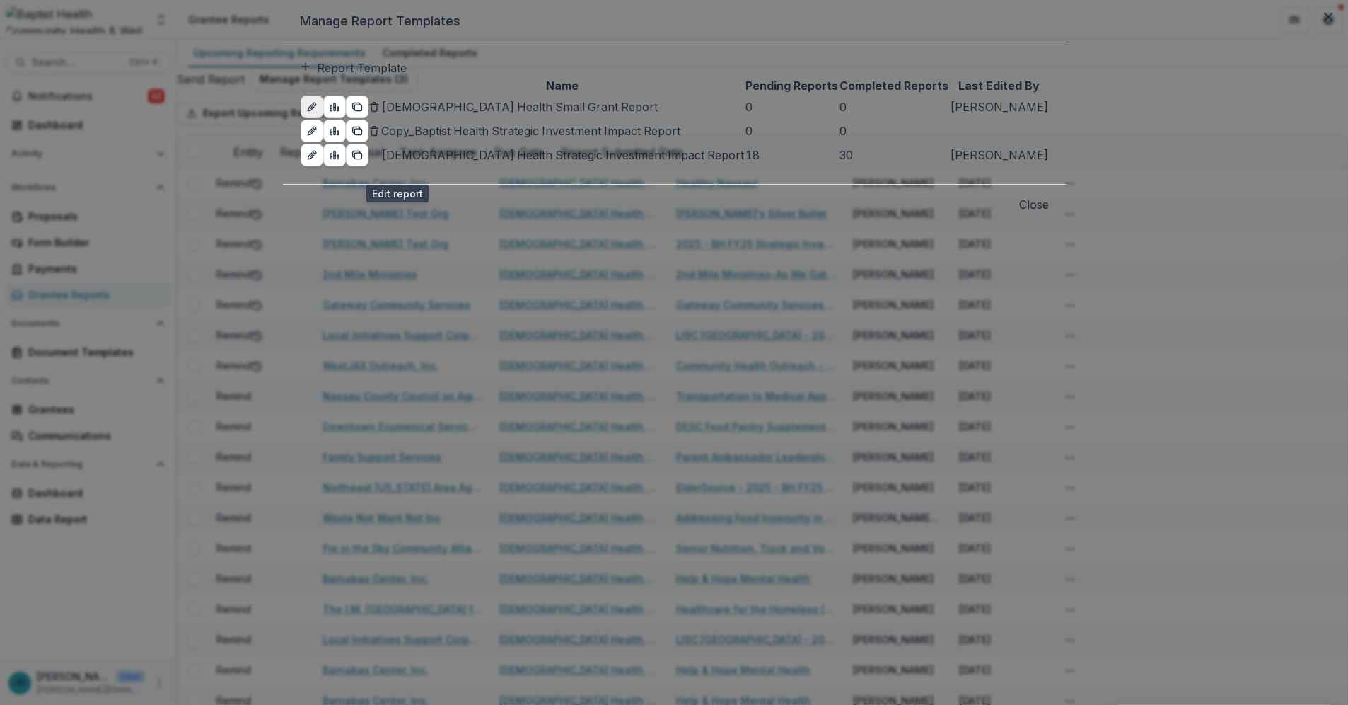
click at [318, 112] on icon "edit-report" at bounding box center [311, 106] width 11 height 11
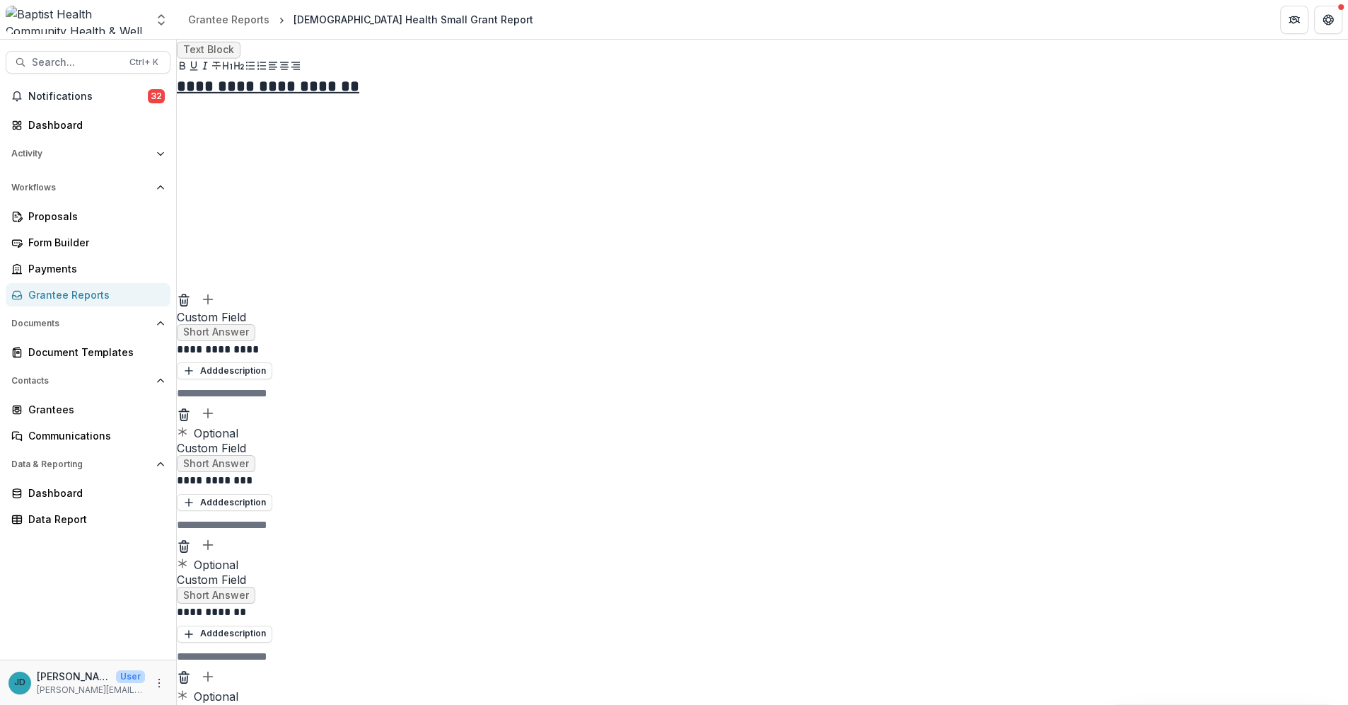
scroll to position [6133, 0]
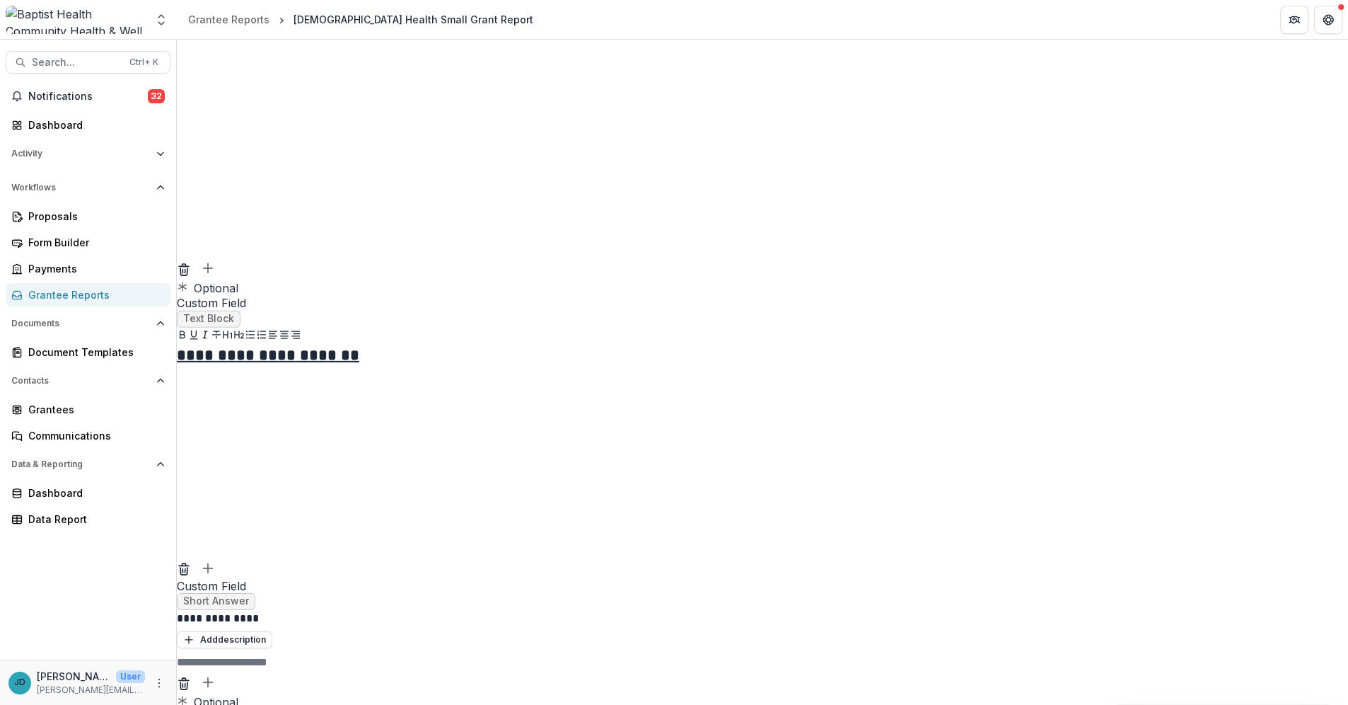
scroll to position [4325, 0]
